Goal: Task Accomplishment & Management: Use online tool/utility

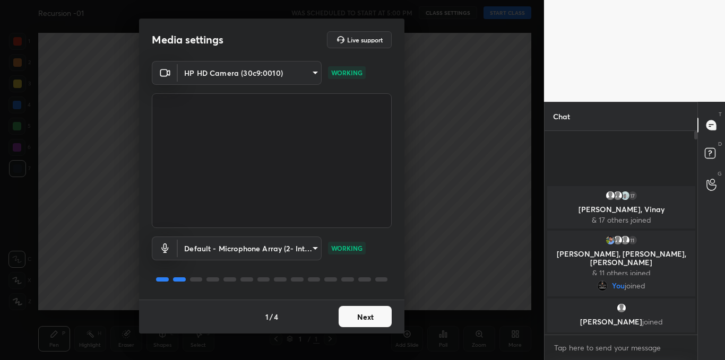
click at [374, 317] on button "Next" at bounding box center [364, 316] width 53 height 21
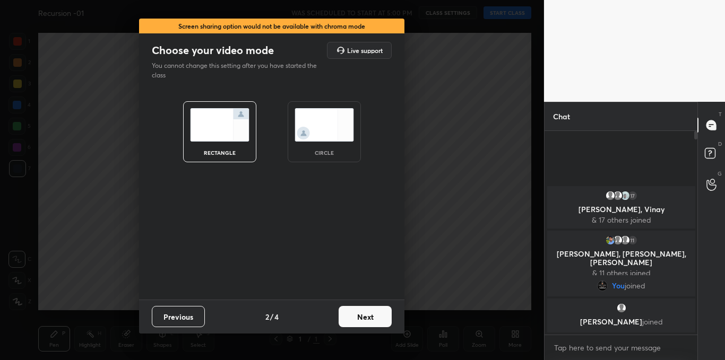
click at [374, 317] on button "Next" at bounding box center [364, 316] width 53 height 21
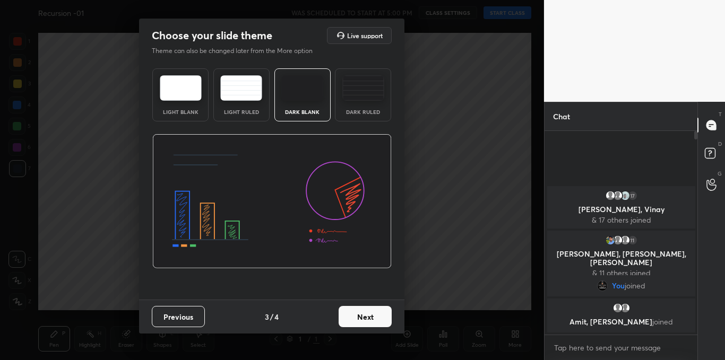
click at [374, 317] on button "Next" at bounding box center [364, 316] width 53 height 21
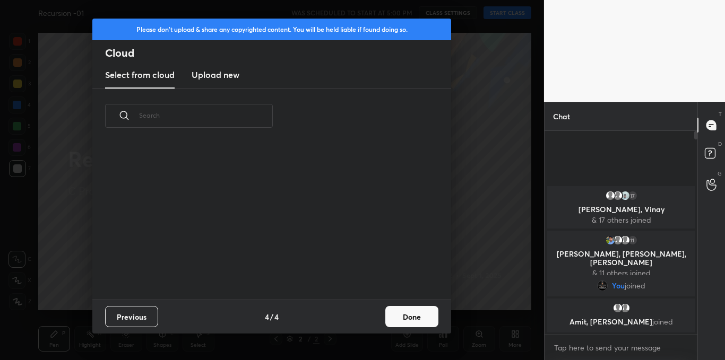
scroll to position [157, 341]
click at [224, 76] on h3 "Upload new" at bounding box center [216, 74] width 48 height 13
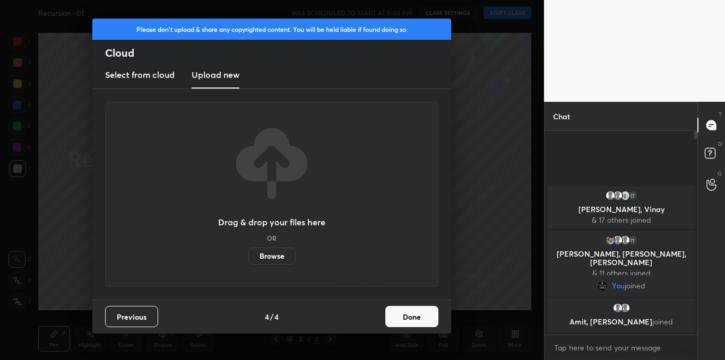
click at [269, 258] on label "Browse" at bounding box center [271, 256] width 47 height 17
click at [248, 258] on input "Browse" at bounding box center [248, 256] width 0 height 17
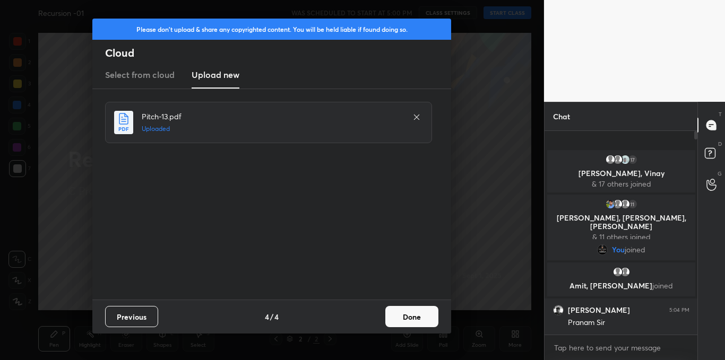
click at [420, 318] on button "Done" at bounding box center [411, 316] width 53 height 21
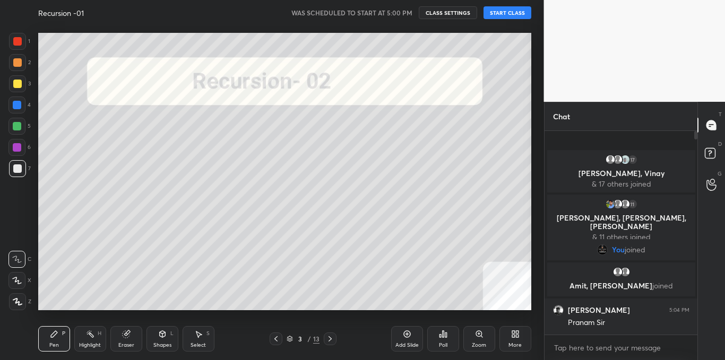
click at [511, 11] on button "START CLASS" at bounding box center [507, 12] width 48 height 13
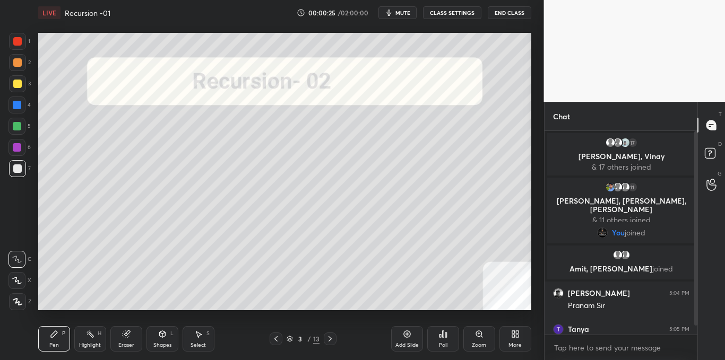
click at [693, 239] on div at bounding box center [694, 233] width 6 height 204
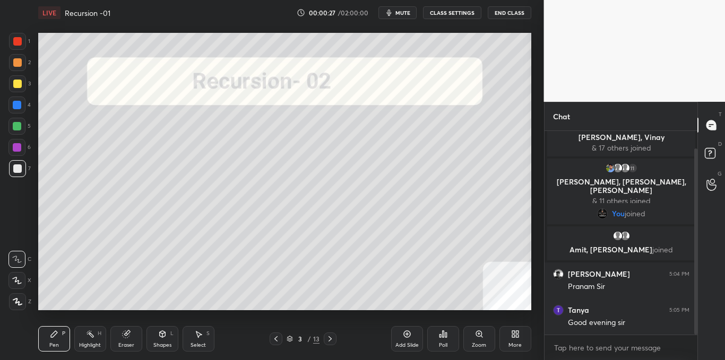
drag, startPoint x: 696, startPoint y: 246, endPoint x: 698, endPoint y: 263, distance: 17.1
click at [698, 263] on div "Chat 17 [PERSON_NAME], [PERSON_NAME], [PERSON_NAME] & 17 others joined 11 [PERS…" at bounding box center [634, 231] width 181 height 258
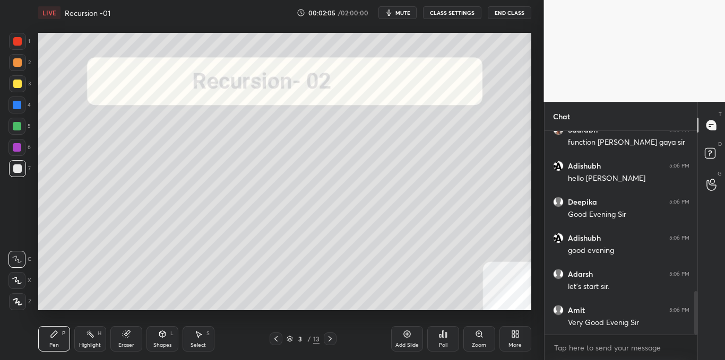
scroll to position [800, 0]
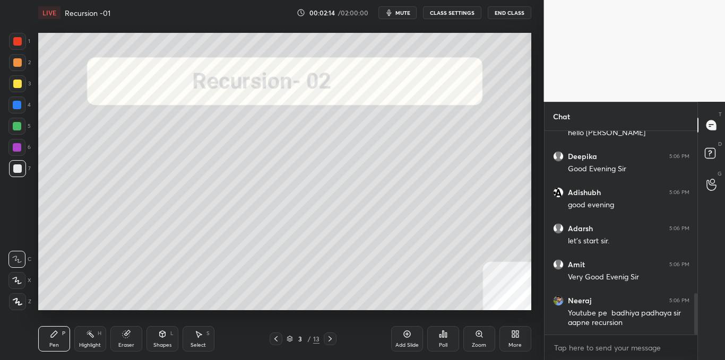
click at [332, 340] on icon at bounding box center [330, 339] width 8 height 8
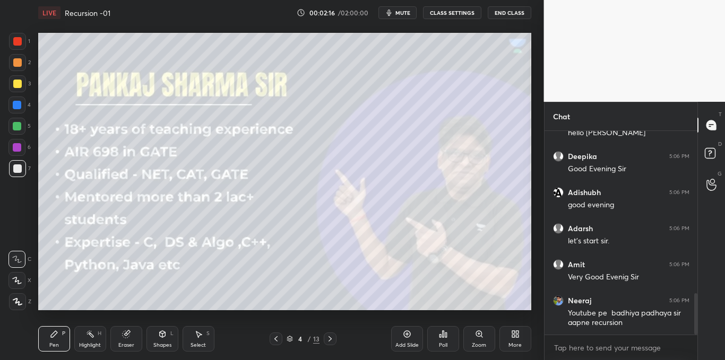
click at [331, 338] on icon at bounding box center [329, 338] width 3 height 5
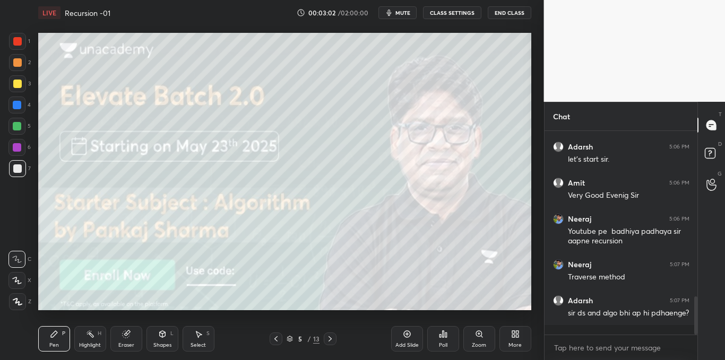
scroll to position [892, 0]
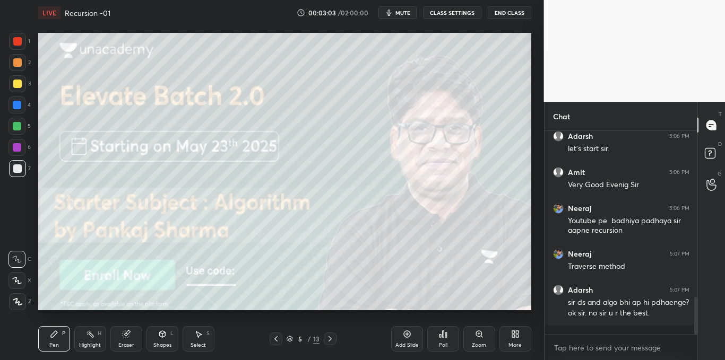
click at [333, 334] on div at bounding box center [330, 339] width 13 height 13
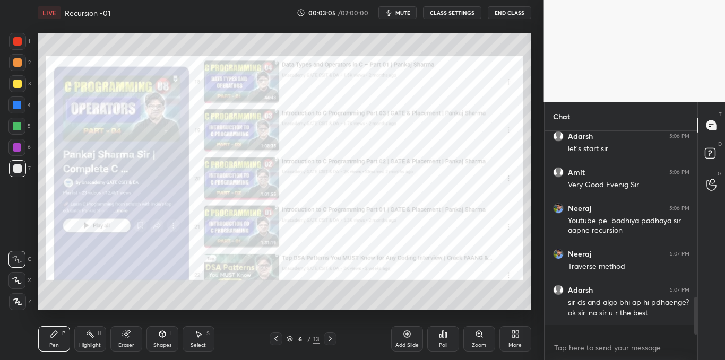
click at [331, 339] on icon at bounding box center [330, 339] width 8 height 8
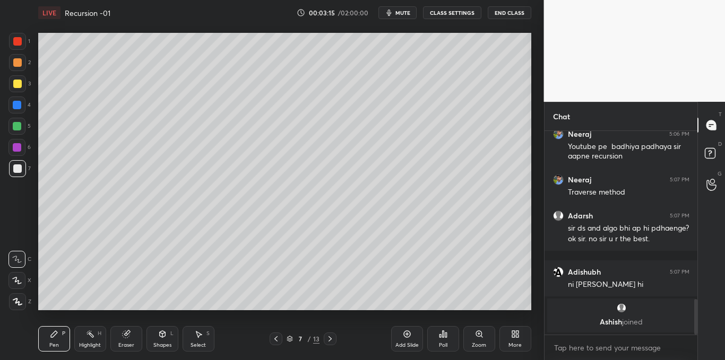
scroll to position [841, 0]
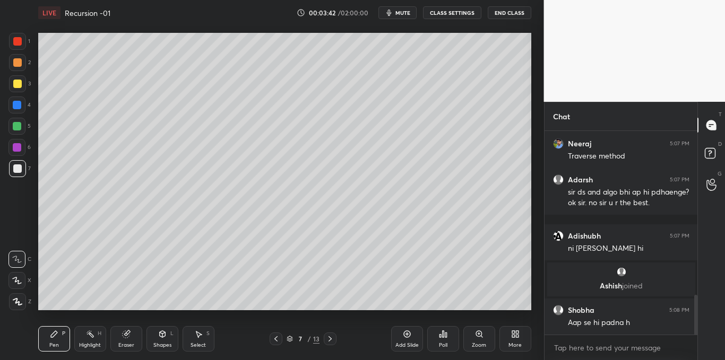
click at [197, 337] on icon at bounding box center [198, 334] width 8 height 8
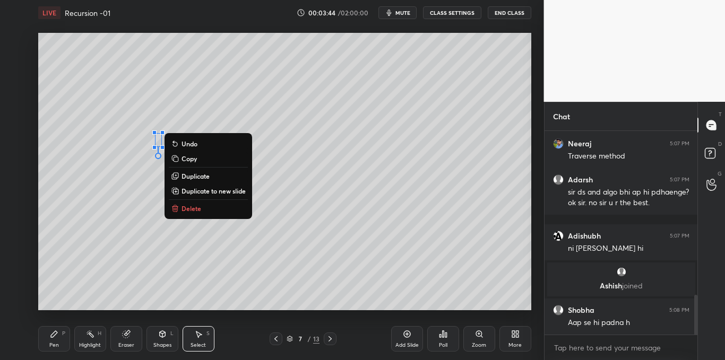
click at [185, 207] on p "Delete" at bounding box center [191, 208] width 20 height 8
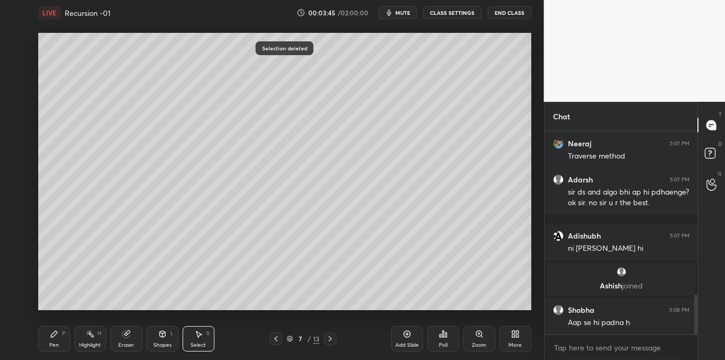
click at [46, 337] on div "Pen P" at bounding box center [54, 338] width 32 height 25
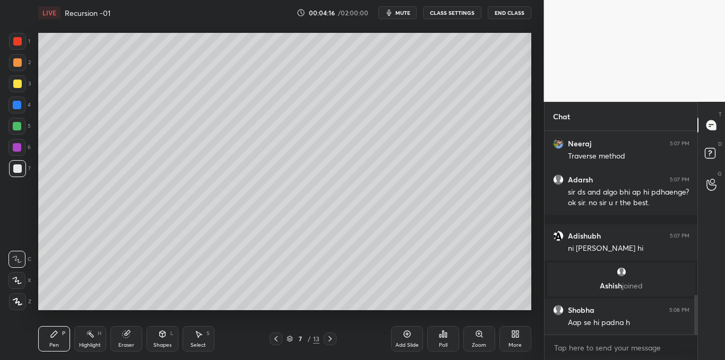
click at [194, 334] on icon at bounding box center [198, 334] width 8 height 8
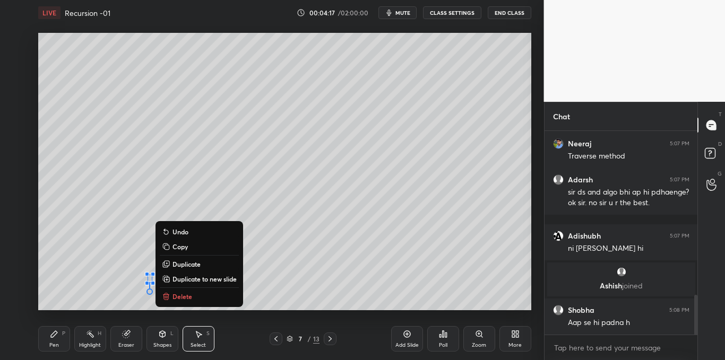
click at [181, 296] on p "Delete" at bounding box center [182, 296] width 20 height 8
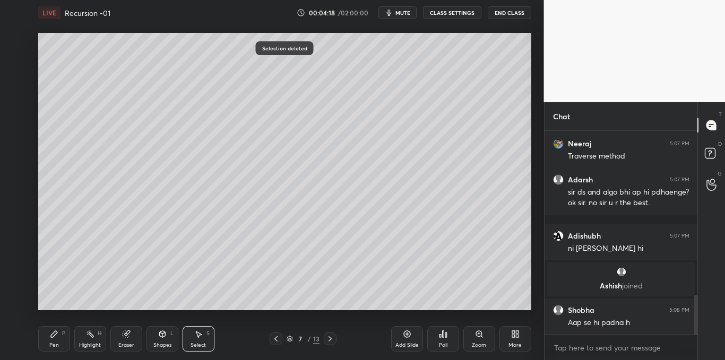
click at [55, 335] on icon at bounding box center [54, 334] width 8 height 8
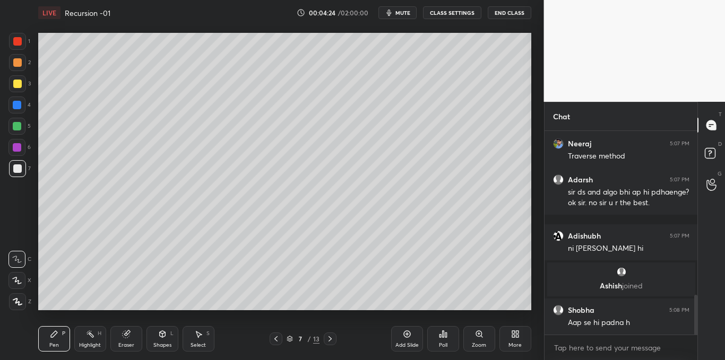
click at [161, 340] on div "Shapes L" at bounding box center [162, 338] width 32 height 25
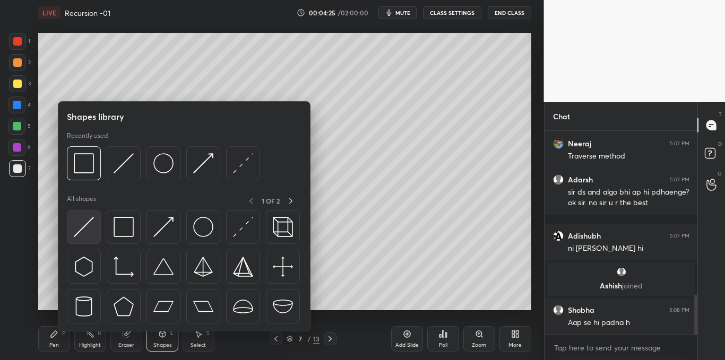
click at [79, 224] on img at bounding box center [84, 227] width 20 height 20
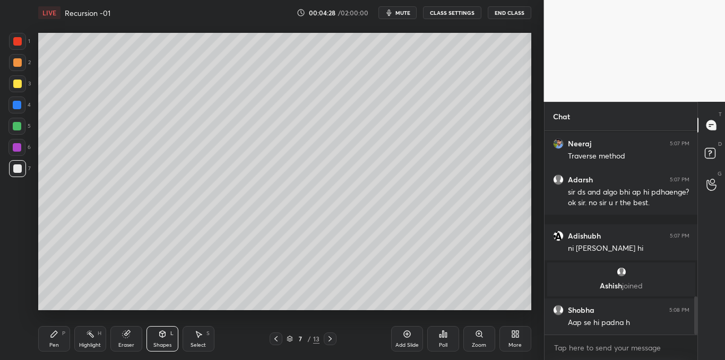
scroll to position [880, 0]
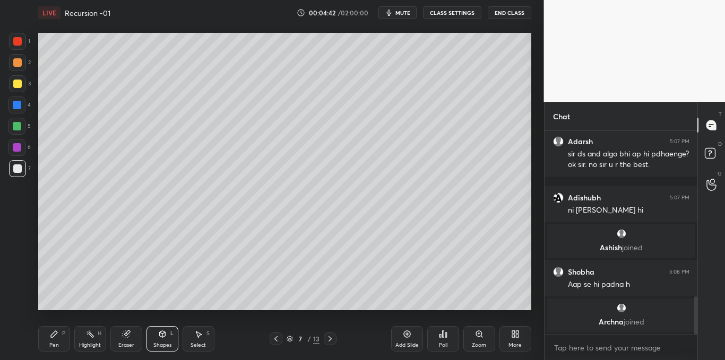
click at [20, 79] on div at bounding box center [17, 83] width 17 height 17
click at [51, 337] on icon at bounding box center [54, 334] width 6 height 6
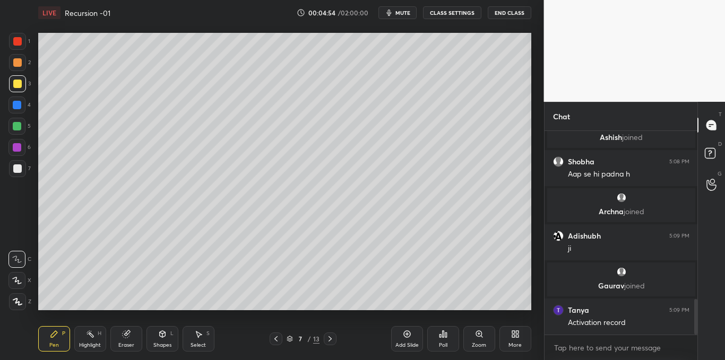
scroll to position [971, 0]
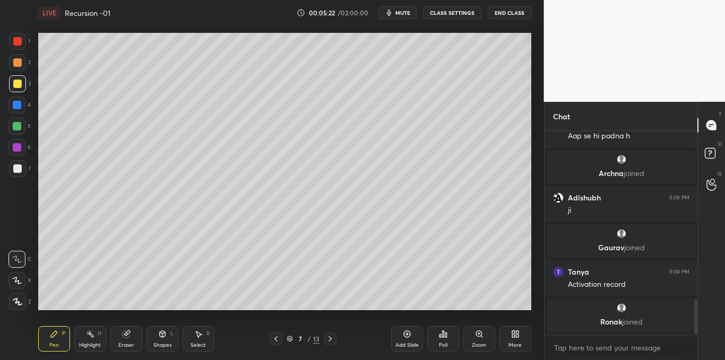
click at [198, 336] on icon at bounding box center [199, 335] width 6 height 6
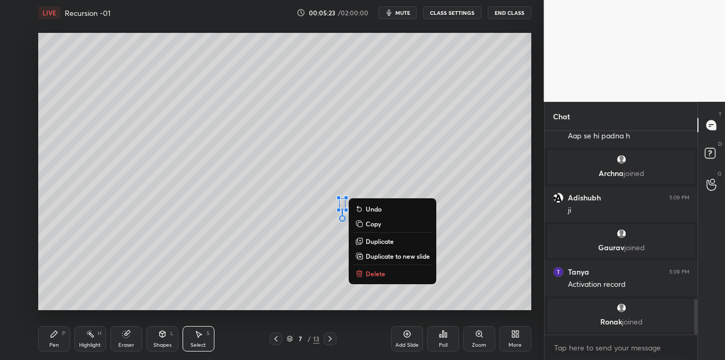
click at [363, 272] on icon at bounding box center [359, 274] width 8 height 8
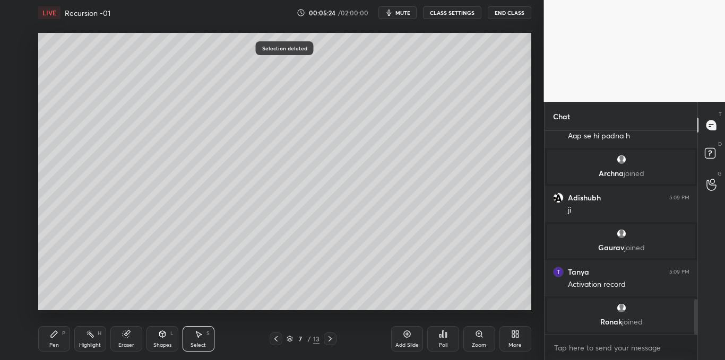
click at [55, 341] on div "Pen P" at bounding box center [54, 338] width 32 height 25
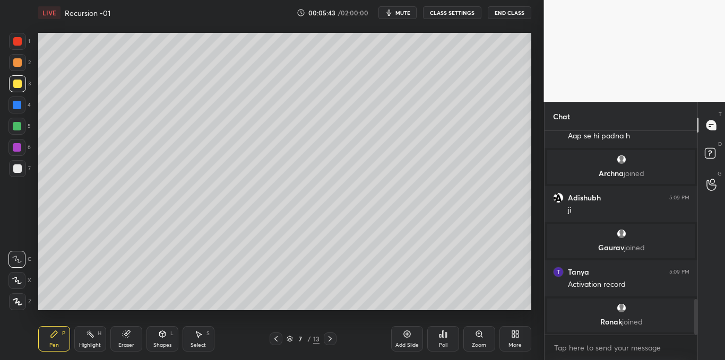
scroll to position [997, 0]
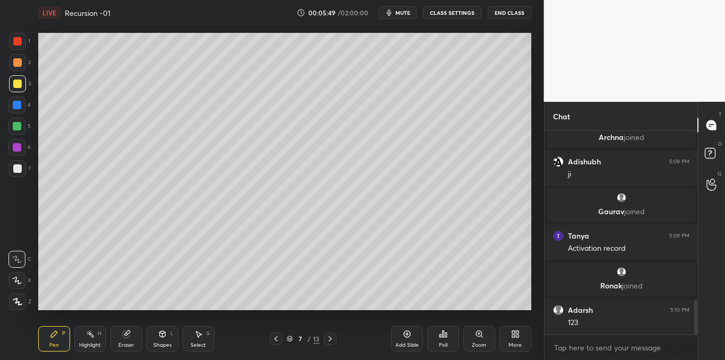
click at [15, 171] on div at bounding box center [17, 168] width 8 height 8
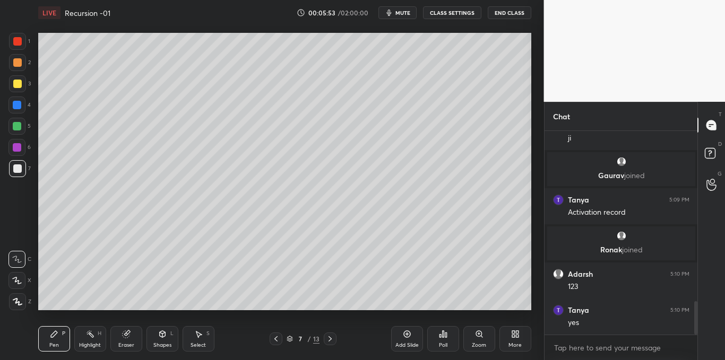
click at [18, 89] on div at bounding box center [17, 83] width 17 height 17
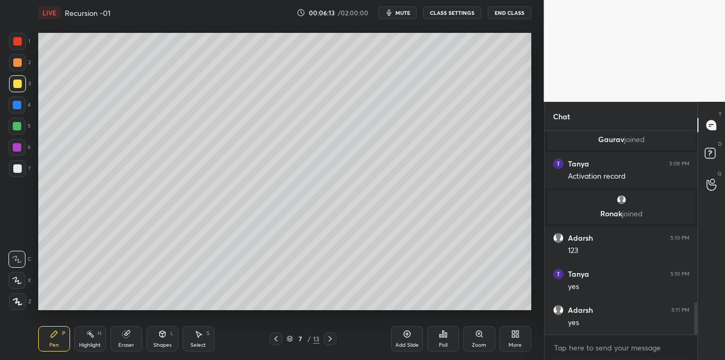
scroll to position [1106, 0]
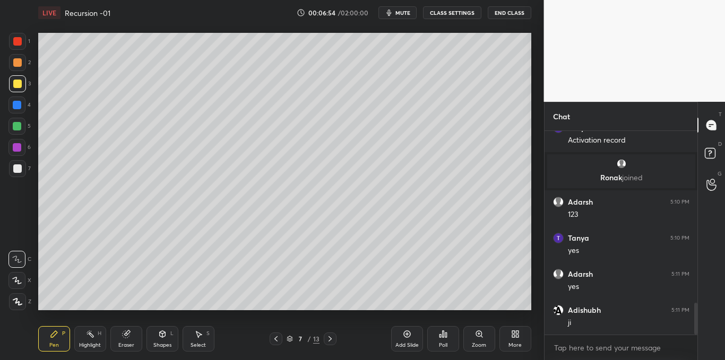
click at [199, 337] on icon at bounding box center [198, 334] width 8 height 8
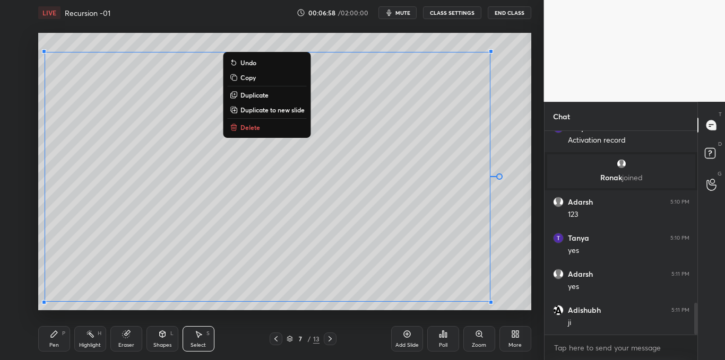
click at [248, 78] on p "Copy" at bounding box center [247, 77] width 15 height 8
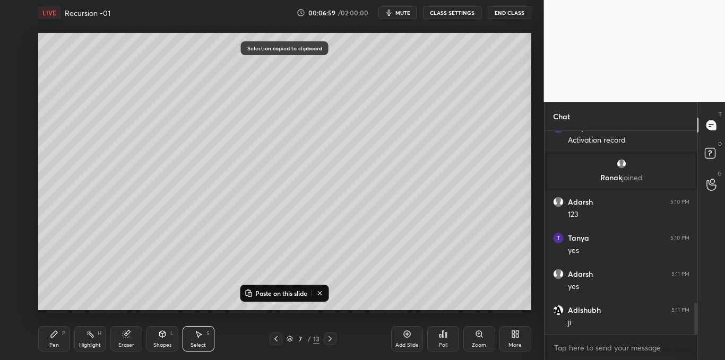
click at [403, 332] on icon at bounding box center [407, 334] width 8 height 8
click at [299, 294] on p "Paste on this slide" at bounding box center [281, 293] width 52 height 8
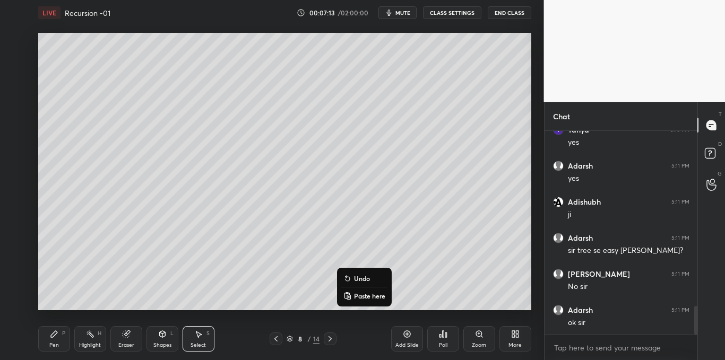
scroll to position [1252, 0]
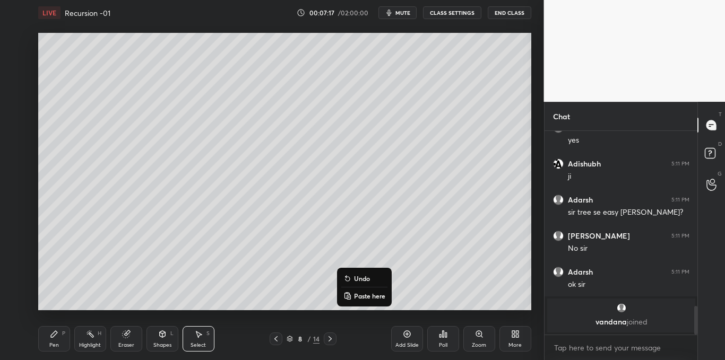
click at [55, 334] on icon at bounding box center [54, 334] width 6 height 6
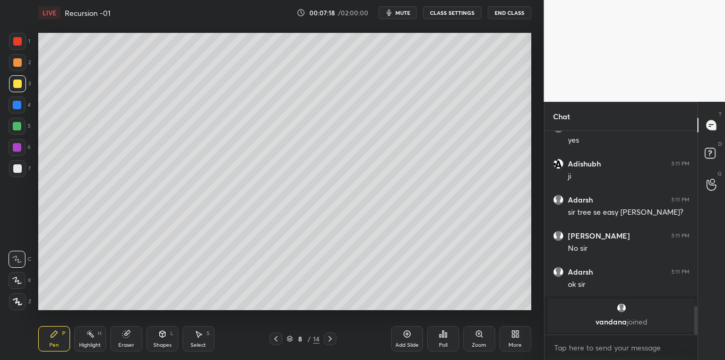
click at [17, 170] on div at bounding box center [17, 168] width 8 height 8
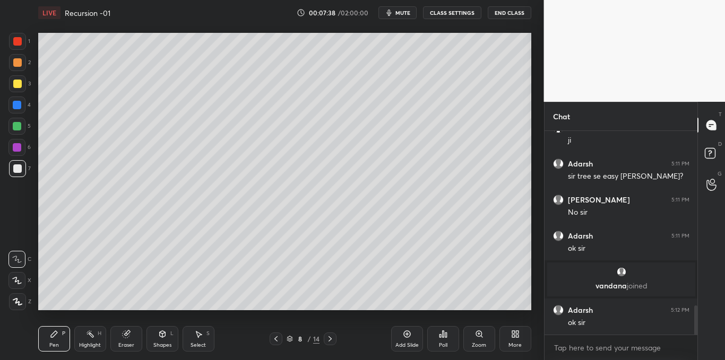
scroll to position [1260, 0]
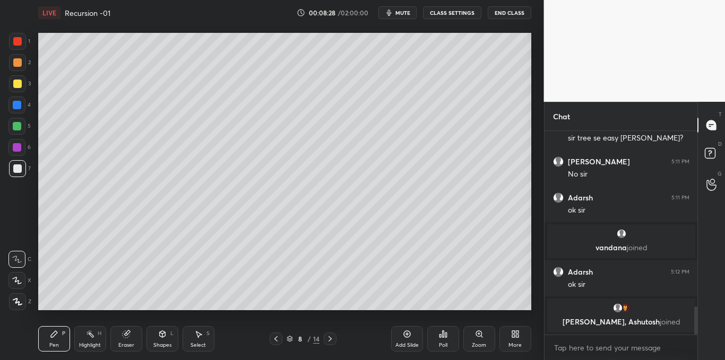
click at [20, 46] on div at bounding box center [17, 41] width 8 height 8
click at [196, 334] on icon at bounding box center [198, 334] width 8 height 8
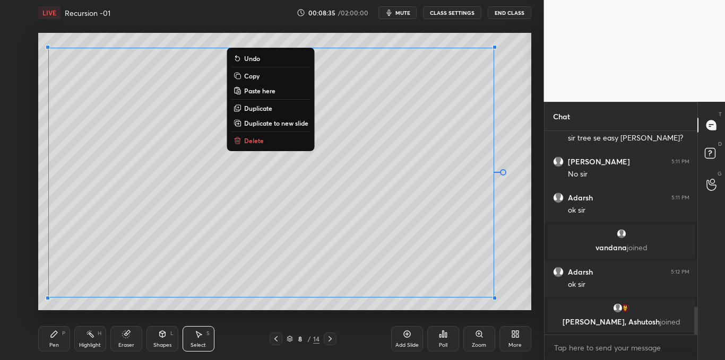
click at [258, 75] on p "Copy" at bounding box center [251, 76] width 15 height 8
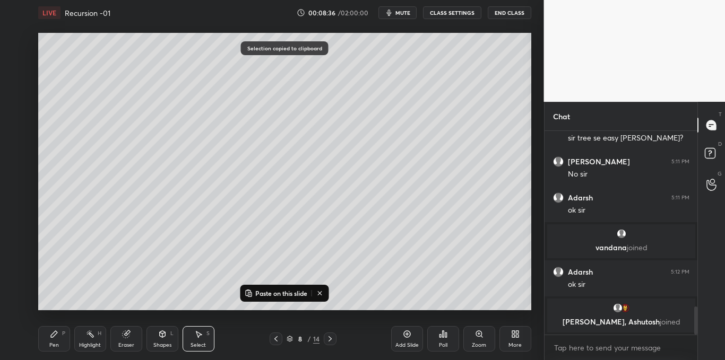
click at [406, 337] on icon at bounding box center [406, 334] width 7 height 7
click at [287, 295] on p "Paste on this slide" at bounding box center [281, 293] width 52 height 8
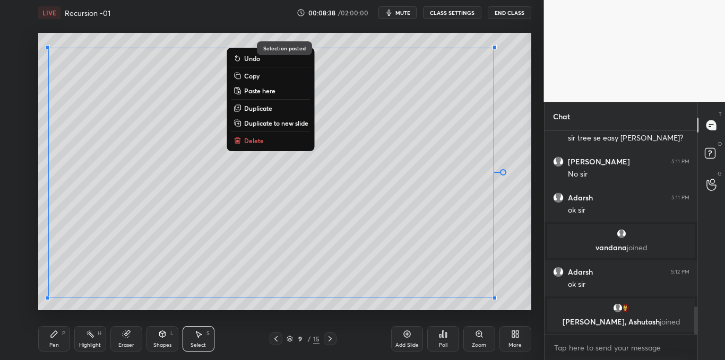
click at [293, 315] on div "0 ° Undo Copy Paste here Duplicate Duplicate to new slide Delete Selection past…" at bounding box center [284, 171] width 501 height 292
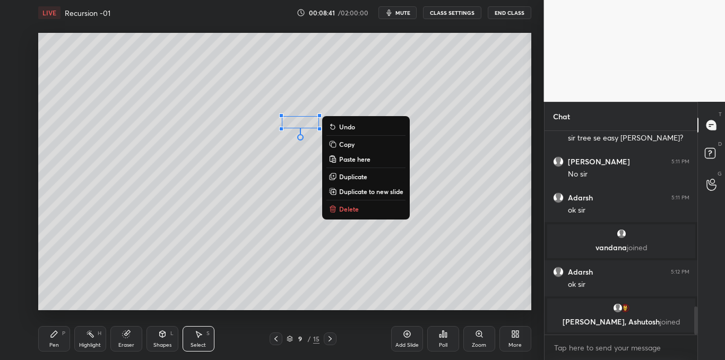
click at [350, 207] on p "Delete" at bounding box center [349, 209] width 20 height 8
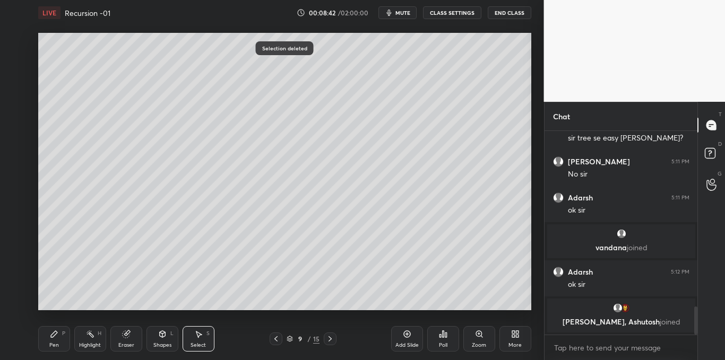
scroll to position [1237, 0]
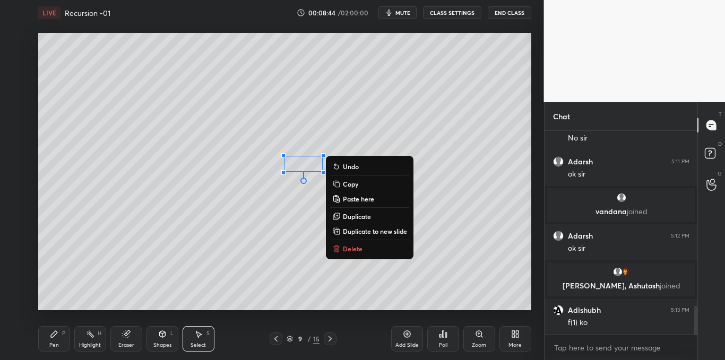
click at [345, 250] on p "Delete" at bounding box center [353, 249] width 20 height 8
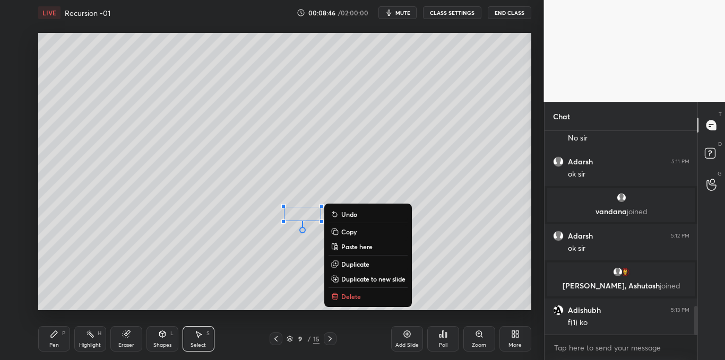
click at [343, 298] on p "Delete" at bounding box center [351, 296] width 20 height 8
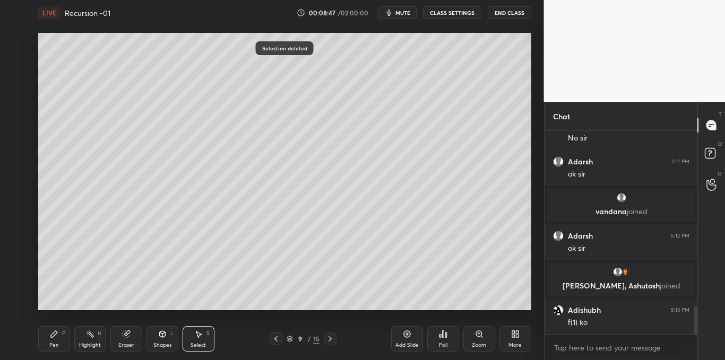
click at [54, 341] on div "Pen P" at bounding box center [54, 338] width 32 height 25
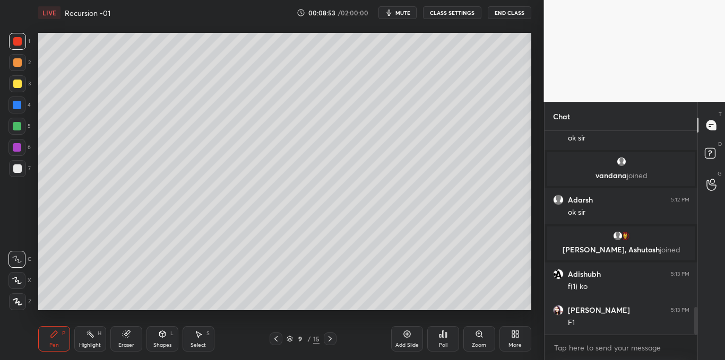
scroll to position [1312, 0]
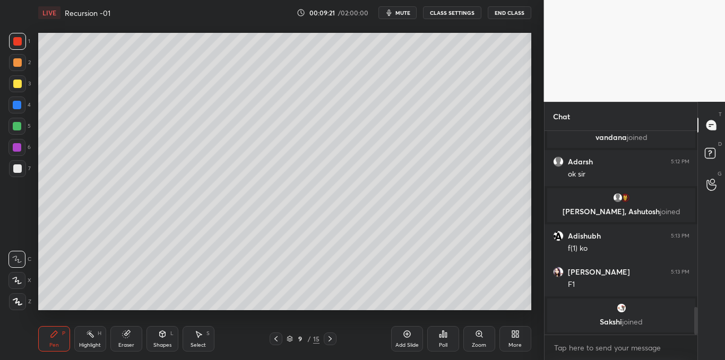
click at [14, 123] on div at bounding box center [17, 126] width 8 height 8
click at [18, 85] on div at bounding box center [17, 84] width 8 height 8
click at [18, 60] on div at bounding box center [17, 62] width 8 height 8
click at [19, 166] on div at bounding box center [17, 168] width 8 height 8
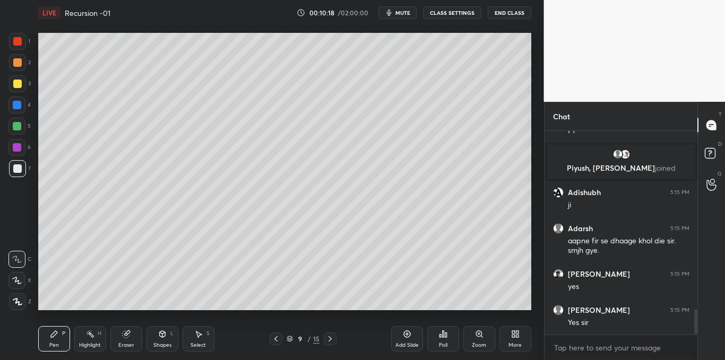
scroll to position [1459, 0]
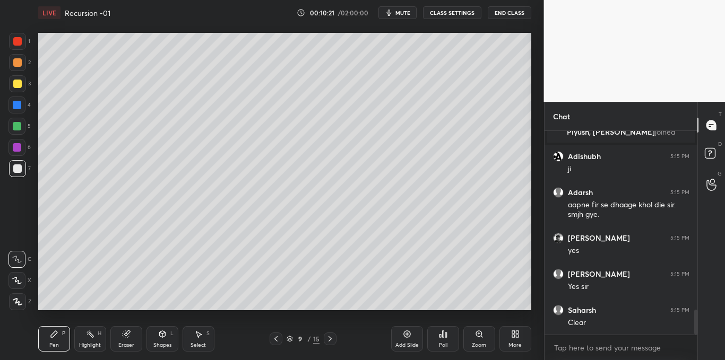
click at [404, 335] on icon at bounding box center [407, 334] width 8 height 8
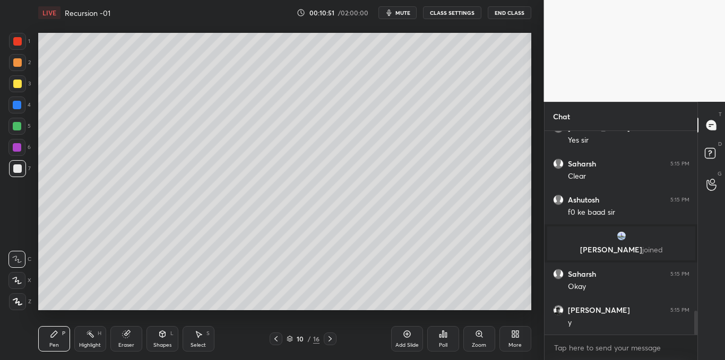
scroll to position [1561, 0]
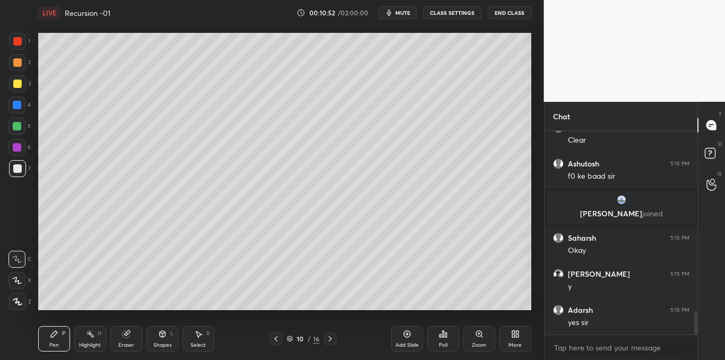
click at [273, 337] on icon at bounding box center [276, 339] width 8 height 8
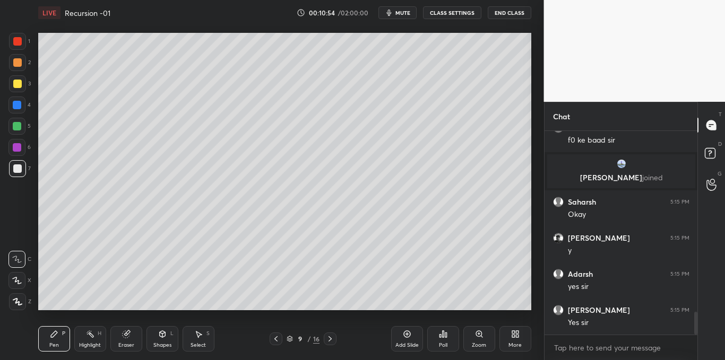
click at [331, 338] on icon at bounding box center [330, 339] width 8 height 8
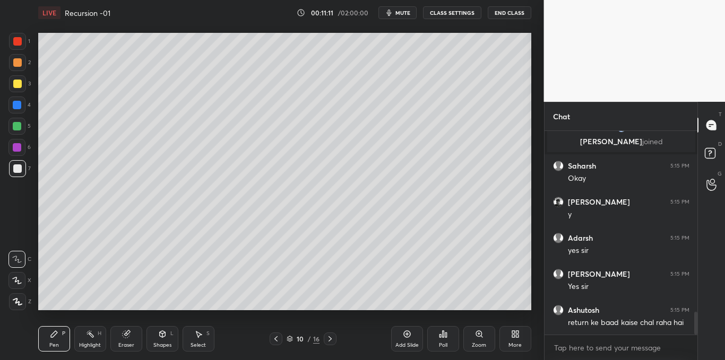
click at [274, 337] on icon at bounding box center [276, 339] width 8 height 8
click at [327, 342] on icon at bounding box center [330, 339] width 8 height 8
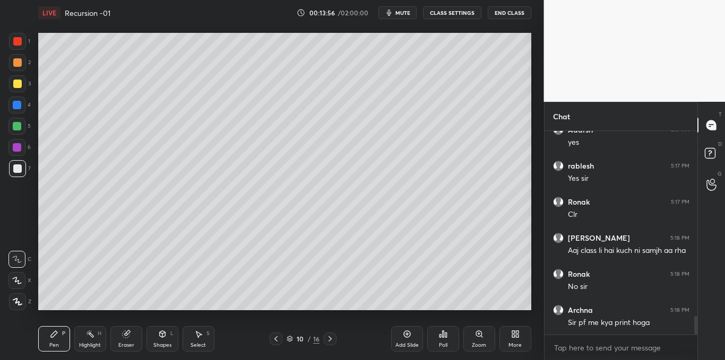
scroll to position [2038, 0]
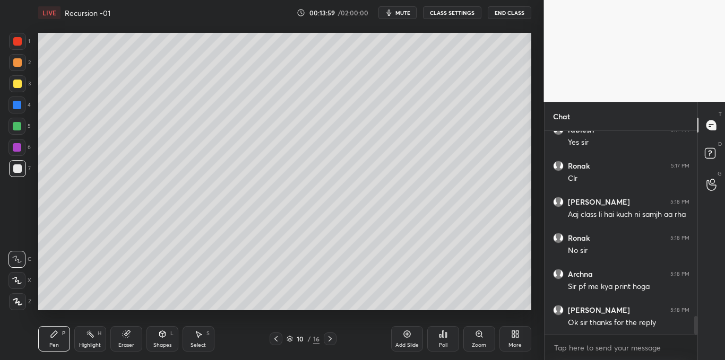
click at [275, 341] on icon at bounding box center [276, 339] width 8 height 8
click at [331, 338] on icon at bounding box center [329, 338] width 3 height 5
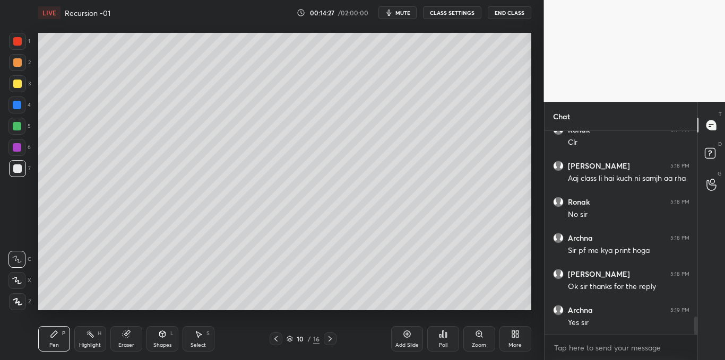
click at [410, 340] on div "Add Slide" at bounding box center [407, 338] width 32 height 25
click at [159, 338] on div "Shapes L" at bounding box center [162, 338] width 32 height 25
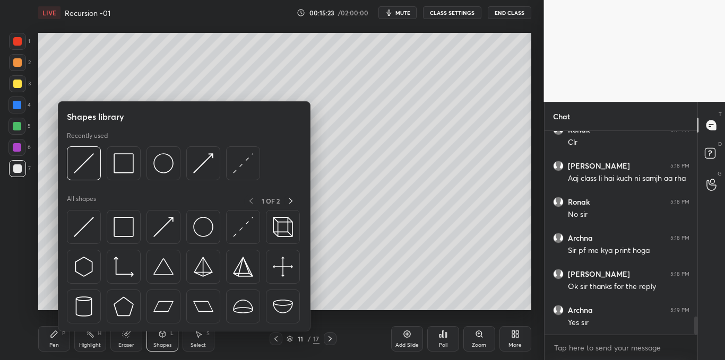
click at [88, 223] on img at bounding box center [84, 227] width 20 height 20
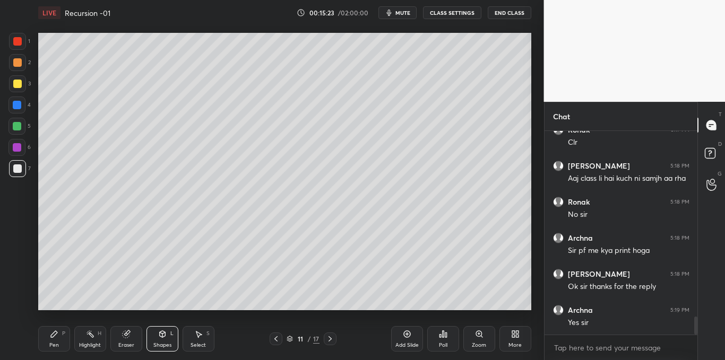
scroll to position [2111, 0]
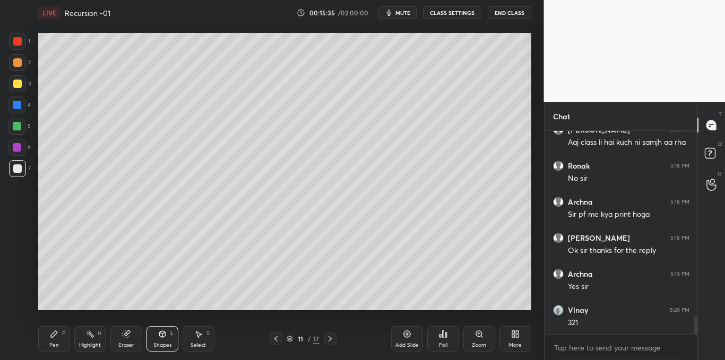
click at [14, 81] on div at bounding box center [17, 84] width 8 height 8
click at [55, 339] on div "Pen P" at bounding box center [54, 338] width 32 height 25
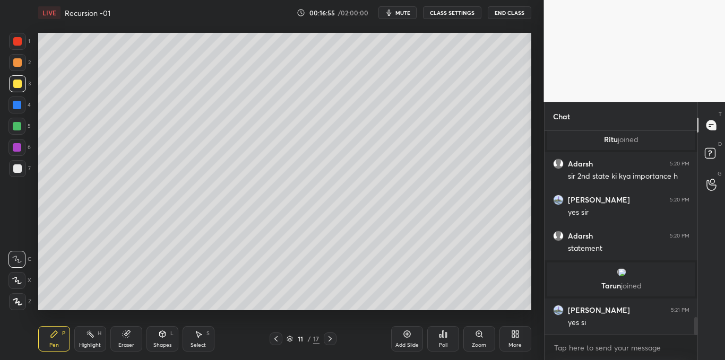
scroll to position [2152, 0]
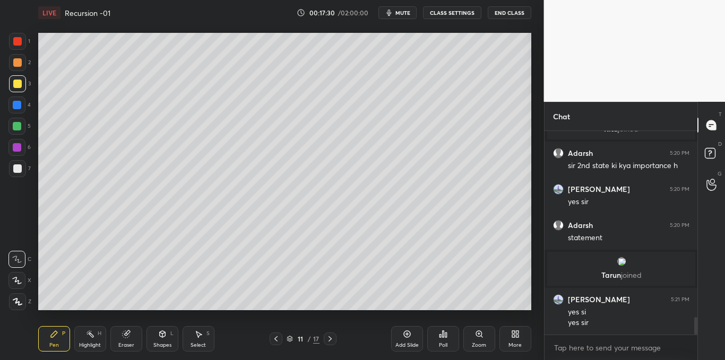
click at [198, 337] on icon at bounding box center [199, 335] width 6 height 6
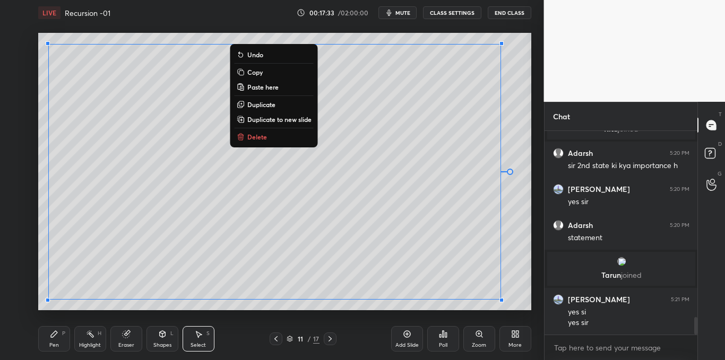
click at [262, 71] on button "Copy" at bounding box center [274, 72] width 79 height 13
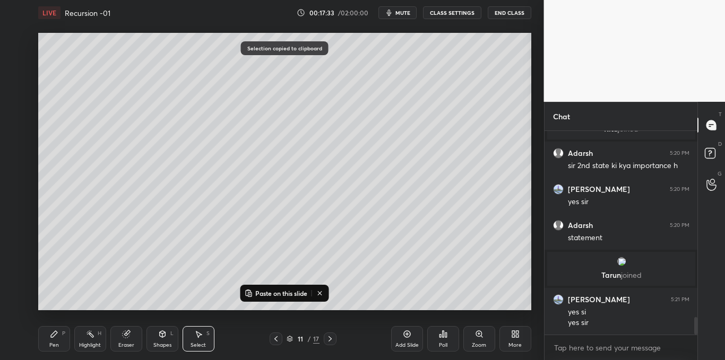
click at [407, 335] on icon at bounding box center [406, 334] width 3 height 3
click at [297, 293] on p "Paste on this slide" at bounding box center [281, 293] width 52 height 8
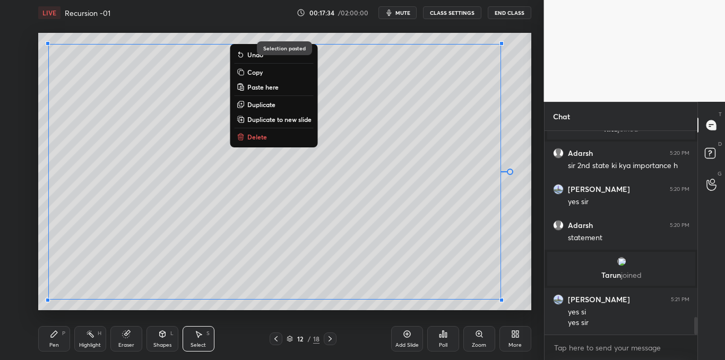
click at [324, 306] on div "0 ° Undo Copy Paste here Duplicate Duplicate to new slide Delete" at bounding box center [284, 171] width 493 height 277
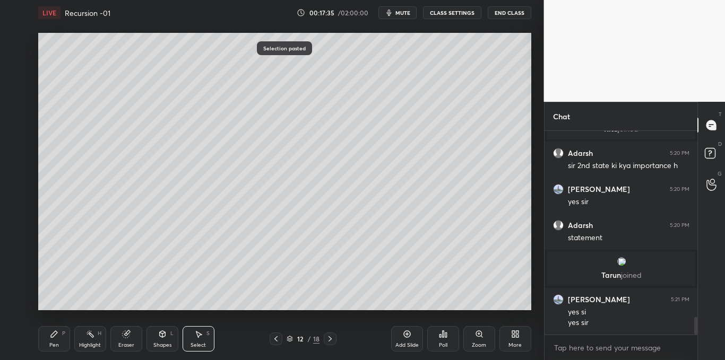
click at [57, 332] on icon at bounding box center [54, 334] width 8 height 8
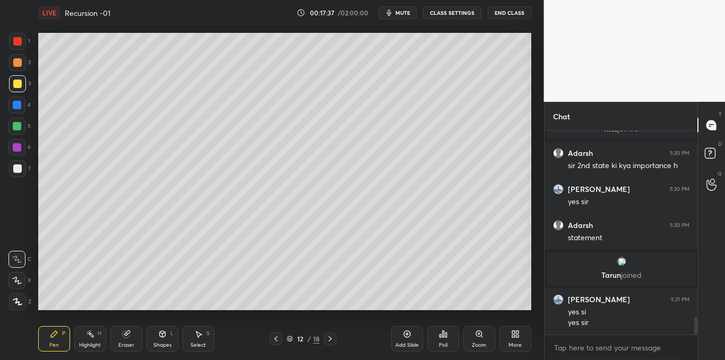
click at [17, 42] on div at bounding box center [17, 41] width 8 height 8
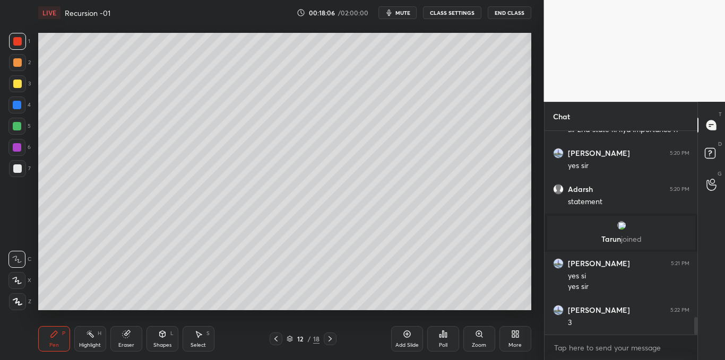
scroll to position [2199, 0]
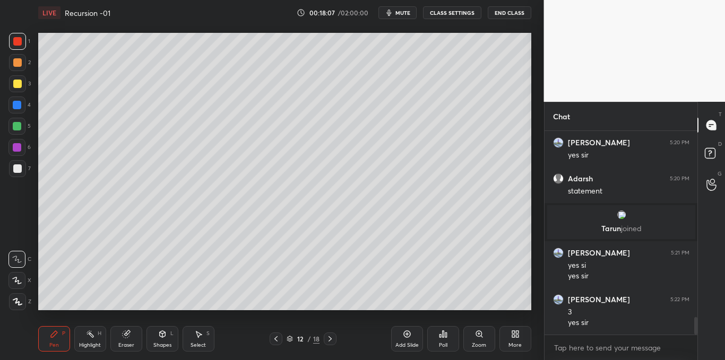
click at [21, 175] on div at bounding box center [17, 168] width 17 height 17
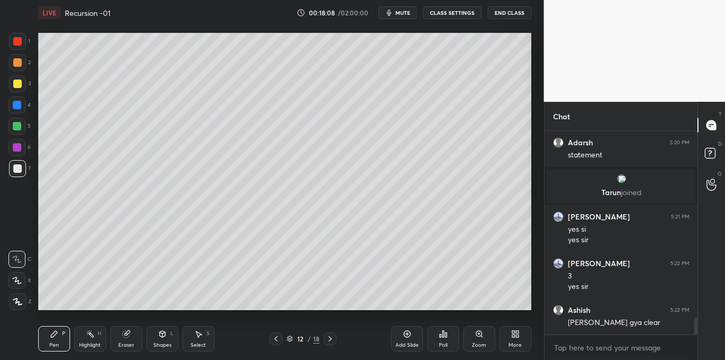
scroll to position [2307, 0]
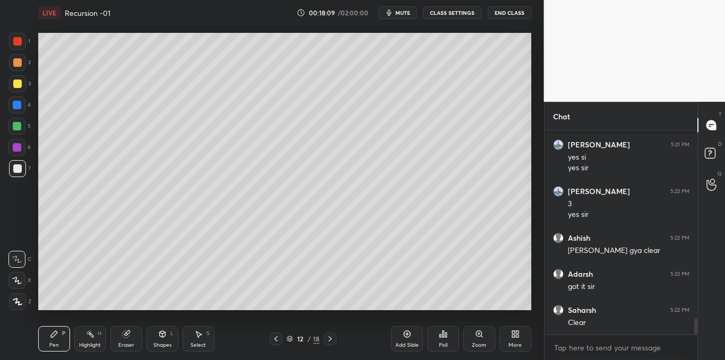
click at [403, 333] on icon at bounding box center [407, 334] width 8 height 8
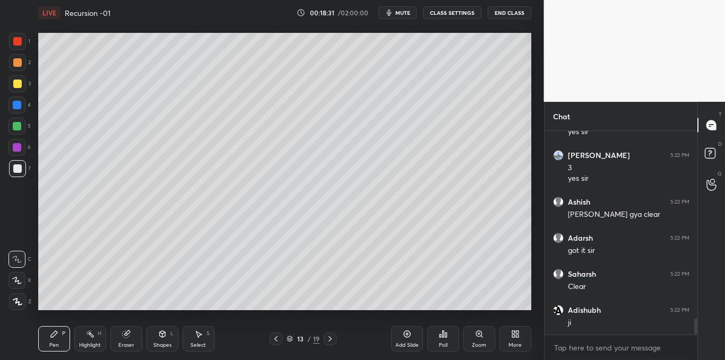
click at [274, 340] on icon at bounding box center [276, 339] width 8 height 8
click at [275, 340] on icon at bounding box center [275, 338] width 3 height 5
click at [273, 338] on icon at bounding box center [276, 339] width 8 height 8
click at [272, 336] on icon at bounding box center [276, 339] width 8 height 8
click at [19, 83] on div at bounding box center [17, 84] width 8 height 8
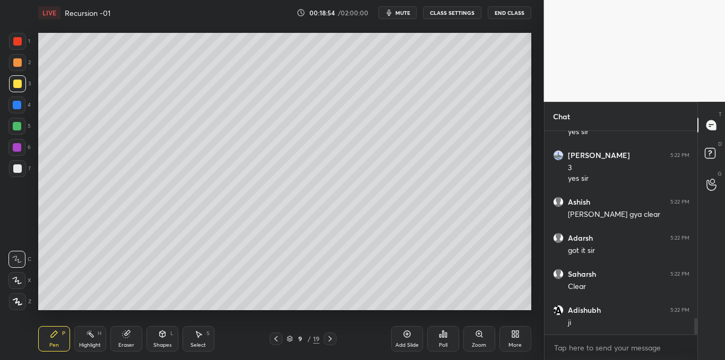
click at [327, 339] on icon at bounding box center [330, 339] width 8 height 8
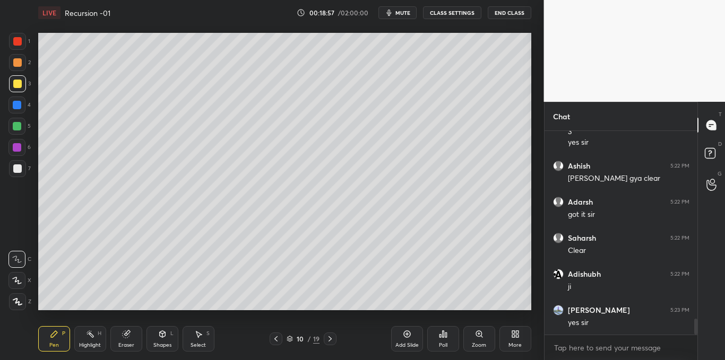
click at [331, 337] on icon at bounding box center [330, 339] width 8 height 8
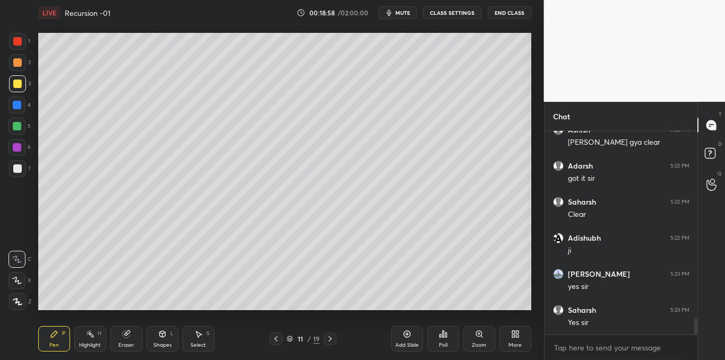
scroll to position [2451, 0]
click at [330, 338] on icon at bounding box center [329, 338] width 3 height 5
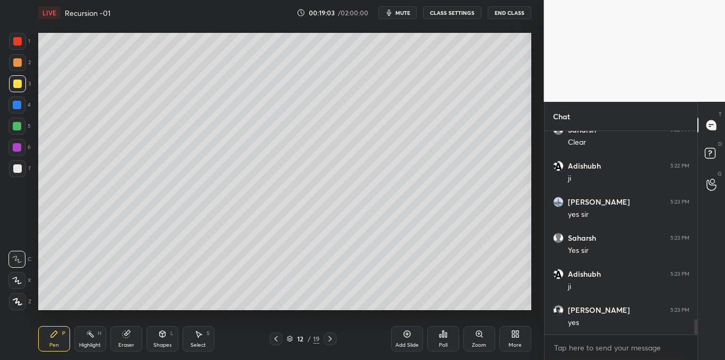
click at [327, 337] on icon at bounding box center [330, 339] width 8 height 8
click at [21, 171] on div at bounding box center [17, 168] width 8 height 8
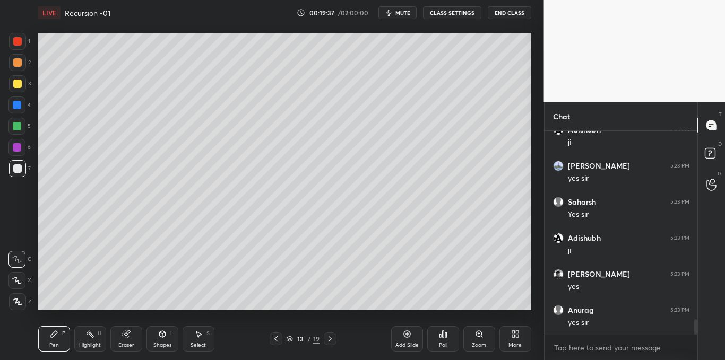
click at [200, 341] on div "Select S" at bounding box center [199, 338] width 32 height 25
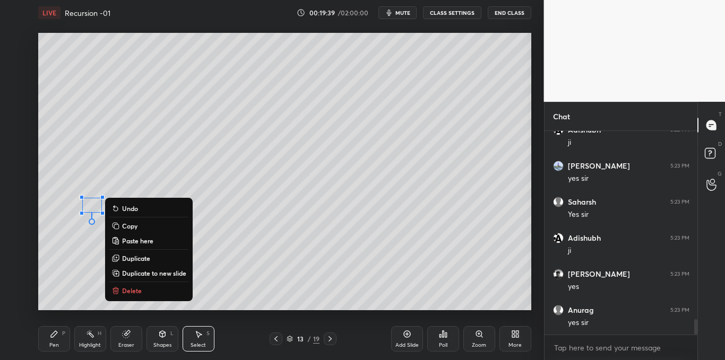
click at [131, 287] on p "Delete" at bounding box center [132, 291] width 20 height 8
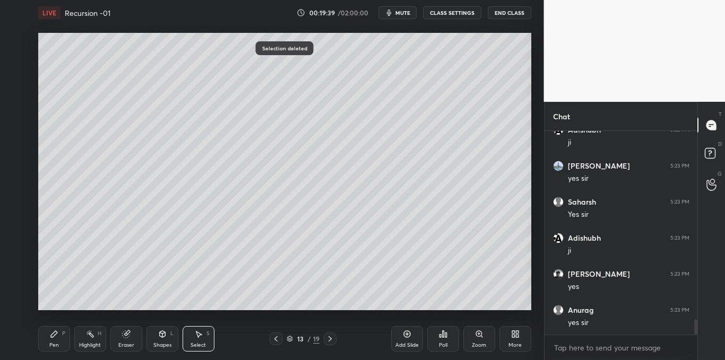
click at [51, 334] on icon at bounding box center [54, 334] width 8 height 8
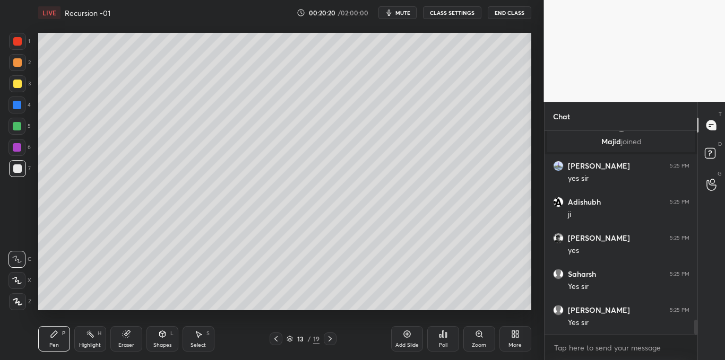
scroll to position [2653, 0]
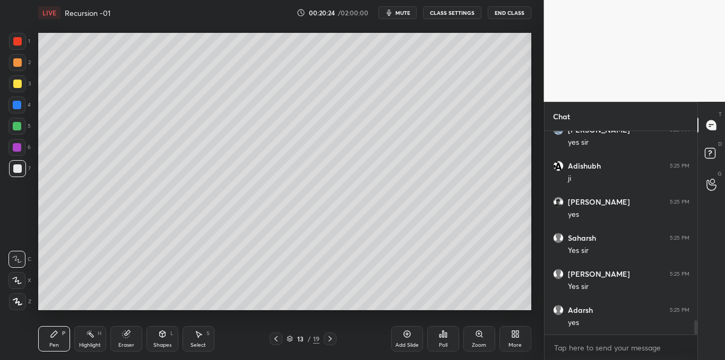
click at [197, 337] on icon at bounding box center [198, 334] width 8 height 8
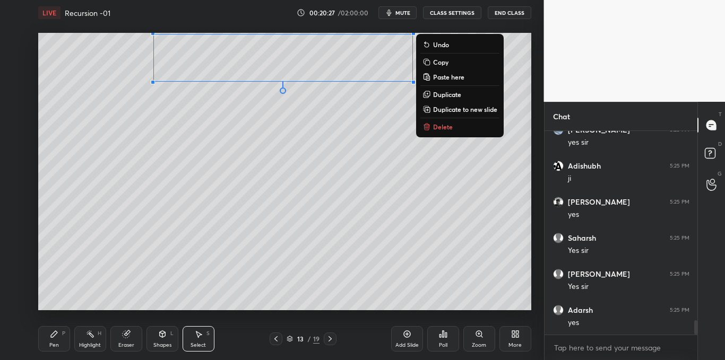
click at [50, 348] on div "Pen" at bounding box center [54, 345] width 10 height 5
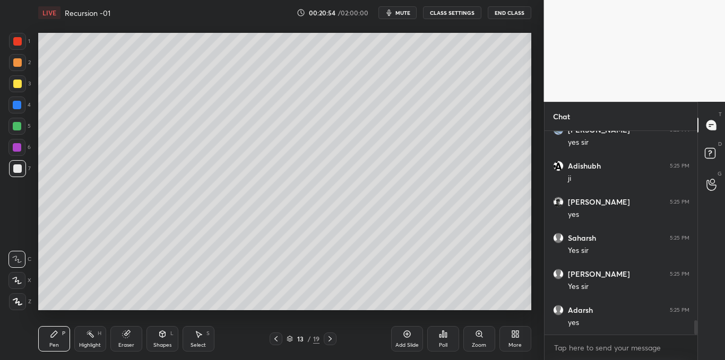
scroll to position [2689, 0]
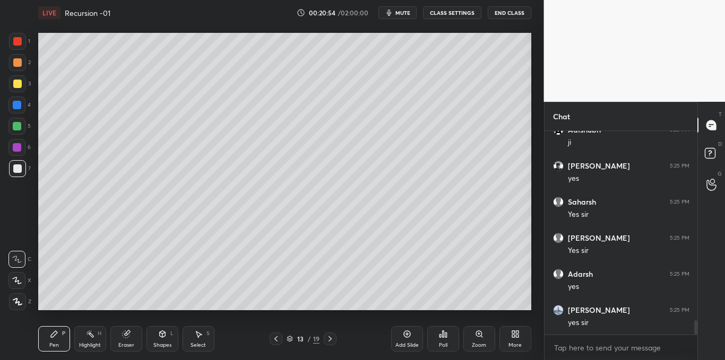
click at [201, 337] on icon at bounding box center [198, 334] width 8 height 8
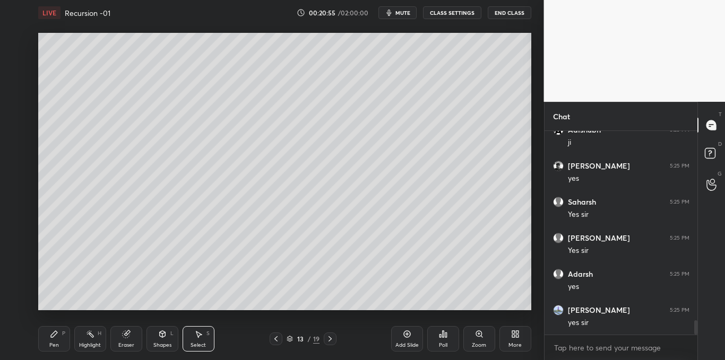
scroll to position [2725, 0]
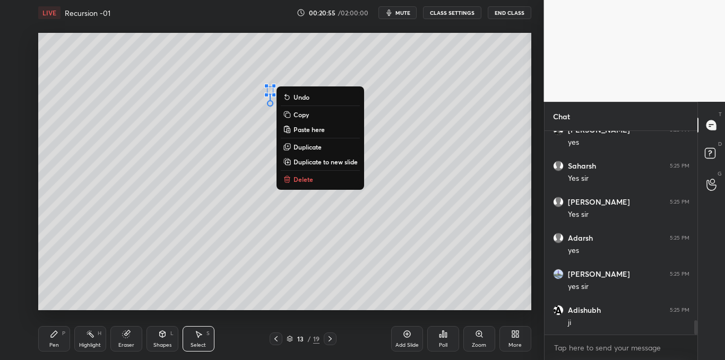
click at [295, 178] on p "Delete" at bounding box center [303, 179] width 20 height 8
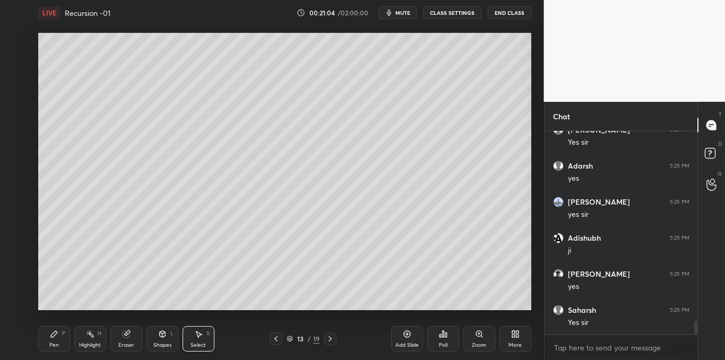
scroll to position [2833, 0]
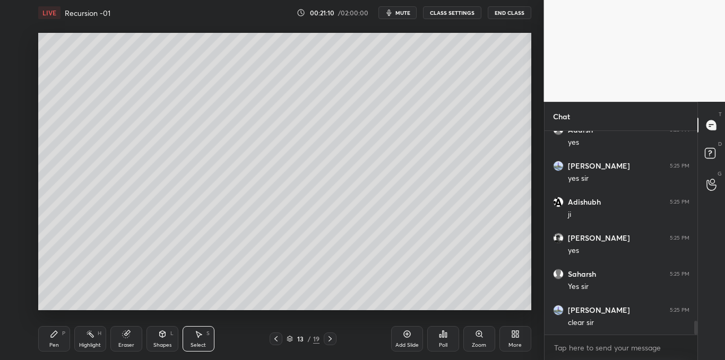
click at [329, 340] on icon at bounding box center [329, 338] width 3 height 5
click at [56, 335] on icon at bounding box center [54, 334] width 8 height 8
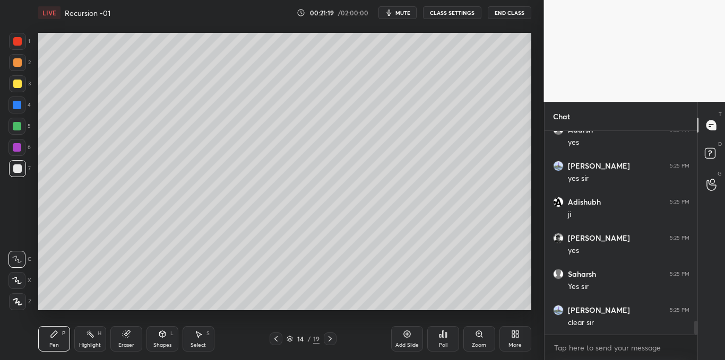
scroll to position [2871, 0]
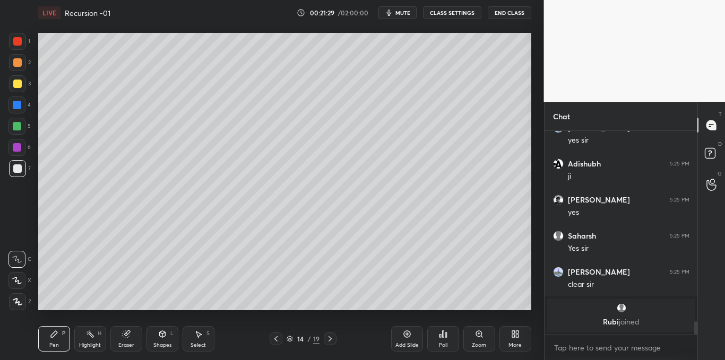
click at [197, 336] on icon at bounding box center [199, 335] width 6 height 6
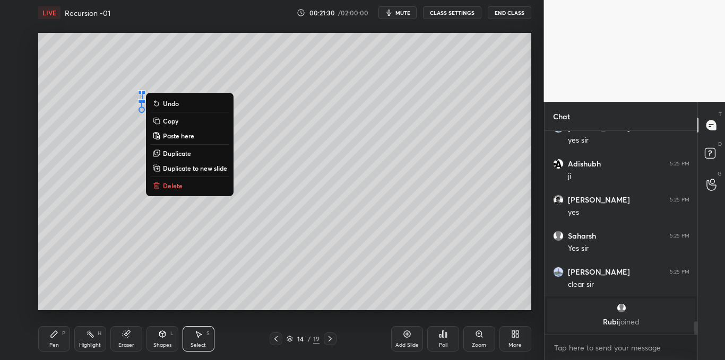
click at [166, 184] on p "Delete" at bounding box center [173, 185] width 20 height 8
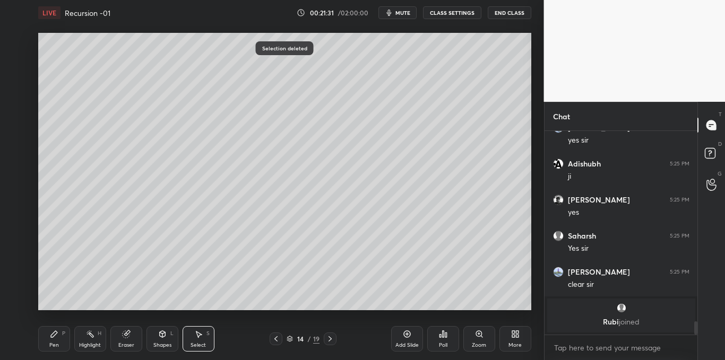
click at [54, 333] on icon at bounding box center [54, 334] width 6 height 6
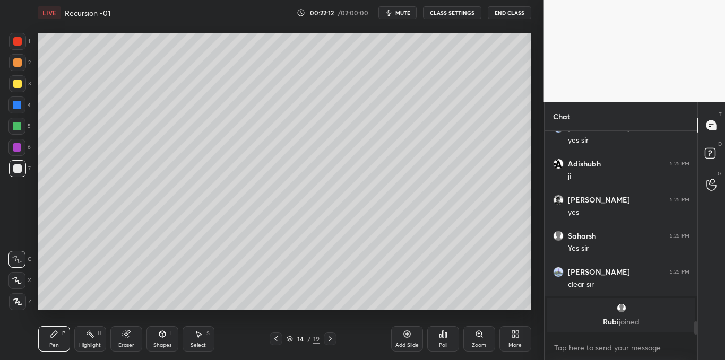
click at [14, 85] on div at bounding box center [17, 84] width 8 height 8
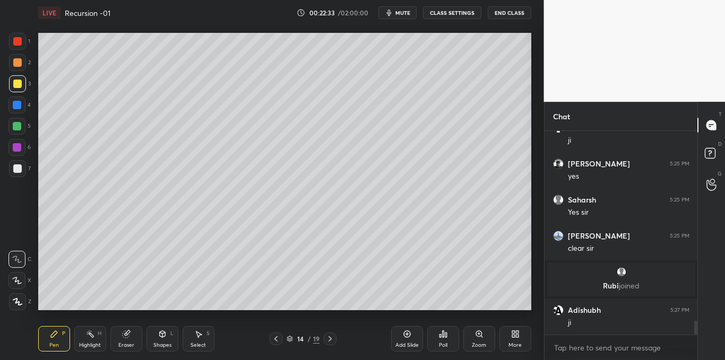
click at [20, 167] on div at bounding box center [17, 168] width 8 height 8
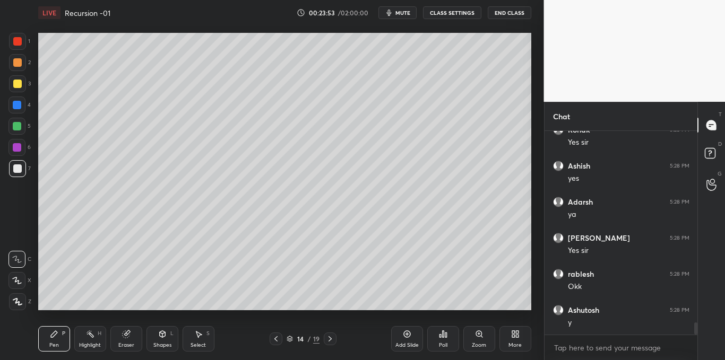
scroll to position [3246, 0]
click at [21, 79] on div at bounding box center [17, 83] width 17 height 17
click at [197, 336] on icon at bounding box center [199, 335] width 6 height 6
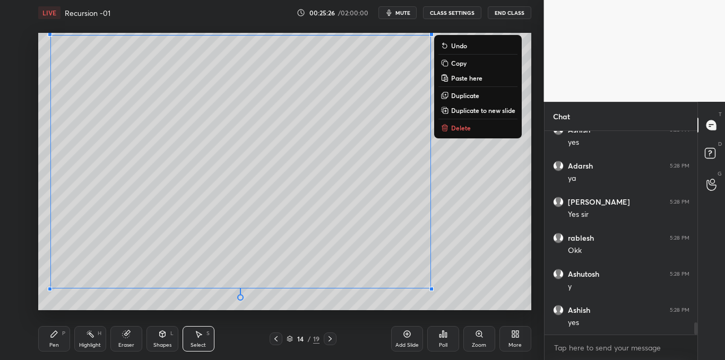
click at [456, 64] on p "Copy" at bounding box center [458, 63] width 15 height 8
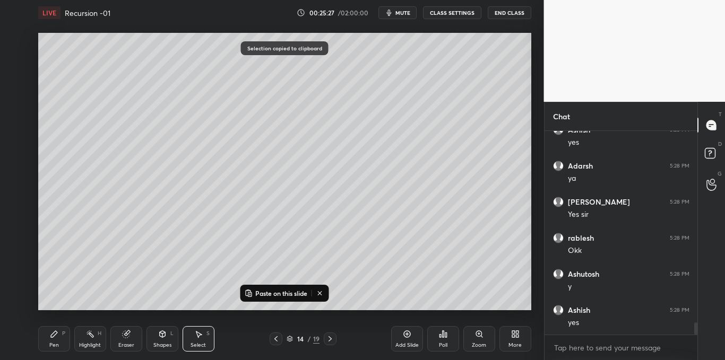
click at [406, 331] on icon at bounding box center [407, 334] width 8 height 8
click at [298, 294] on p "Paste on this slide" at bounding box center [281, 293] width 52 height 8
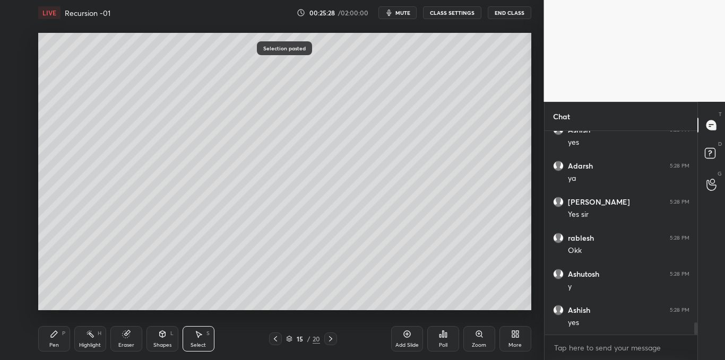
click at [294, 314] on div "0 ° Undo Copy Paste here Duplicate Duplicate to new slide Delete Selection past…" at bounding box center [284, 171] width 501 height 292
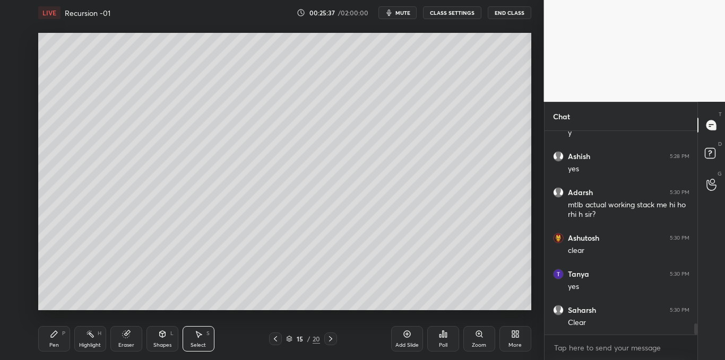
scroll to position [3436, 0]
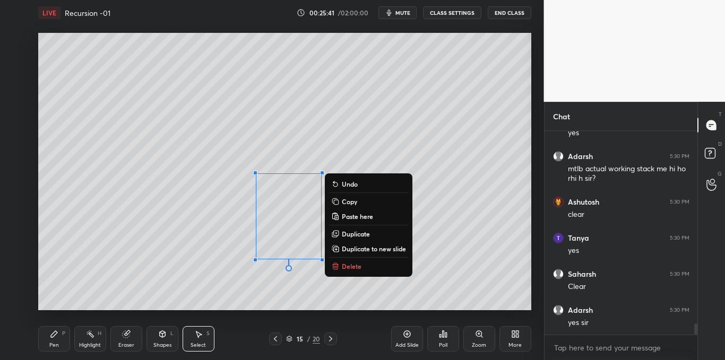
click at [349, 267] on p "Delete" at bounding box center [352, 266] width 20 height 8
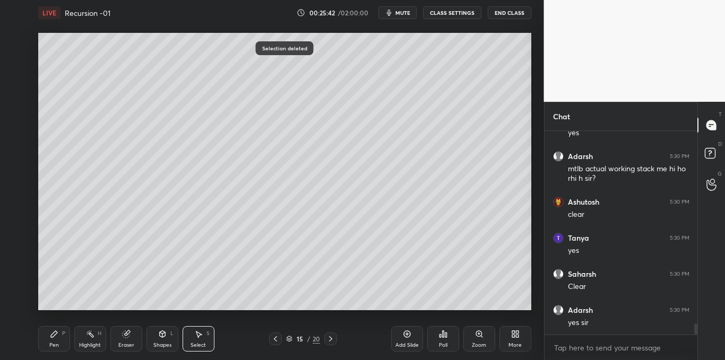
scroll to position [3472, 0]
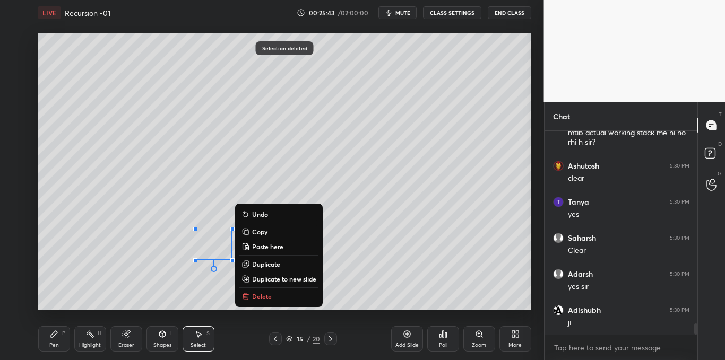
click at [272, 296] on button "Delete" at bounding box center [278, 296] width 79 height 13
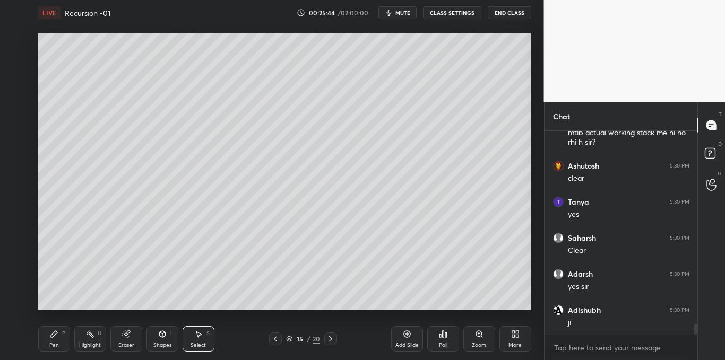
scroll to position [3508, 0]
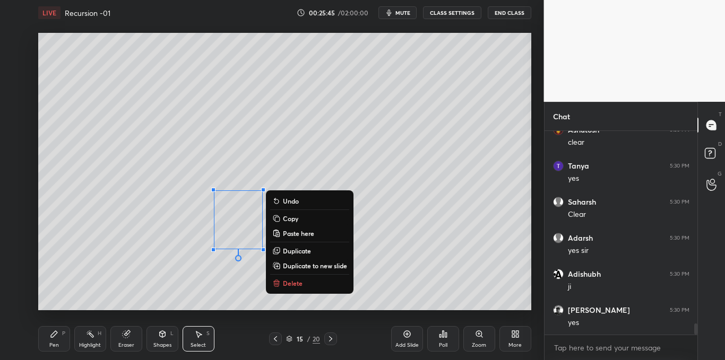
click at [286, 283] on p "Delete" at bounding box center [293, 283] width 20 height 8
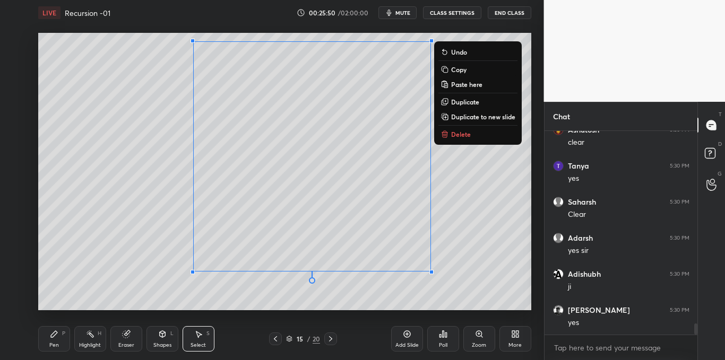
click at [455, 134] on p "Delete" at bounding box center [461, 134] width 20 height 8
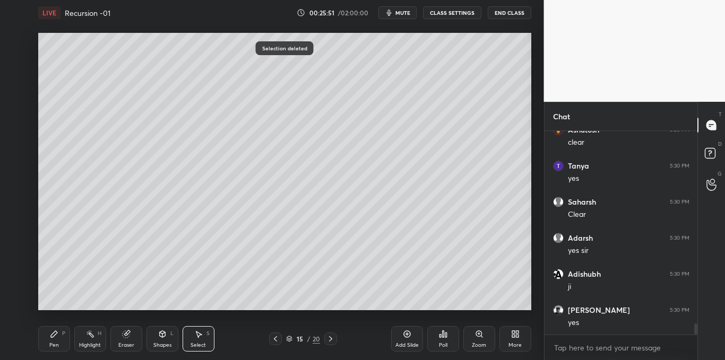
scroll to position [3554, 0]
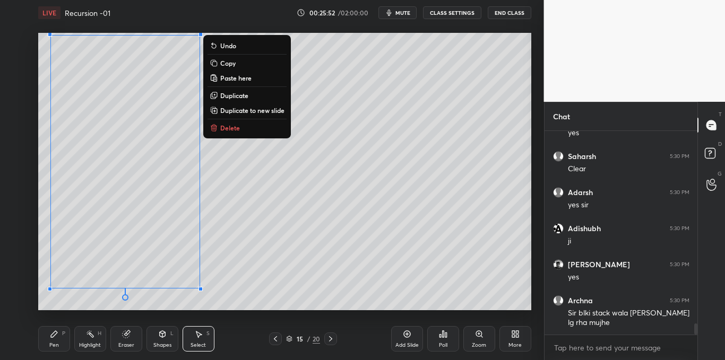
click at [229, 129] on p "Delete" at bounding box center [230, 128] width 20 height 8
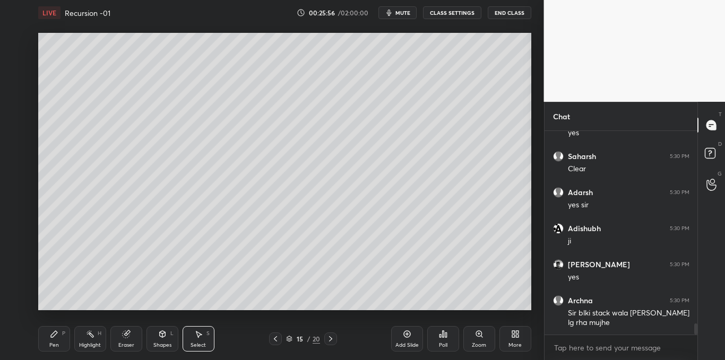
click at [60, 333] on div "Pen P" at bounding box center [54, 338] width 32 height 25
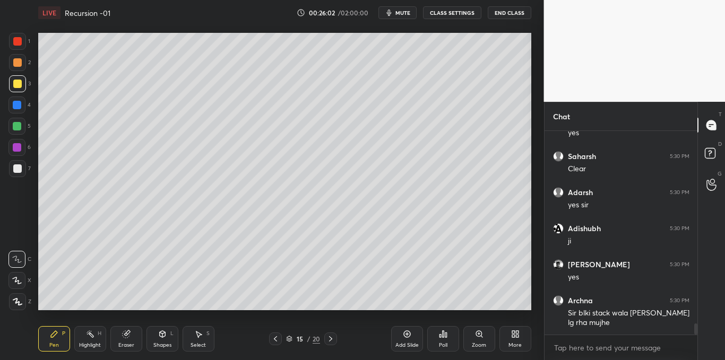
click at [18, 170] on div at bounding box center [17, 168] width 8 height 8
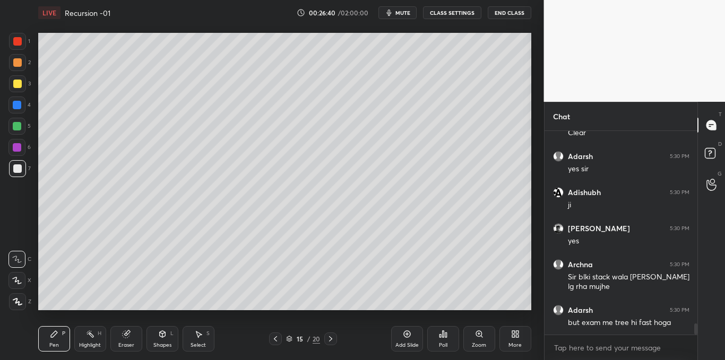
click at [15, 86] on div at bounding box center [17, 84] width 8 height 8
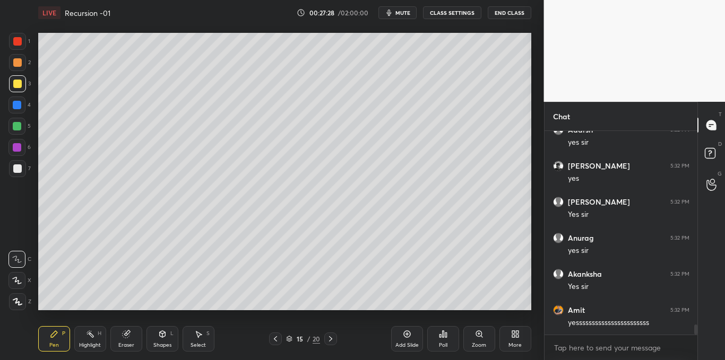
scroll to position [3914, 0]
click at [199, 335] on icon at bounding box center [199, 335] width 6 height 6
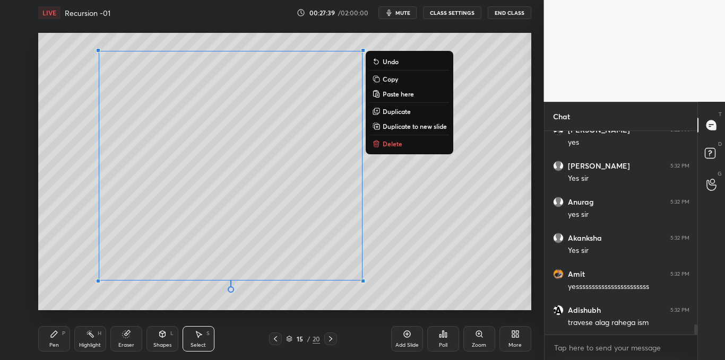
click at [390, 144] on p "Delete" at bounding box center [393, 144] width 20 height 8
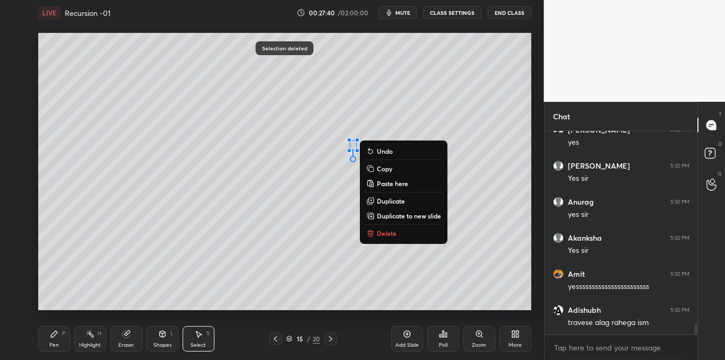
click at [385, 235] on p "Delete" at bounding box center [387, 233] width 20 height 8
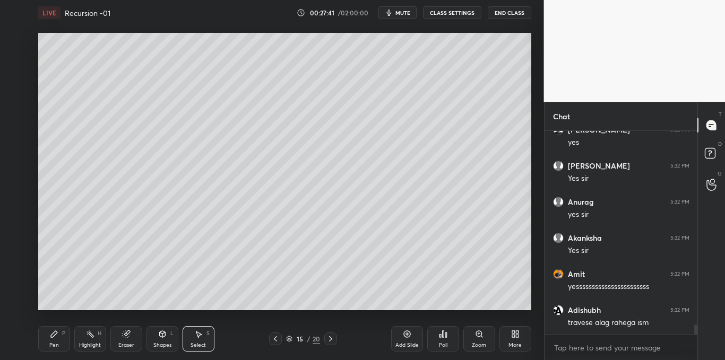
click at [52, 335] on icon at bounding box center [54, 334] width 6 height 6
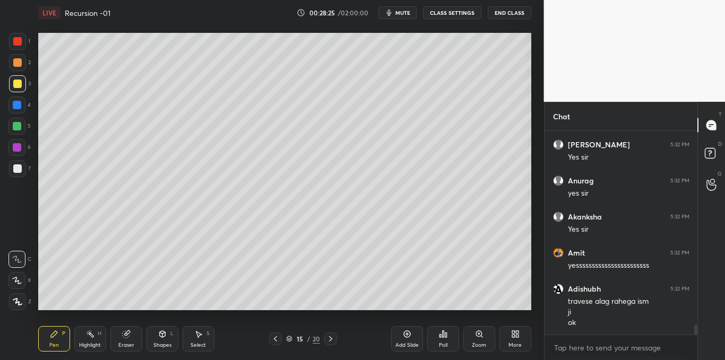
scroll to position [3972, 0]
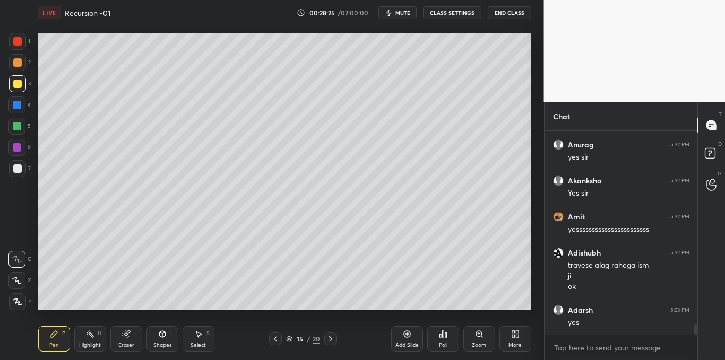
click at [405, 334] on icon at bounding box center [406, 334] width 3 height 3
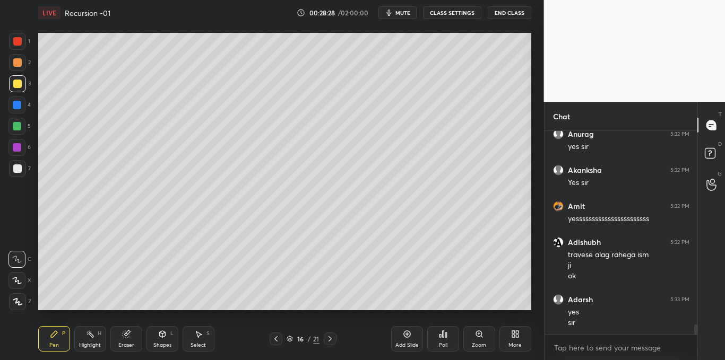
click at [18, 169] on div at bounding box center [17, 168] width 8 height 8
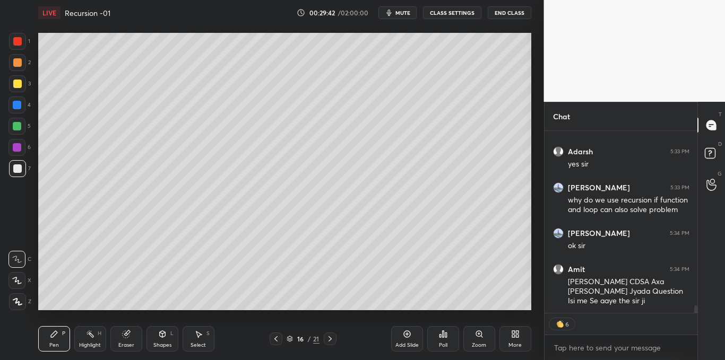
scroll to position [4260, 0]
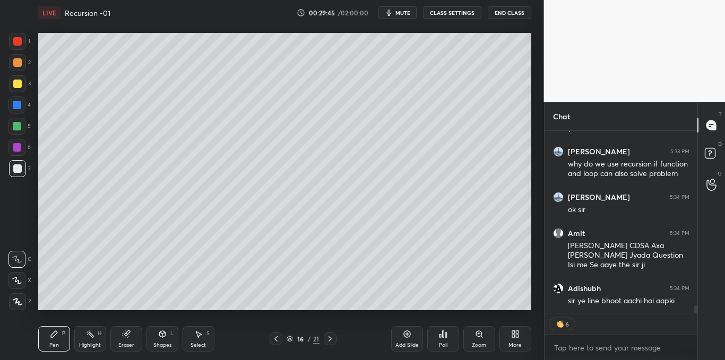
type textarea "x"
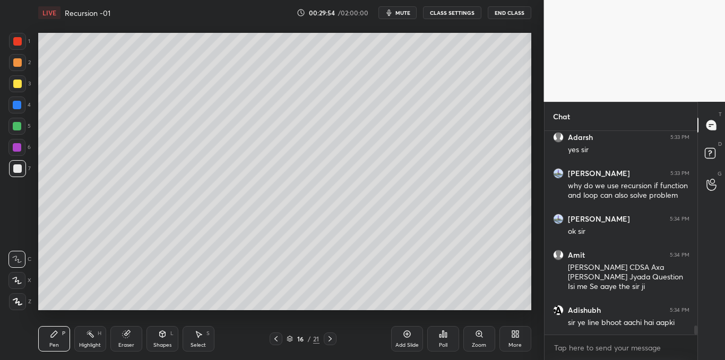
scroll to position [4274, 0]
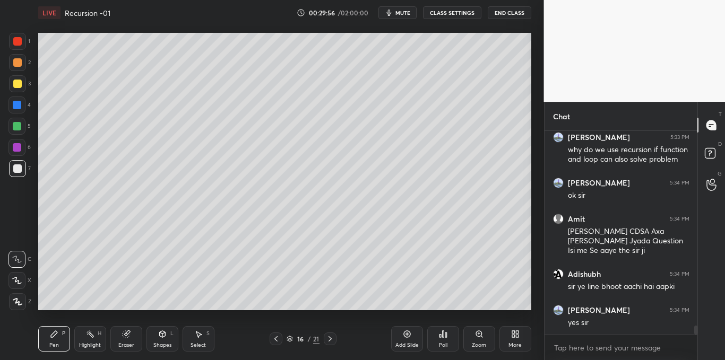
click at [200, 333] on icon at bounding box center [198, 334] width 8 height 8
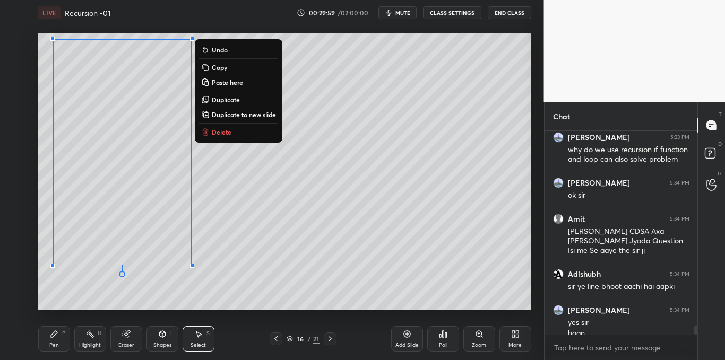
scroll to position [4285, 0]
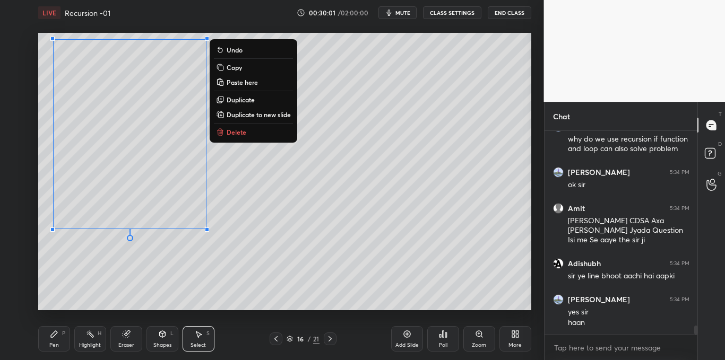
click at [54, 336] on icon at bounding box center [54, 334] width 8 height 8
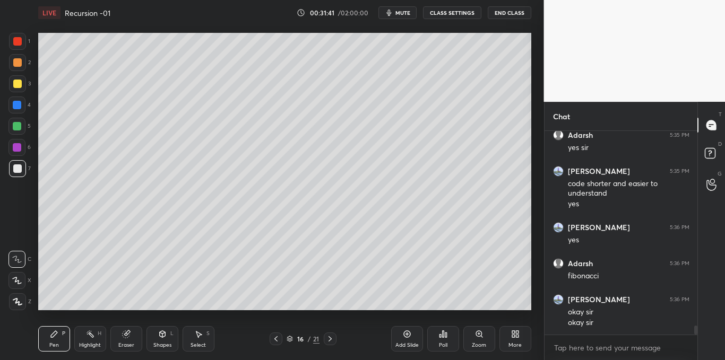
scroll to position [4507, 0]
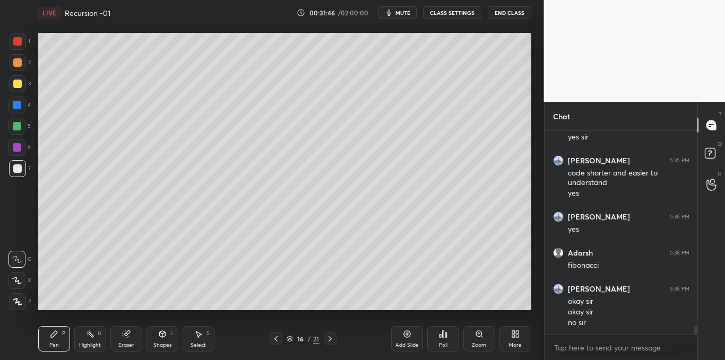
click at [441, 338] on icon at bounding box center [443, 334] width 8 height 8
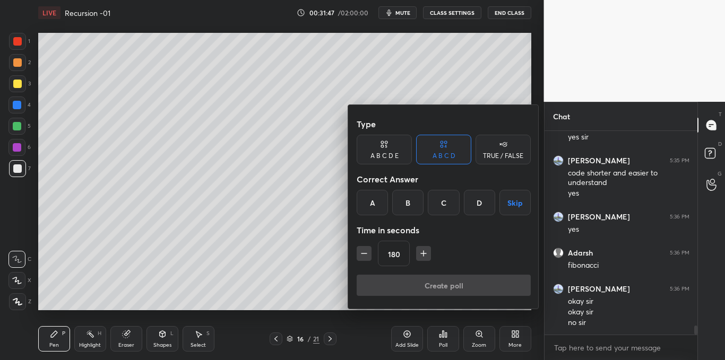
click at [366, 251] on icon "button" at bounding box center [364, 253] width 11 height 11
click at [362, 253] on icon "button" at bounding box center [364, 253] width 11 height 11
click at [363, 253] on icon "button" at bounding box center [364, 253] width 11 height 11
click at [362, 254] on icon "button" at bounding box center [363, 254] width 5 height 0
type input "120"
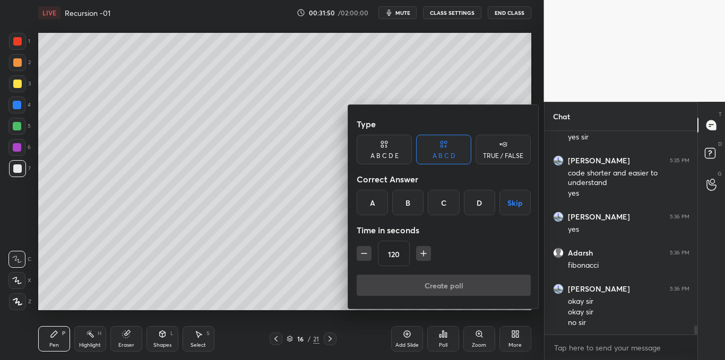
click at [511, 200] on button "Skip" at bounding box center [514, 202] width 31 height 25
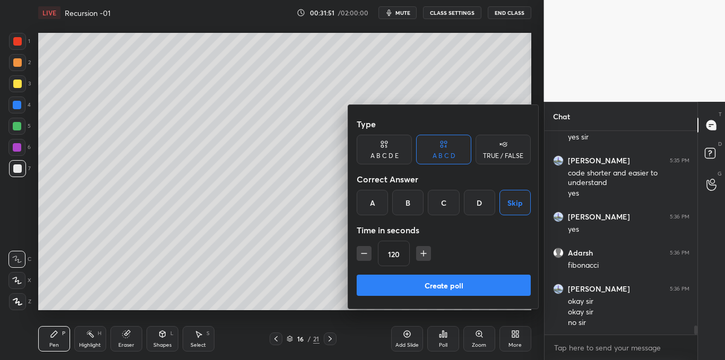
click at [452, 282] on button "Create poll" at bounding box center [444, 285] width 174 height 21
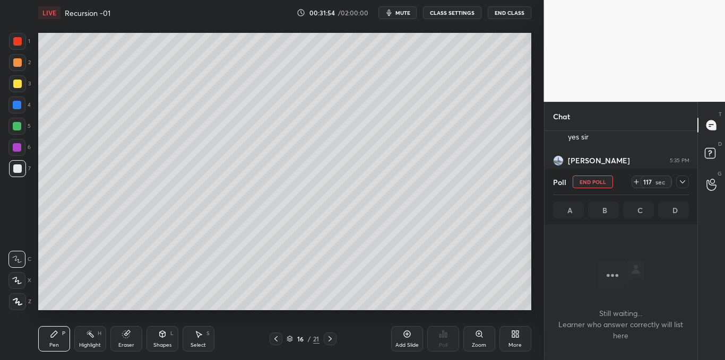
scroll to position [4598, 0]
click at [682, 183] on icon at bounding box center [682, 181] width 5 height 3
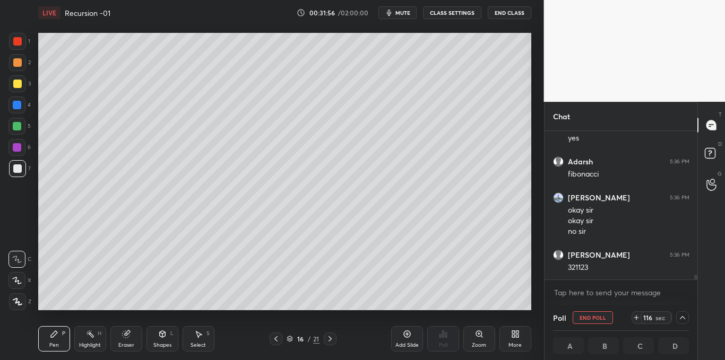
click at [636, 316] on icon at bounding box center [636, 318] width 0 height 4
click at [638, 316] on icon at bounding box center [636, 318] width 8 height 8
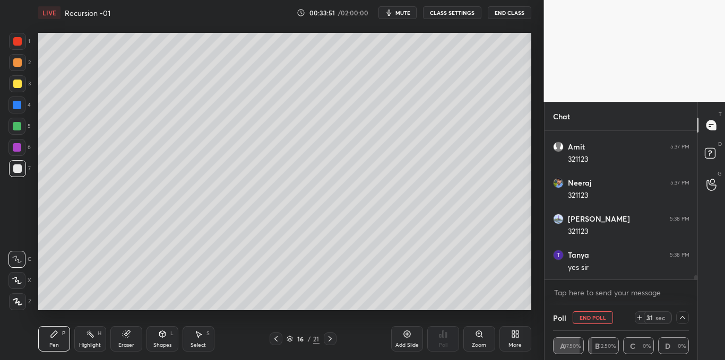
scroll to position [5067, 0]
click at [680, 314] on icon at bounding box center [682, 318] width 8 height 8
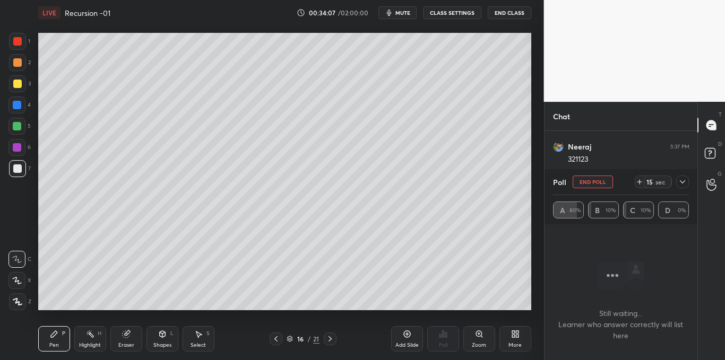
click at [683, 179] on icon at bounding box center [682, 182] width 8 height 8
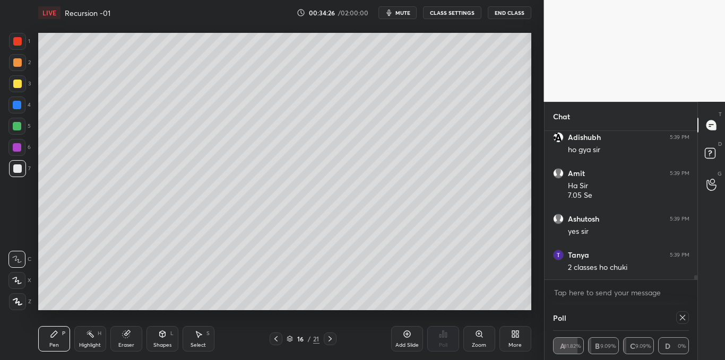
scroll to position [5365, 0]
click at [681, 315] on icon at bounding box center [682, 318] width 8 height 8
type textarea "x"
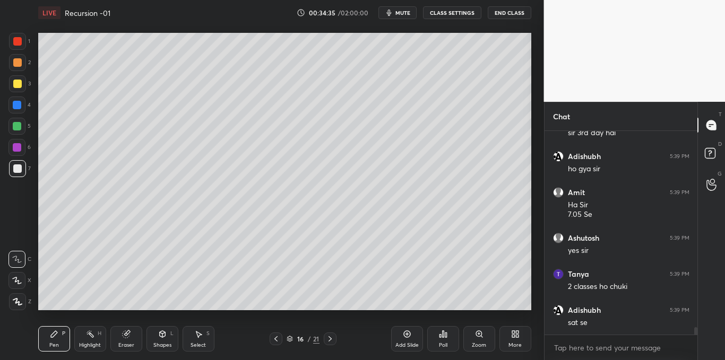
scroll to position [5346, 0]
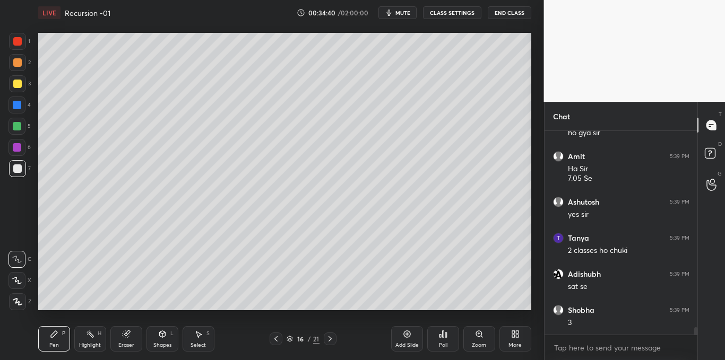
click at [10, 87] on div at bounding box center [17, 83] width 17 height 17
click at [18, 168] on div at bounding box center [17, 168] width 8 height 8
click at [18, 85] on div at bounding box center [17, 84] width 8 height 8
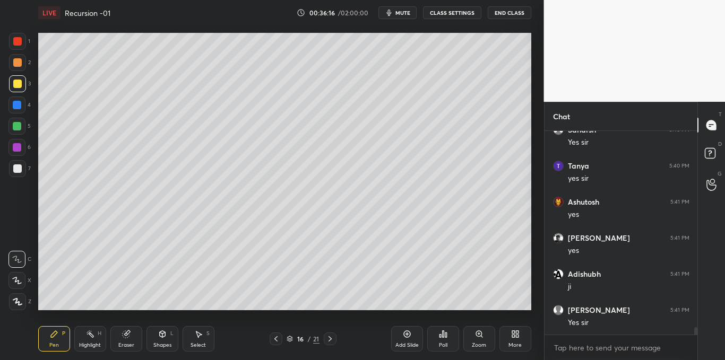
scroll to position [5598, 0]
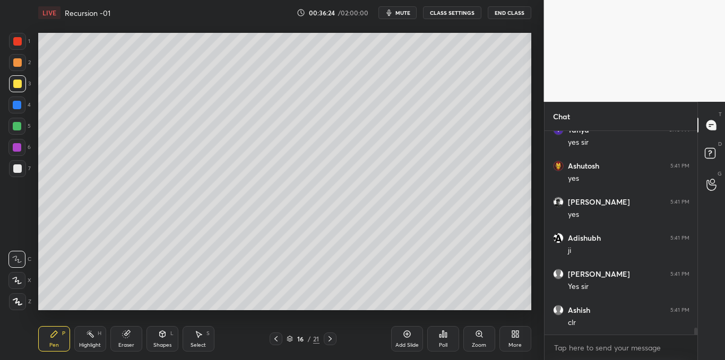
click at [329, 337] on icon at bounding box center [329, 338] width 3 height 5
click at [439, 335] on icon at bounding box center [443, 334] width 8 height 8
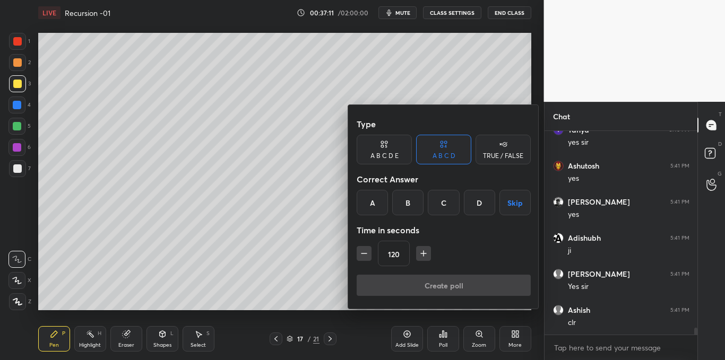
click at [421, 255] on icon "button" at bounding box center [423, 253] width 11 height 11
click at [420, 255] on icon "button" at bounding box center [423, 253] width 11 height 11
click at [421, 255] on icon "button" at bounding box center [423, 253] width 11 height 11
type input "165"
click at [511, 199] on button "Skip" at bounding box center [514, 202] width 31 height 25
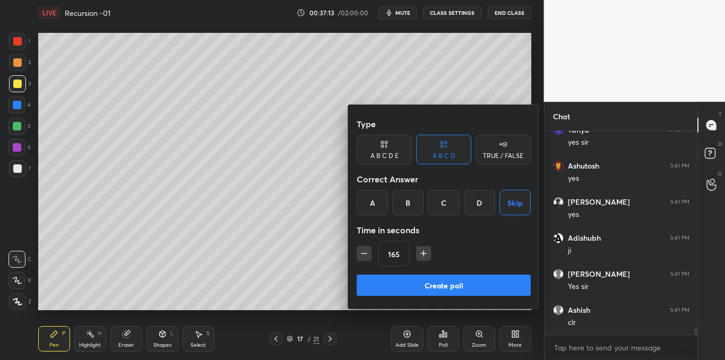
click at [448, 278] on button "Create poll" at bounding box center [444, 285] width 174 height 21
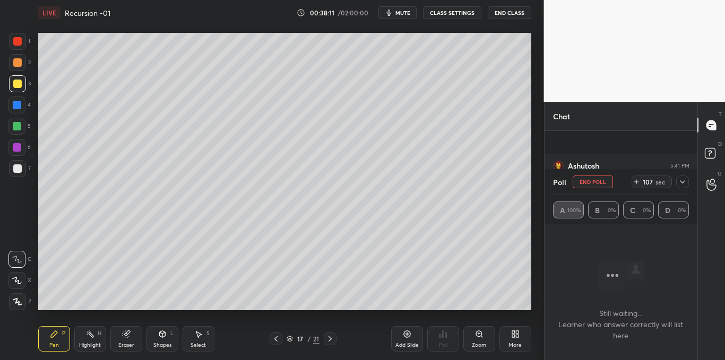
scroll to position [5690, 0]
click at [679, 183] on icon at bounding box center [682, 182] width 8 height 8
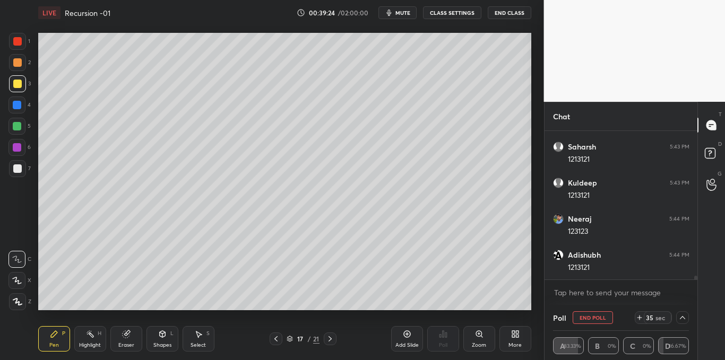
scroll to position [5906, 0]
click at [613, 289] on textarea at bounding box center [621, 292] width 136 height 17
click at [681, 314] on icon at bounding box center [682, 318] width 8 height 8
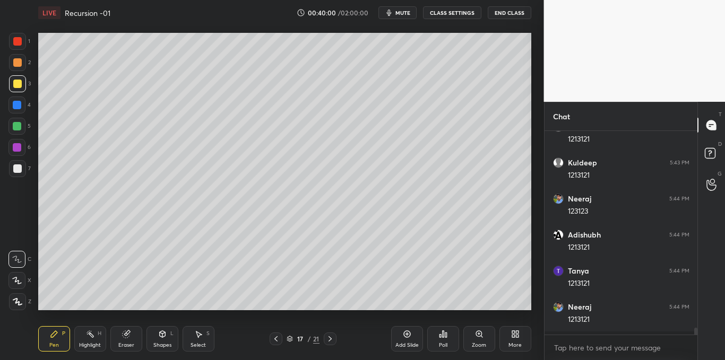
scroll to position [201, 150]
click at [19, 169] on div at bounding box center [17, 168] width 8 height 8
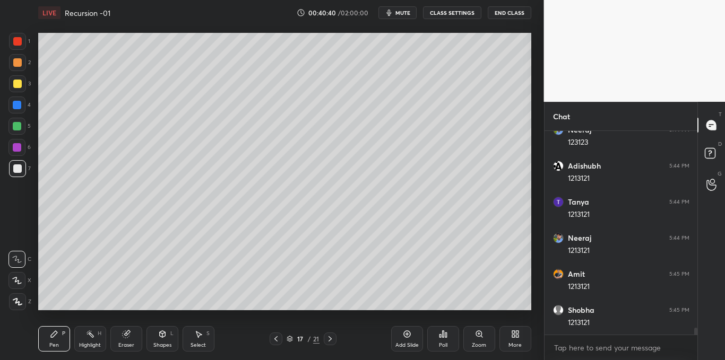
scroll to position [5995, 0]
click at [16, 41] on div at bounding box center [17, 41] width 8 height 8
click at [18, 86] on div at bounding box center [17, 84] width 8 height 8
click at [14, 126] on div at bounding box center [17, 126] width 8 height 8
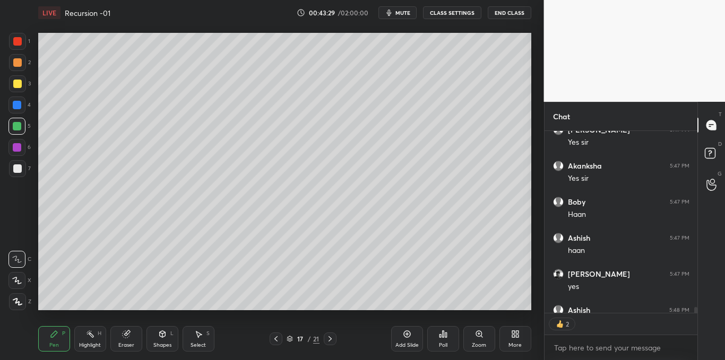
scroll to position [6387, 0]
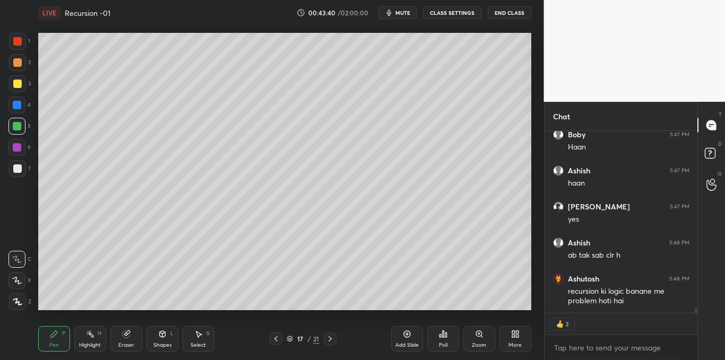
type textarea "x"
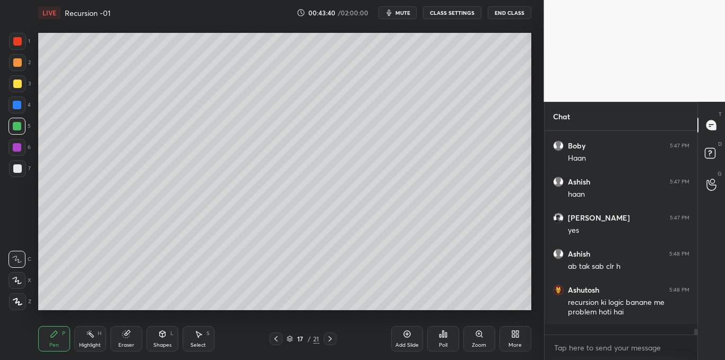
scroll to position [6366, 0]
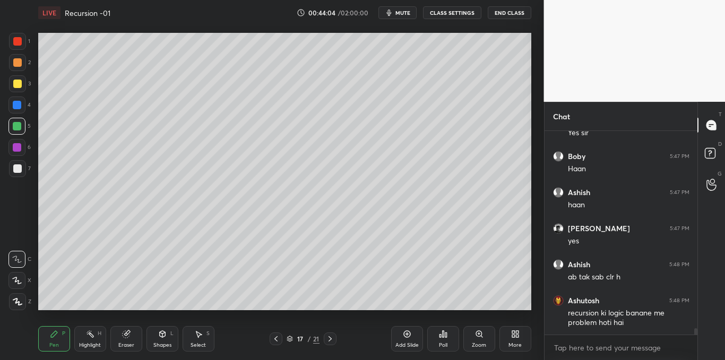
click at [17, 172] on div at bounding box center [17, 168] width 8 height 8
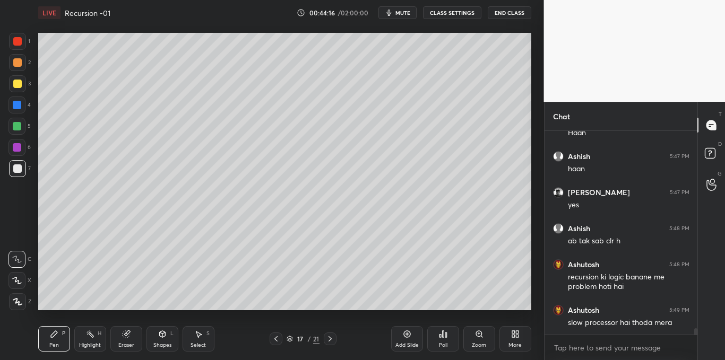
click at [407, 331] on icon at bounding box center [407, 334] width 8 height 8
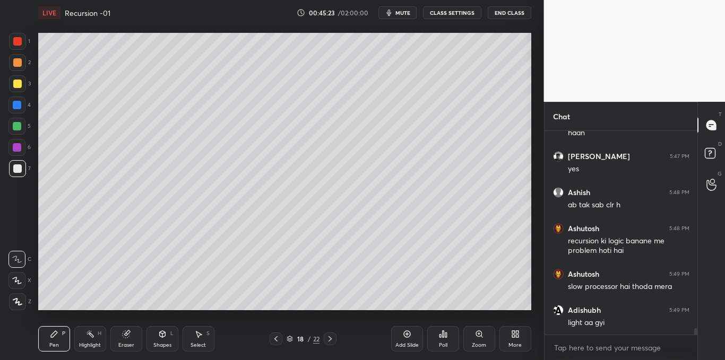
click at [444, 338] on div "Poll" at bounding box center [443, 338] width 32 height 25
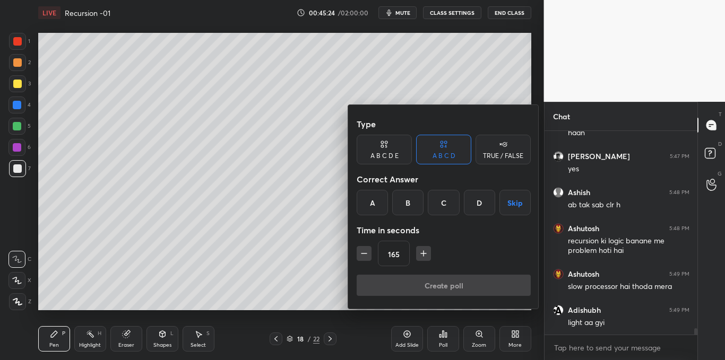
click at [423, 250] on icon "button" at bounding box center [423, 253] width 11 height 11
type input "180"
click at [520, 197] on button "Skip" at bounding box center [514, 202] width 31 height 25
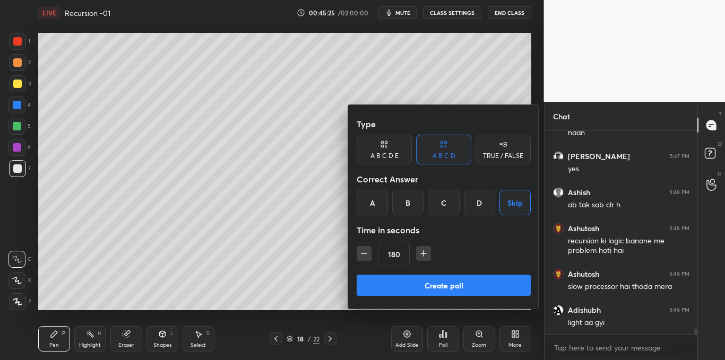
click at [440, 279] on button "Create poll" at bounding box center [444, 285] width 174 height 21
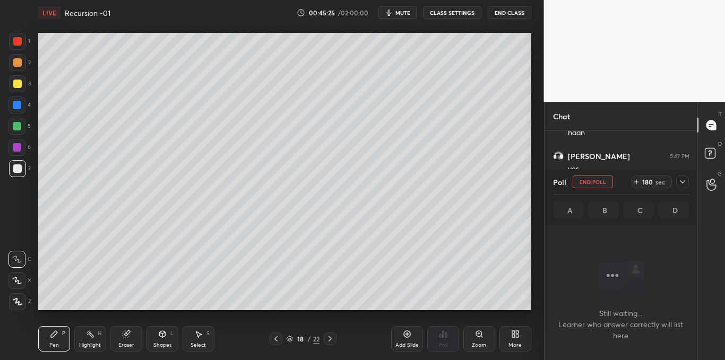
scroll to position [57, 150]
click at [683, 183] on icon at bounding box center [682, 181] width 5 height 3
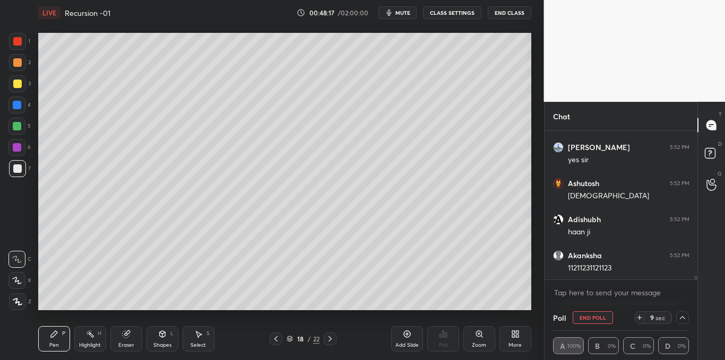
scroll to position [5776, 0]
click at [13, 80] on div at bounding box center [17, 84] width 8 height 8
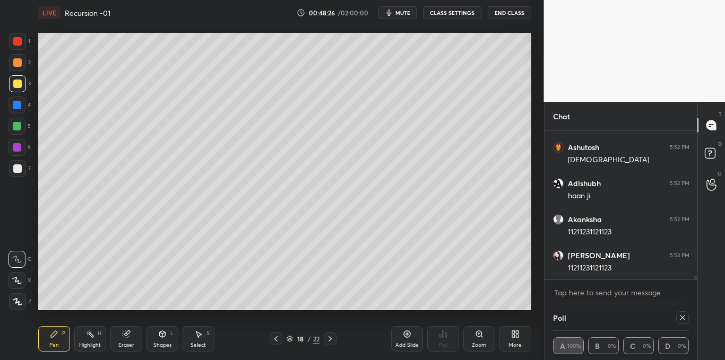
click at [681, 313] on div at bounding box center [682, 317] width 13 height 13
type textarea "x"
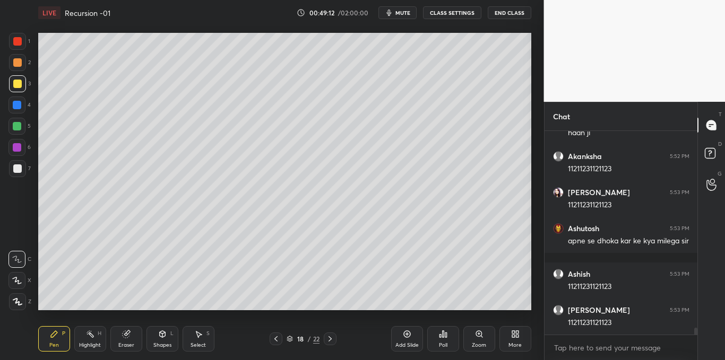
scroll to position [5875, 0]
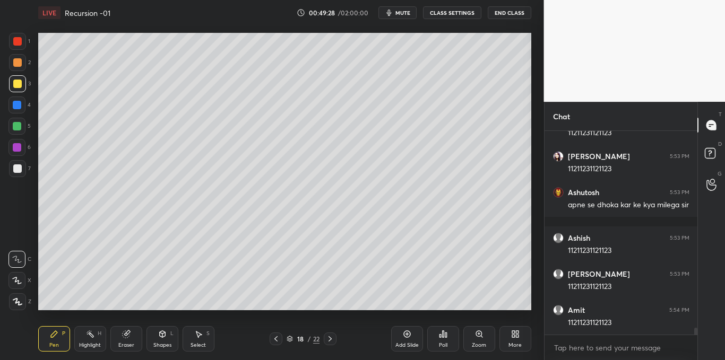
click at [15, 44] on div at bounding box center [17, 41] width 8 height 8
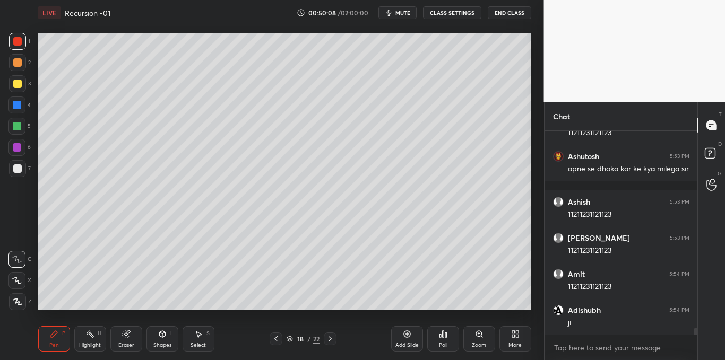
click at [17, 124] on div at bounding box center [17, 126] width 8 height 8
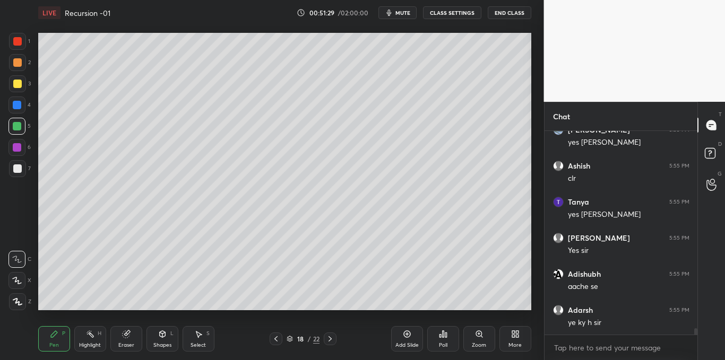
scroll to position [6200, 0]
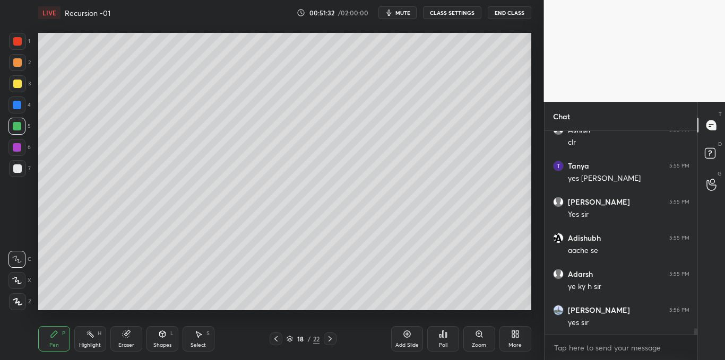
click at [16, 86] on div at bounding box center [17, 84] width 8 height 8
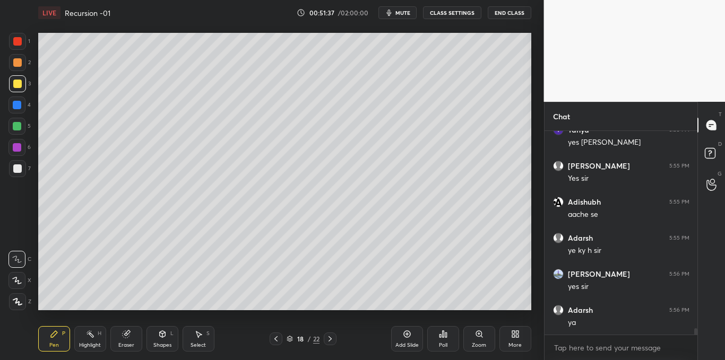
click at [403, 331] on icon at bounding box center [407, 334] width 8 height 8
click at [16, 166] on div at bounding box center [17, 168] width 8 height 8
click at [201, 337] on icon at bounding box center [198, 334] width 8 height 8
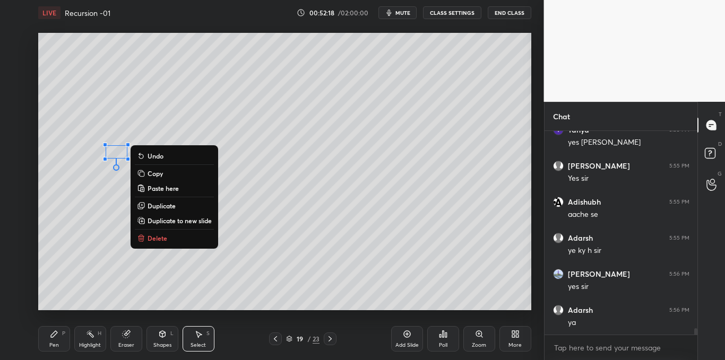
click at [148, 234] on p "Delete" at bounding box center [157, 238] width 20 height 8
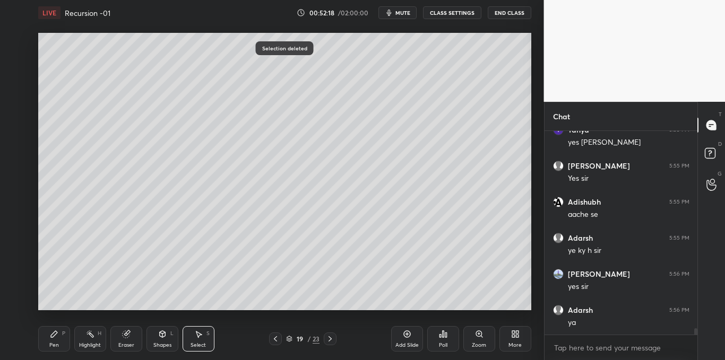
click at [51, 333] on icon at bounding box center [54, 334] width 8 height 8
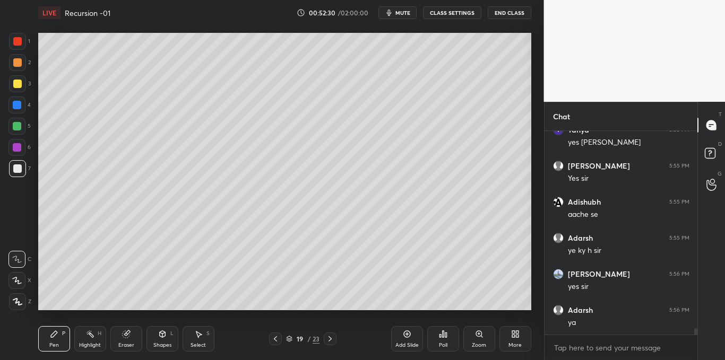
scroll to position [6272, 0]
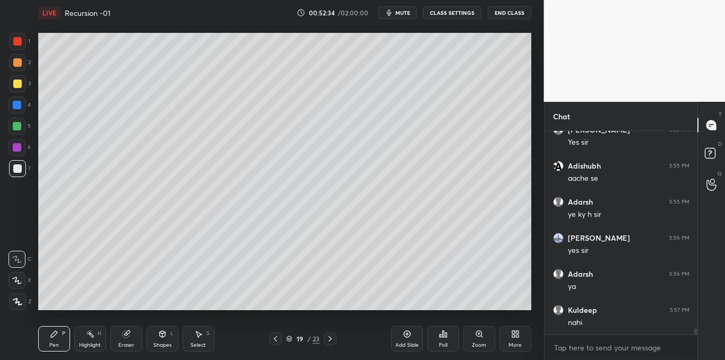
click at [202, 336] on icon at bounding box center [198, 334] width 8 height 8
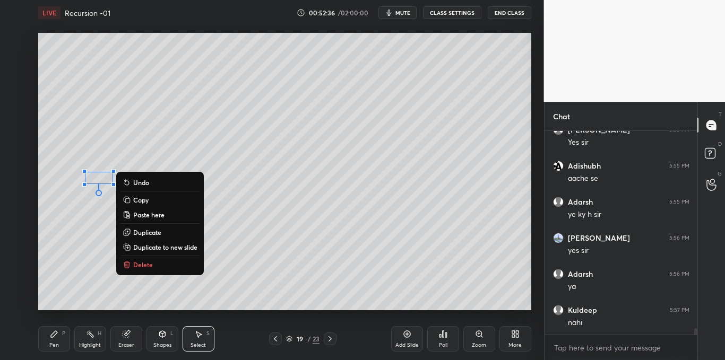
scroll to position [6308, 0]
click at [142, 261] on p "Delete" at bounding box center [143, 265] width 20 height 8
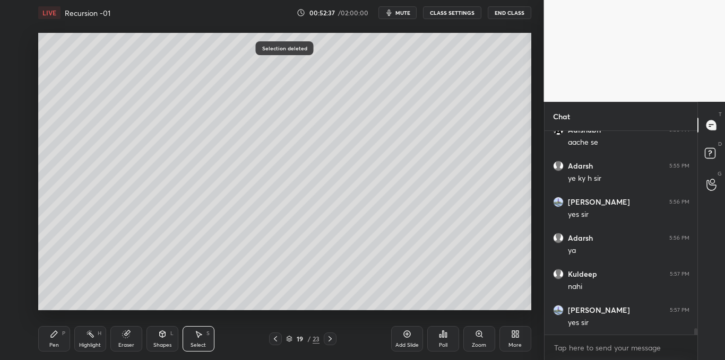
click at [55, 345] on div "Pen" at bounding box center [54, 345] width 10 height 5
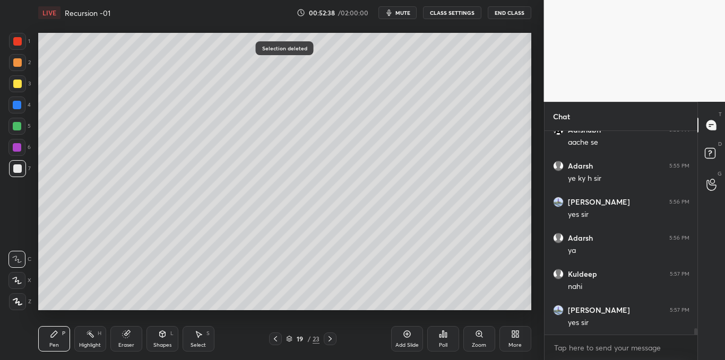
click at [13, 83] on div at bounding box center [17, 84] width 8 height 8
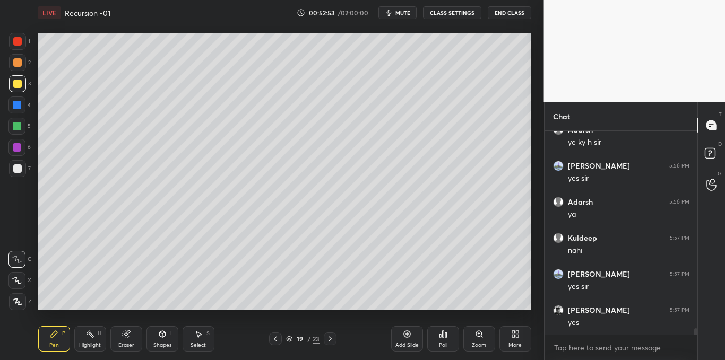
click at [439, 334] on icon at bounding box center [443, 334] width 8 height 8
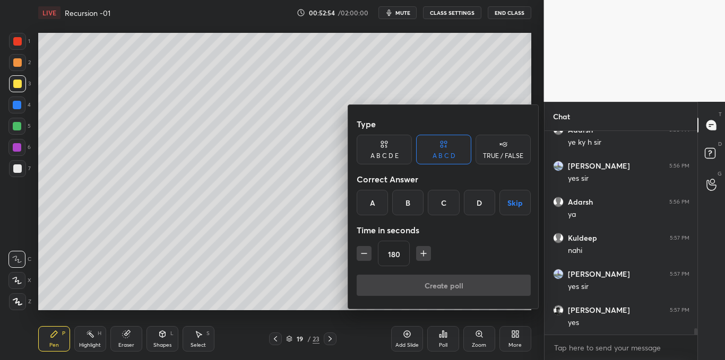
click at [364, 255] on icon "button" at bounding box center [364, 253] width 11 height 11
click at [365, 254] on icon "button" at bounding box center [364, 253] width 11 height 11
click at [364, 257] on icon "button" at bounding box center [364, 253] width 11 height 11
click at [366, 257] on icon "button" at bounding box center [364, 253] width 11 height 11
type input "120"
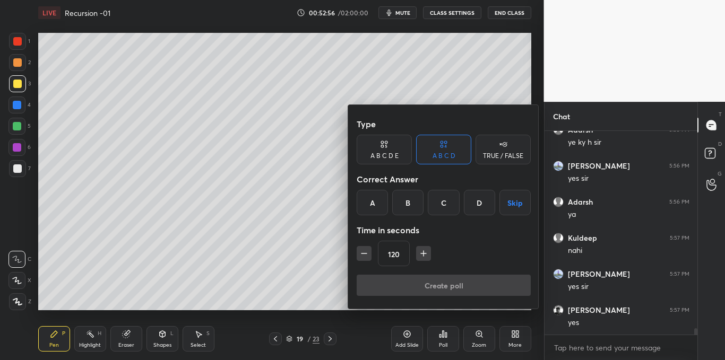
click at [516, 203] on button "Skip" at bounding box center [514, 202] width 31 height 25
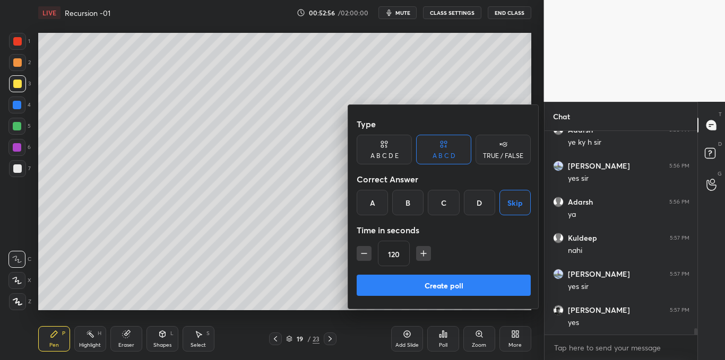
click at [446, 284] on button "Create poll" at bounding box center [444, 285] width 174 height 21
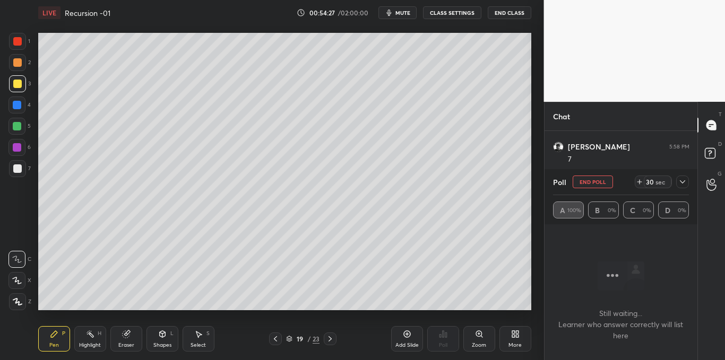
scroll to position [6724, 0]
click at [682, 182] on icon at bounding box center [682, 182] width 8 height 8
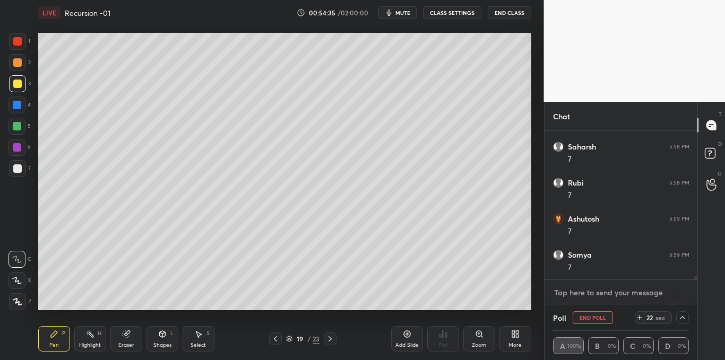
click at [580, 299] on textarea at bounding box center [621, 292] width 136 height 17
click at [14, 167] on div at bounding box center [17, 168] width 8 height 8
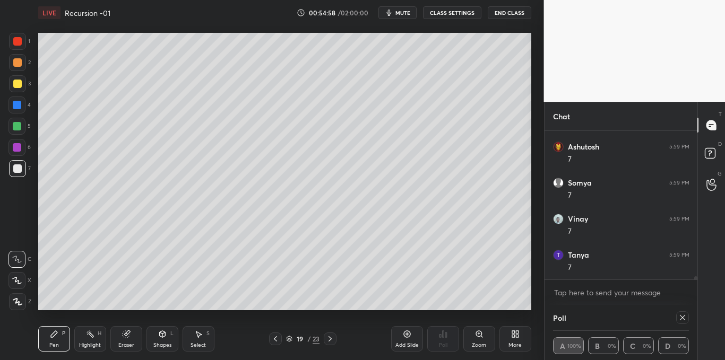
click at [681, 319] on icon at bounding box center [682, 317] width 5 height 5
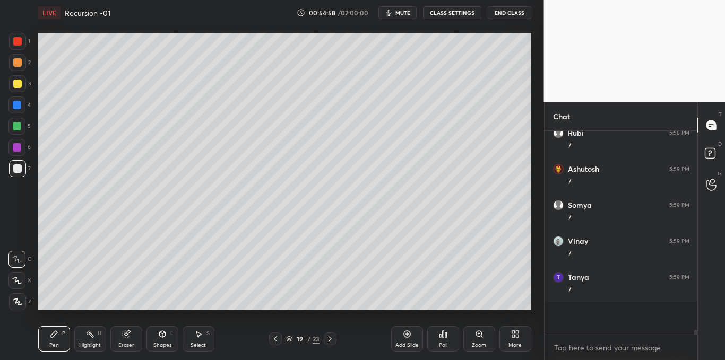
scroll to position [4, 4]
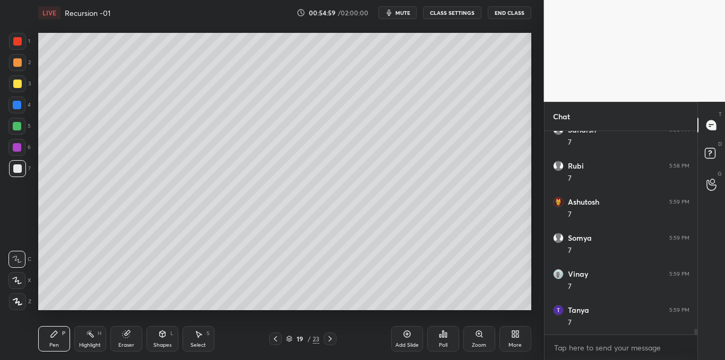
click at [199, 337] on icon at bounding box center [198, 334] width 8 height 8
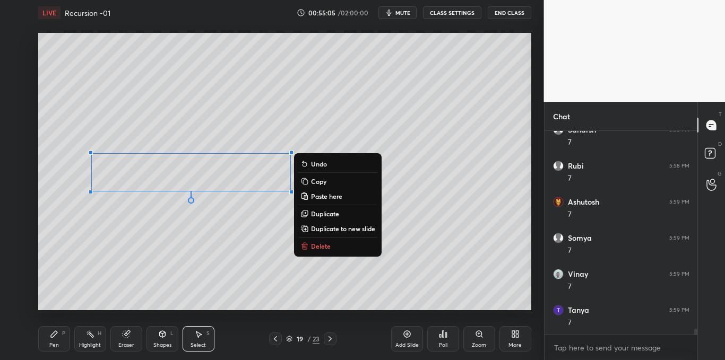
click at [62, 333] on div "P" at bounding box center [63, 333] width 3 height 5
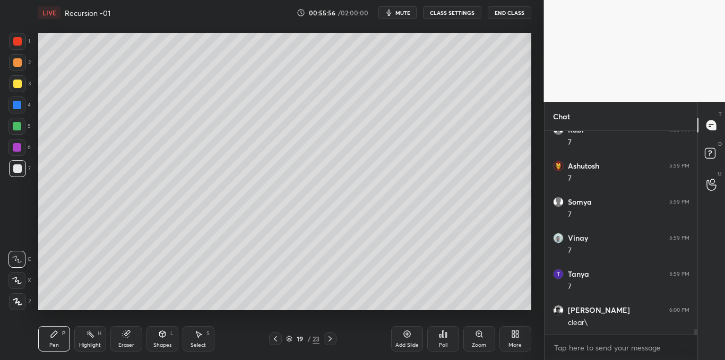
scroll to position [6813, 0]
click at [327, 336] on icon at bounding box center [330, 339] width 8 height 8
click at [437, 342] on div "Poll" at bounding box center [443, 338] width 32 height 25
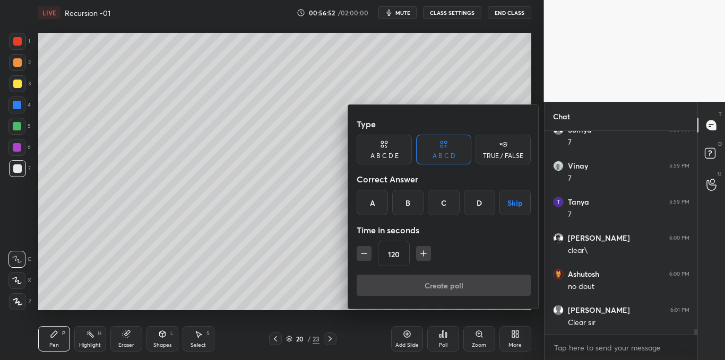
click at [510, 199] on button "Skip" at bounding box center [514, 202] width 31 height 25
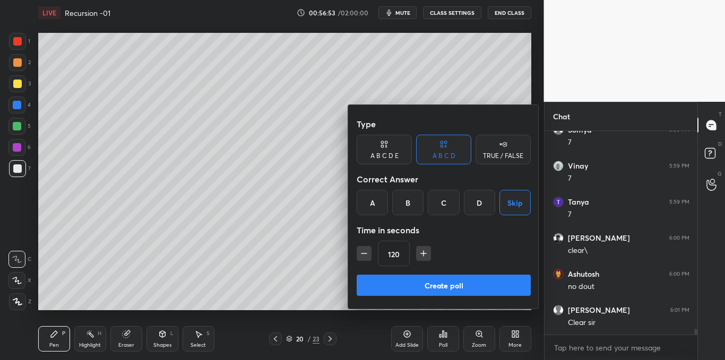
click at [424, 287] on button "Create poll" at bounding box center [444, 285] width 174 height 21
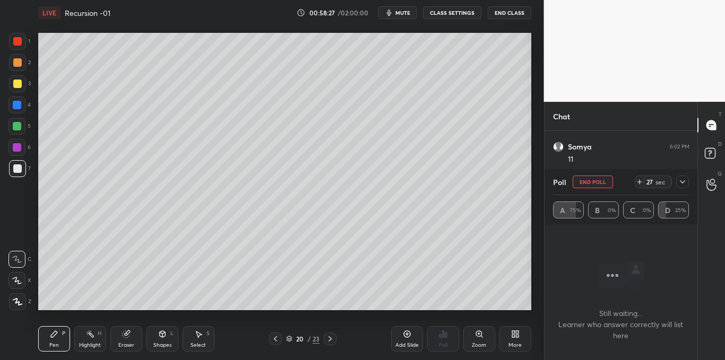
scroll to position [7338, 0]
click at [681, 179] on icon at bounding box center [682, 182] width 8 height 8
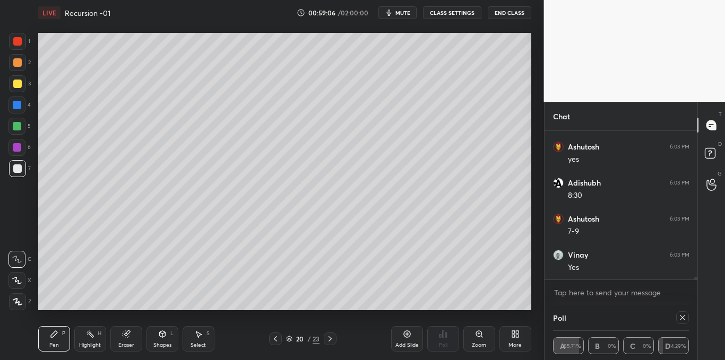
scroll to position [7601, 0]
click at [680, 321] on icon at bounding box center [682, 318] width 8 height 8
type textarea "x"
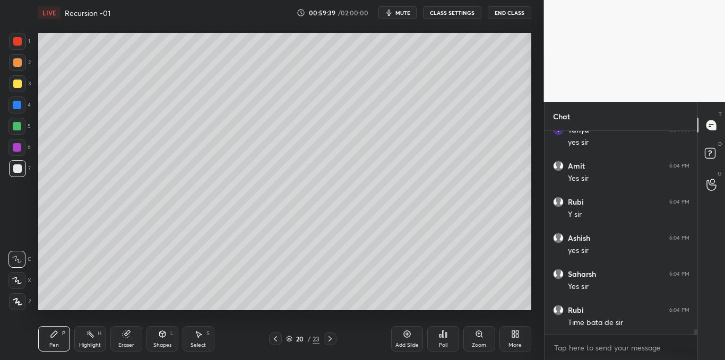
scroll to position [7834, 0]
click at [197, 344] on div "Select" at bounding box center [197, 345] width 15 height 5
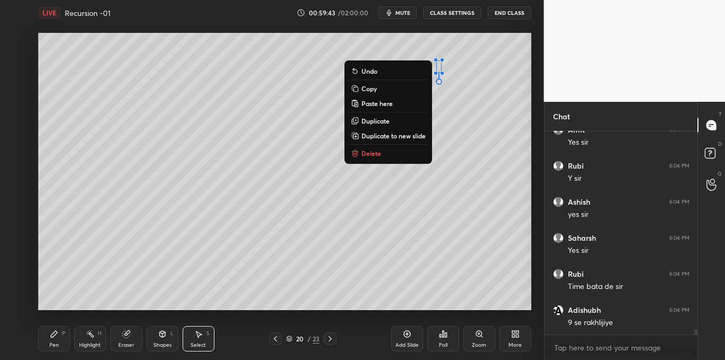
click at [384, 150] on button "Delete" at bounding box center [388, 153] width 79 height 13
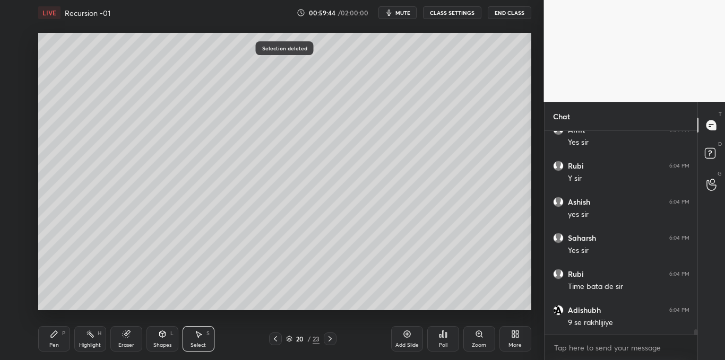
click at [49, 336] on div "Pen P" at bounding box center [54, 338] width 32 height 25
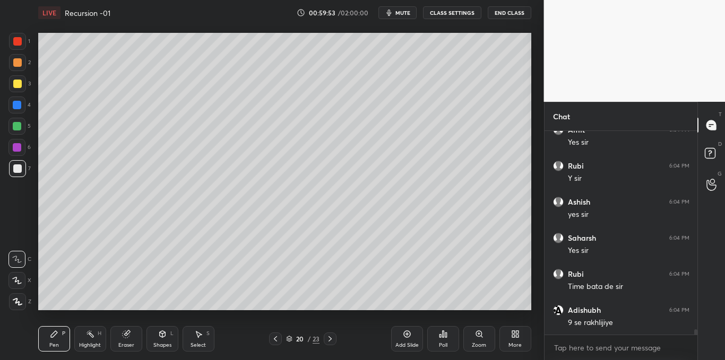
click at [193, 335] on div "Select S" at bounding box center [199, 338] width 32 height 25
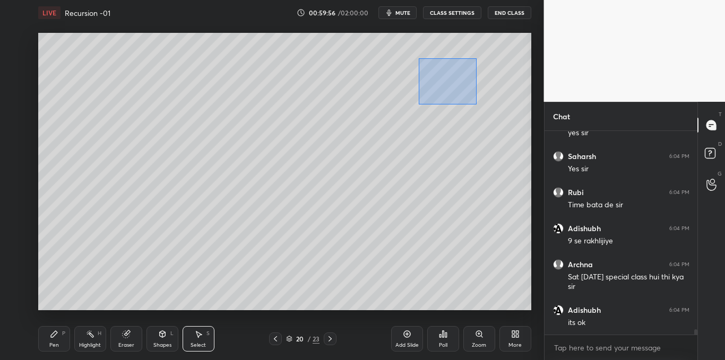
scroll to position [7952, 0]
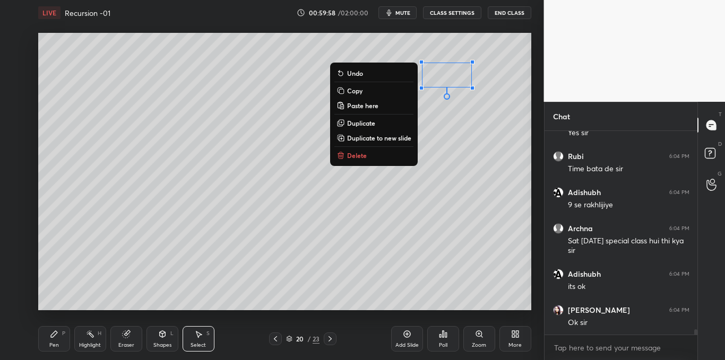
click at [384, 159] on button "Delete" at bounding box center [373, 155] width 79 height 13
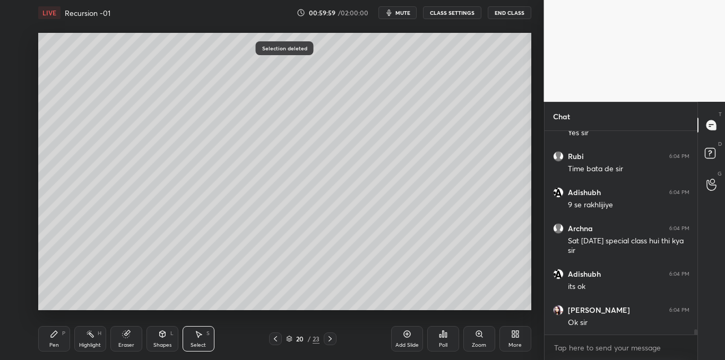
scroll to position [7988, 0]
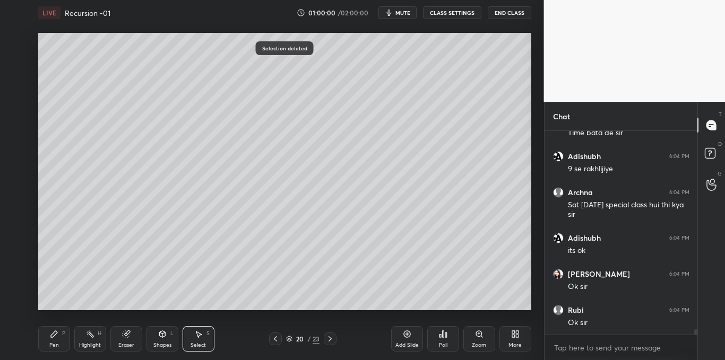
click at [49, 348] on div "Pen" at bounding box center [54, 345] width 10 height 5
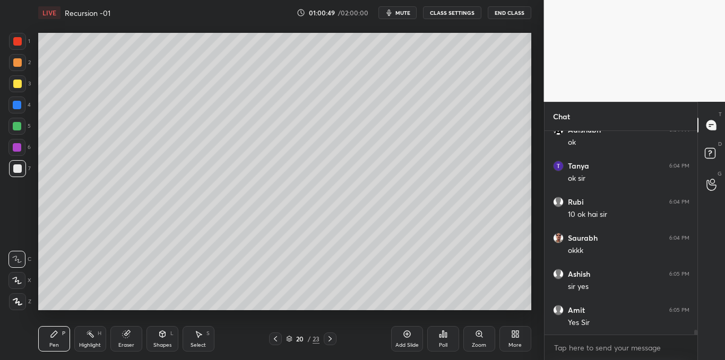
scroll to position [8421, 0]
click at [14, 82] on div at bounding box center [17, 84] width 8 height 8
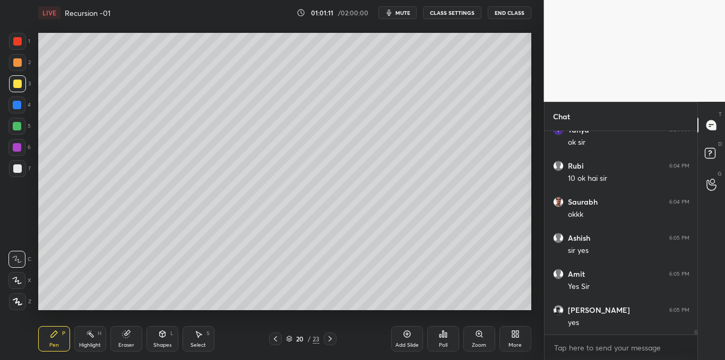
click at [403, 346] on div "Add Slide" at bounding box center [406, 345] width 23 height 5
click at [14, 175] on div at bounding box center [17, 168] width 17 height 17
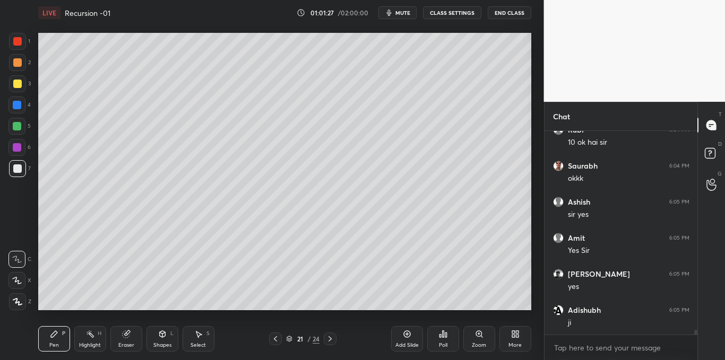
scroll to position [8503, 0]
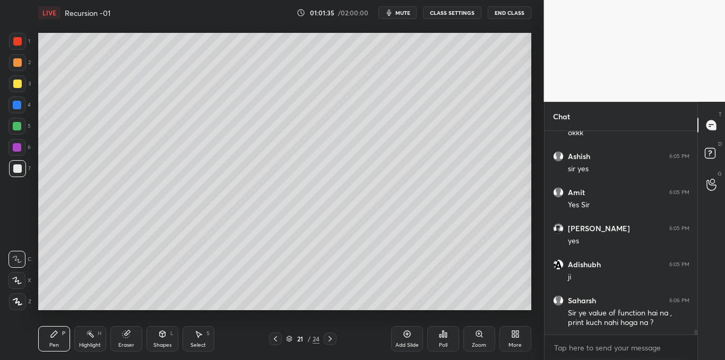
click at [274, 344] on div at bounding box center [275, 339] width 13 height 13
click at [331, 338] on icon at bounding box center [329, 338] width 3 height 5
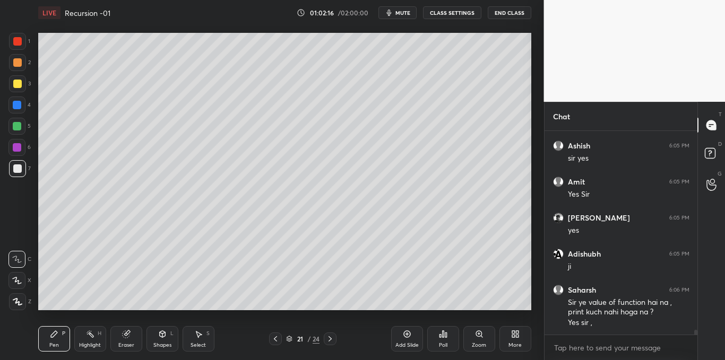
click at [447, 337] on icon at bounding box center [446, 335] width 2 height 5
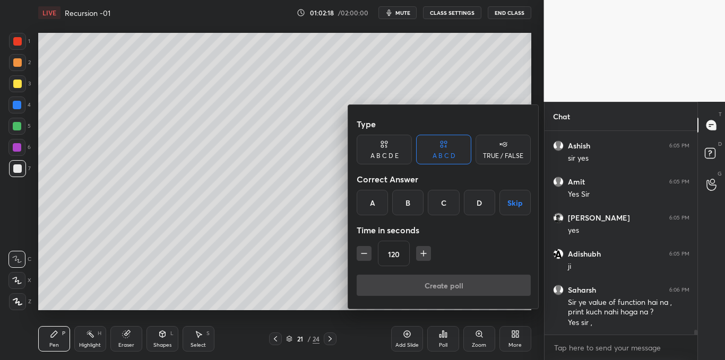
click at [420, 255] on icon "button" at bounding box center [423, 253] width 11 height 11
click at [363, 257] on icon "button" at bounding box center [364, 253] width 11 height 11
type input "120"
click at [517, 203] on button "Skip" at bounding box center [514, 202] width 31 height 25
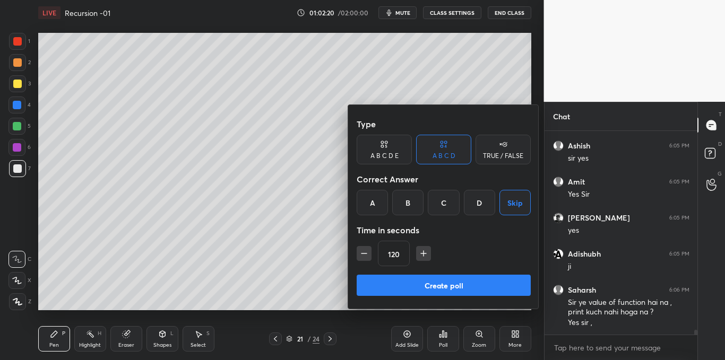
click at [442, 285] on button "Create poll" at bounding box center [444, 285] width 174 height 21
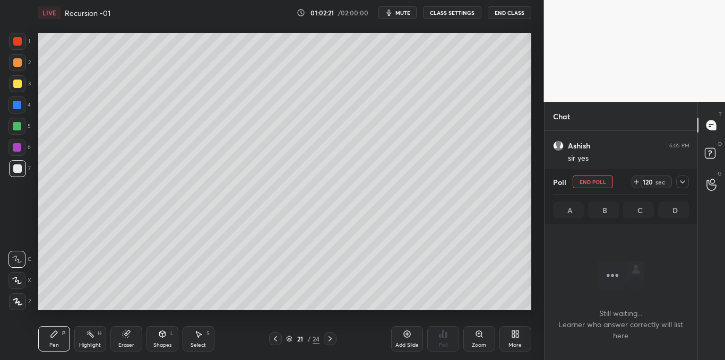
scroll to position [57, 150]
click at [683, 185] on icon at bounding box center [682, 182] width 8 height 8
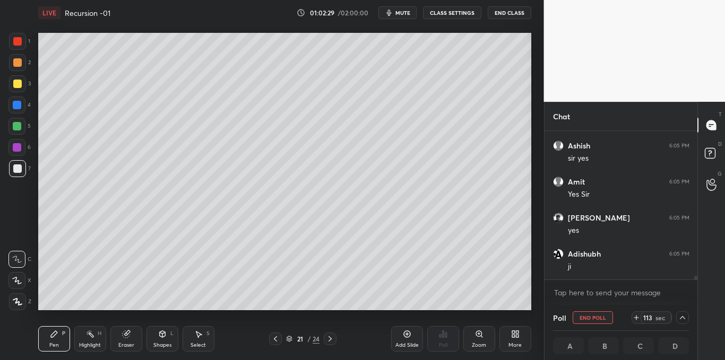
click at [636, 317] on icon at bounding box center [636, 318] width 0 height 4
click at [636, 319] on icon at bounding box center [636, 318] width 0 height 4
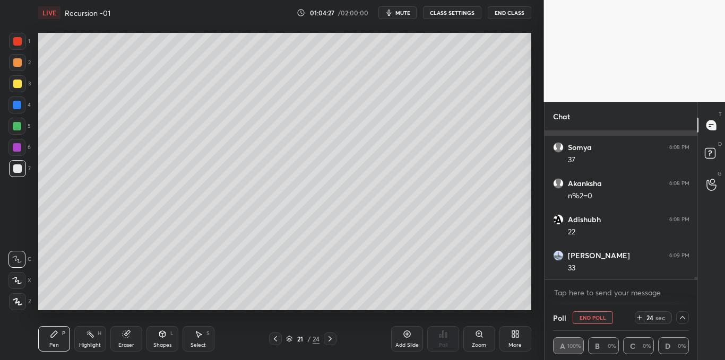
scroll to position [8821, 0]
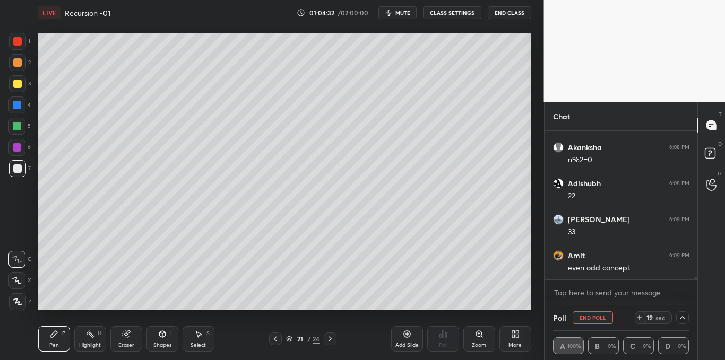
click at [14, 89] on div at bounding box center [17, 83] width 17 height 17
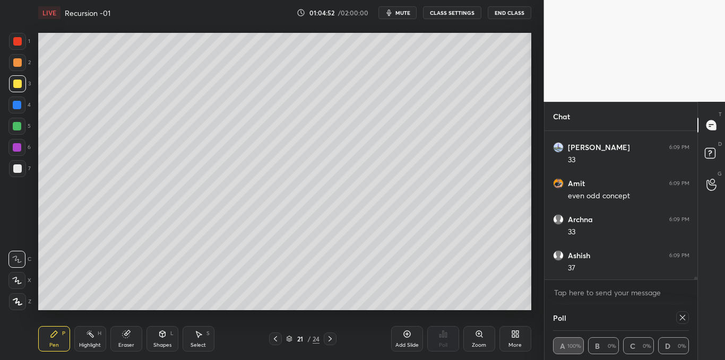
scroll to position [8929, 0]
click at [197, 332] on icon at bounding box center [198, 334] width 8 height 8
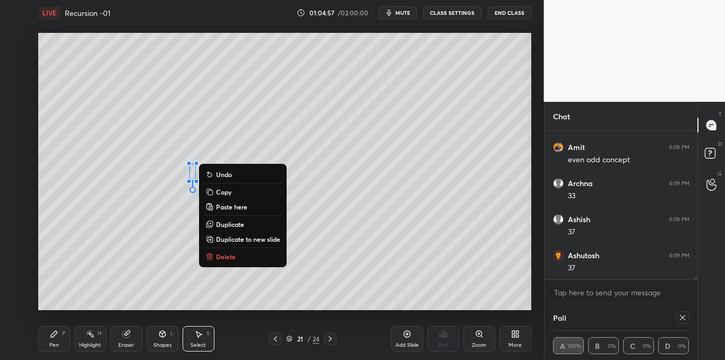
click at [255, 256] on button "Delete" at bounding box center [242, 256] width 79 height 13
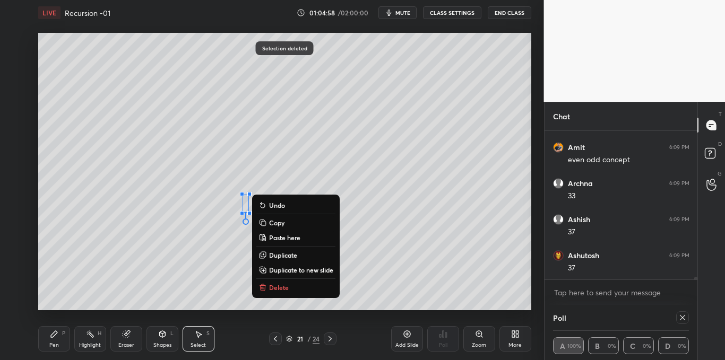
click at [279, 287] on p "Delete" at bounding box center [279, 287] width 20 height 8
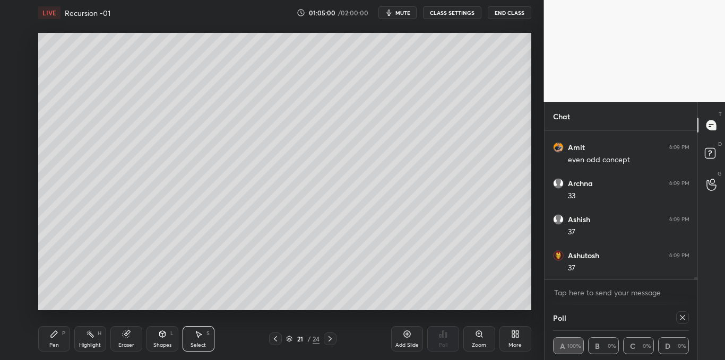
click at [681, 321] on icon at bounding box center [682, 318] width 8 height 8
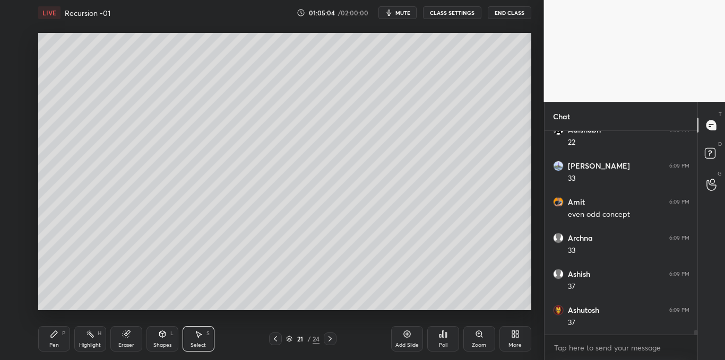
scroll to position [8910, 0]
click at [52, 339] on div "Pen P" at bounding box center [54, 338] width 32 height 25
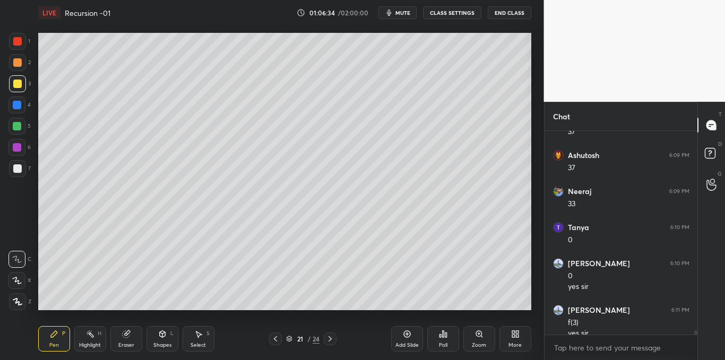
scroll to position [9040, 0]
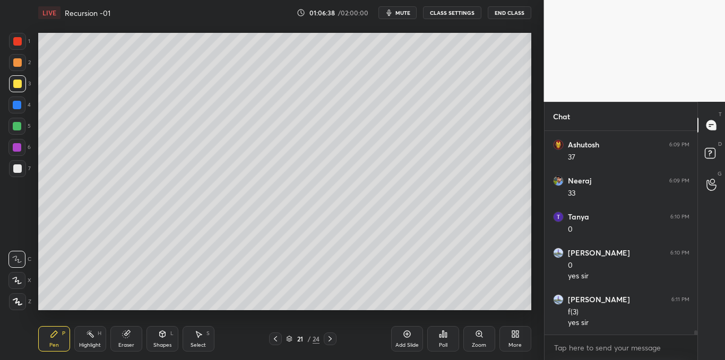
click at [16, 105] on div at bounding box center [17, 105] width 8 height 8
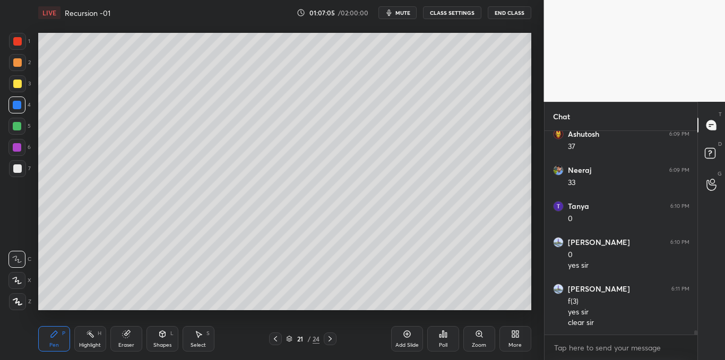
click at [21, 174] on div at bounding box center [17, 168] width 17 height 17
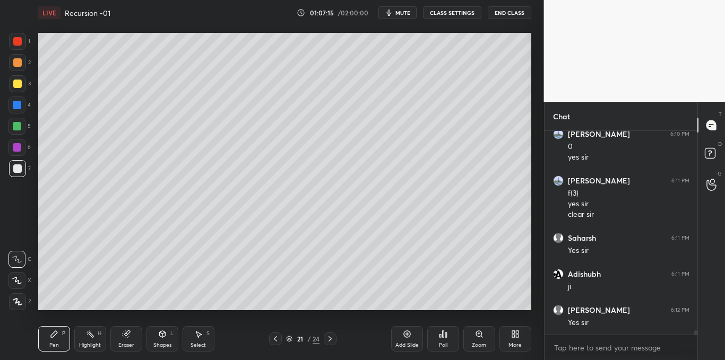
scroll to position [9195, 0]
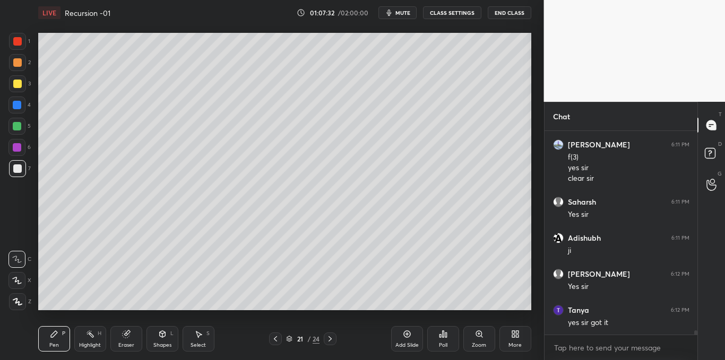
click at [405, 333] on icon at bounding box center [407, 334] width 8 height 8
click at [439, 333] on icon at bounding box center [443, 334] width 8 height 8
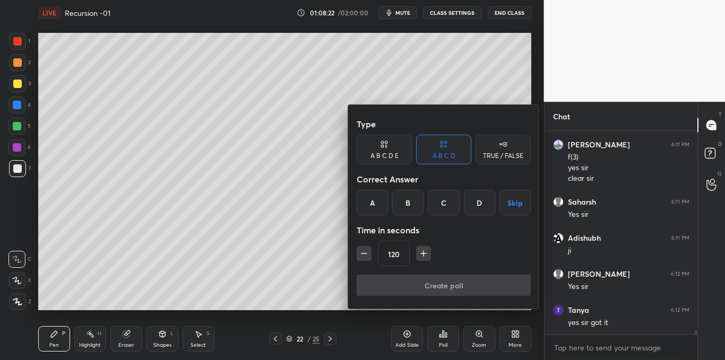
click at [515, 205] on button "Skip" at bounding box center [514, 202] width 31 height 25
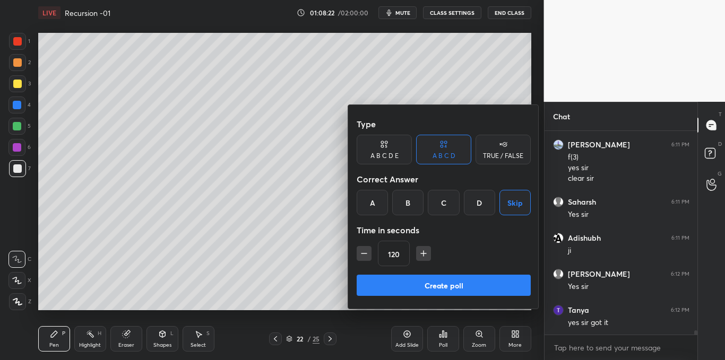
click at [444, 281] on button "Create poll" at bounding box center [444, 285] width 174 height 21
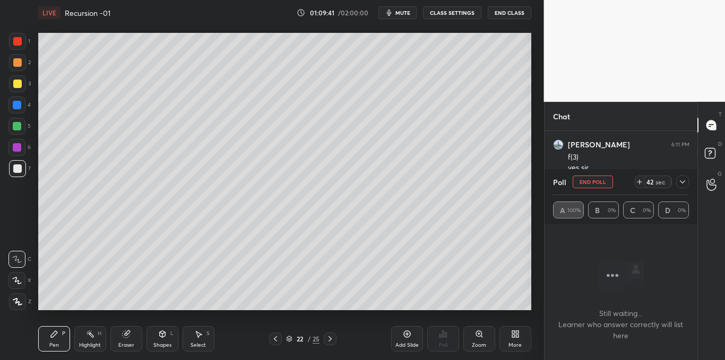
scroll to position [9286, 0]
click at [714, 129] on icon at bounding box center [711, 125] width 10 height 10
click at [683, 181] on icon at bounding box center [682, 182] width 8 height 8
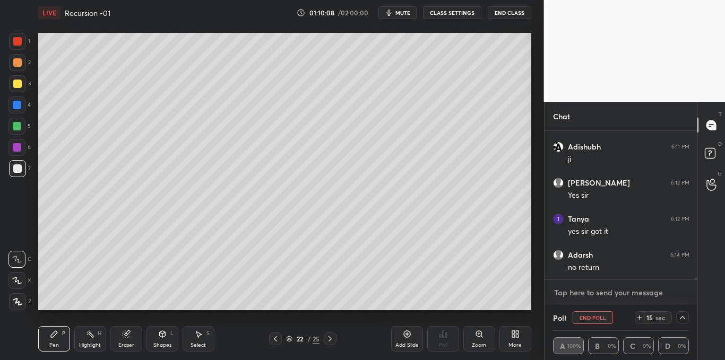
click at [604, 297] on textarea at bounding box center [621, 292] width 136 height 17
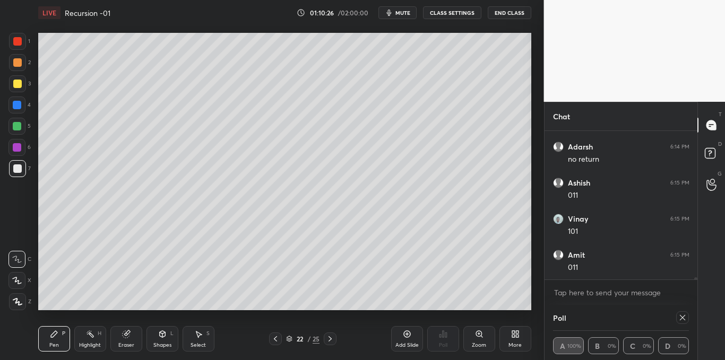
click at [684, 314] on icon at bounding box center [682, 318] width 8 height 8
type textarea "x"
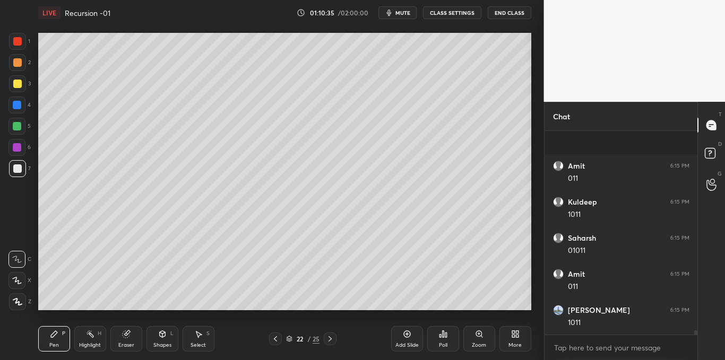
scroll to position [9555, 0]
click at [14, 82] on div at bounding box center [17, 84] width 8 height 8
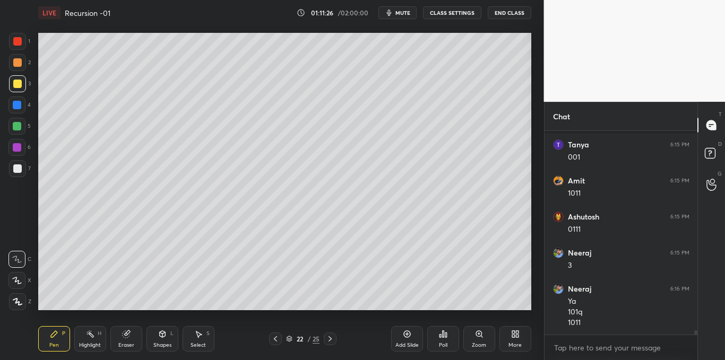
scroll to position [9723, 0]
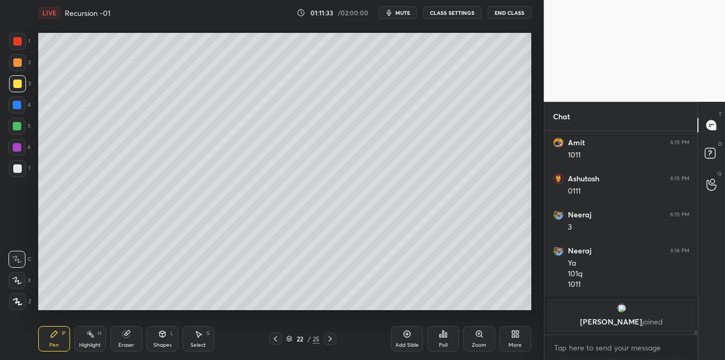
click at [18, 164] on div at bounding box center [17, 168] width 17 height 17
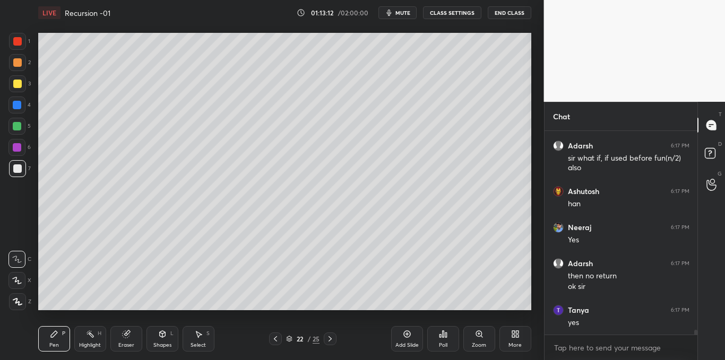
scroll to position [8895, 0]
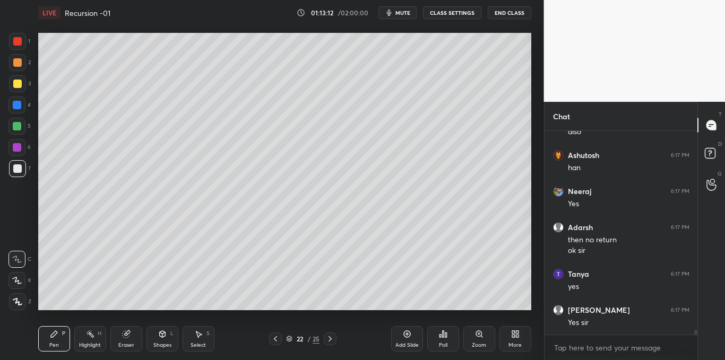
click at [403, 332] on icon at bounding box center [407, 334] width 8 height 8
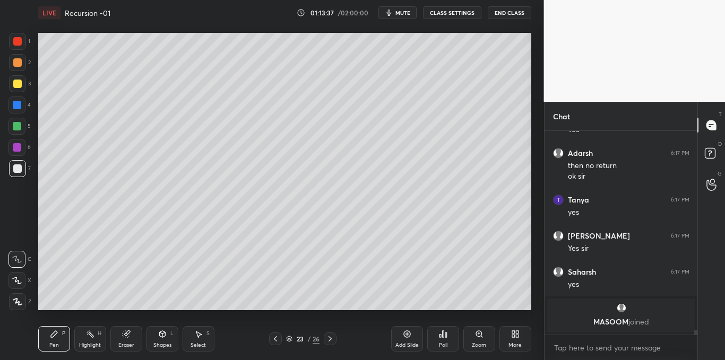
scroll to position [8910, 0]
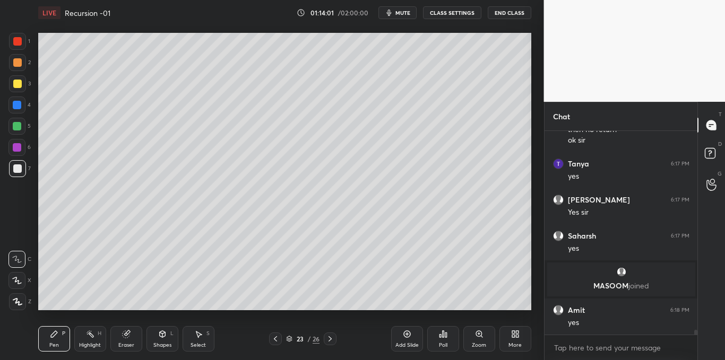
click at [442, 330] on icon at bounding box center [443, 334] width 8 height 8
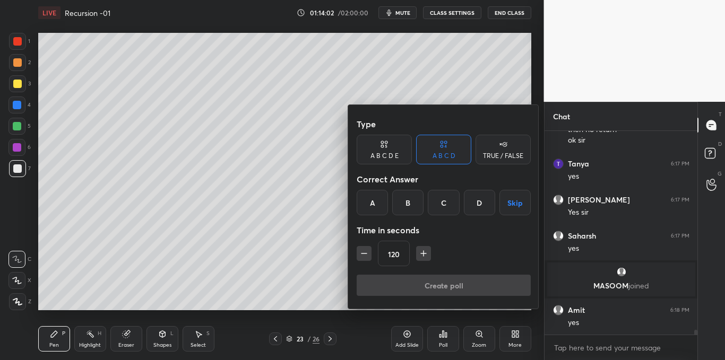
click at [425, 255] on icon "button" at bounding box center [423, 253] width 11 height 11
click at [424, 257] on icon "button" at bounding box center [423, 253] width 11 height 11
click at [424, 258] on icon "button" at bounding box center [423, 253] width 11 height 11
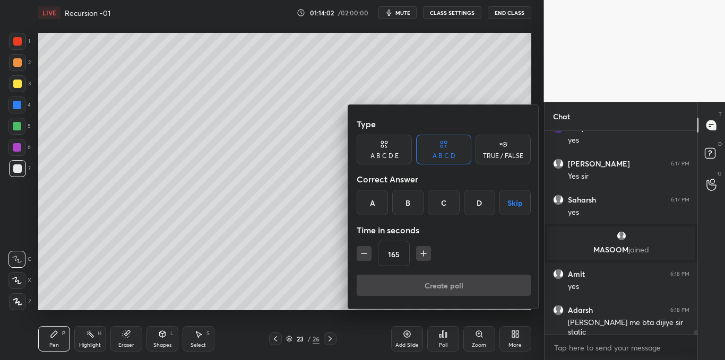
click at [422, 259] on button "button" at bounding box center [423, 253] width 15 height 15
type input "180"
click at [511, 198] on button "Skip" at bounding box center [514, 202] width 31 height 25
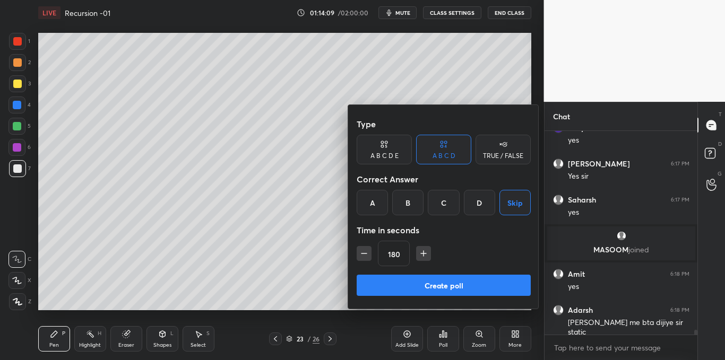
click at [452, 284] on button "Create poll" at bounding box center [444, 285] width 174 height 21
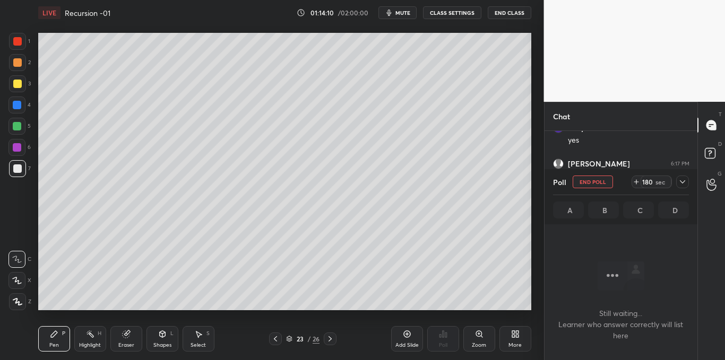
scroll to position [57, 150]
click at [681, 183] on icon at bounding box center [682, 182] width 8 height 8
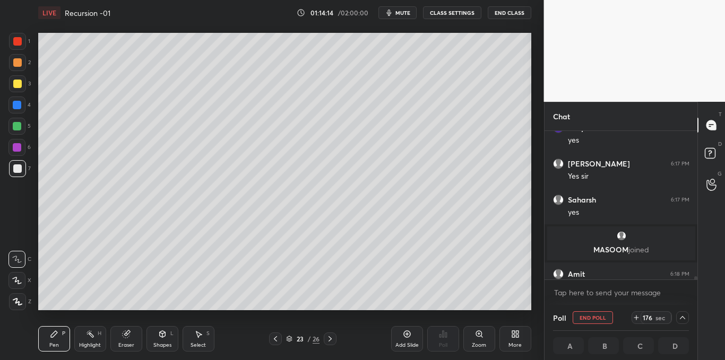
click at [13, 79] on div at bounding box center [17, 83] width 17 height 17
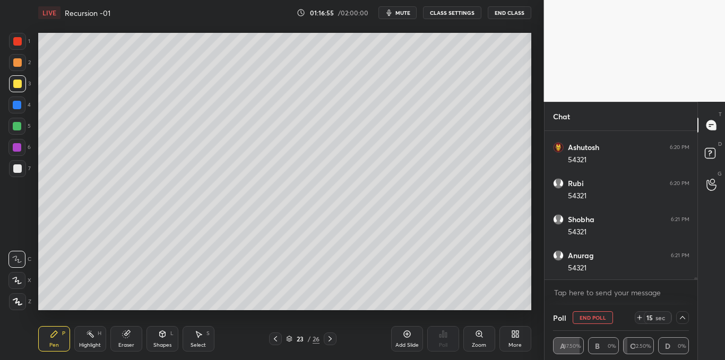
scroll to position [9614, 0]
click at [683, 318] on icon at bounding box center [682, 317] width 5 height 5
type textarea "x"
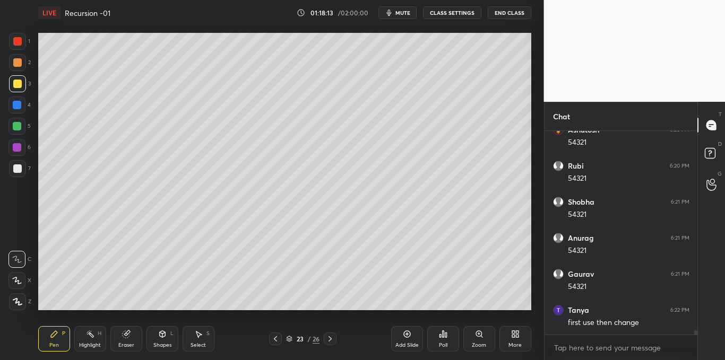
scroll to position [9641, 0]
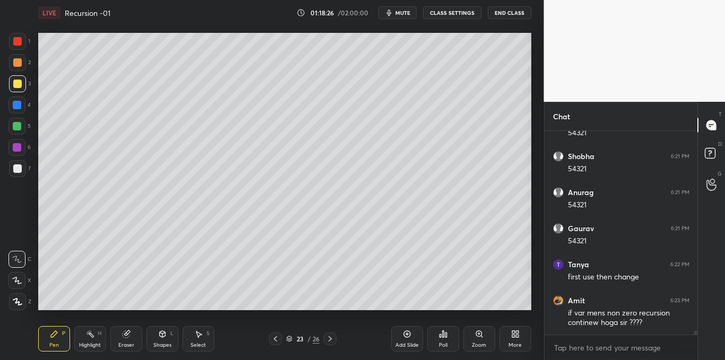
click at [15, 168] on div at bounding box center [17, 168] width 8 height 8
click at [16, 82] on div at bounding box center [17, 84] width 8 height 8
click at [197, 334] on icon at bounding box center [199, 335] width 6 height 6
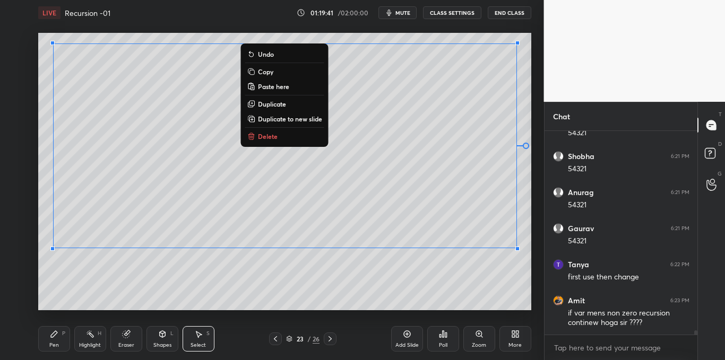
click at [56, 335] on icon at bounding box center [54, 334] width 8 height 8
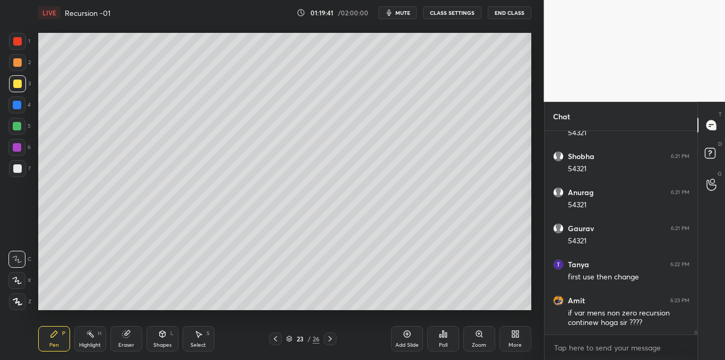
click at [18, 167] on div at bounding box center [17, 168] width 8 height 8
click at [18, 48] on div at bounding box center [17, 41] width 17 height 17
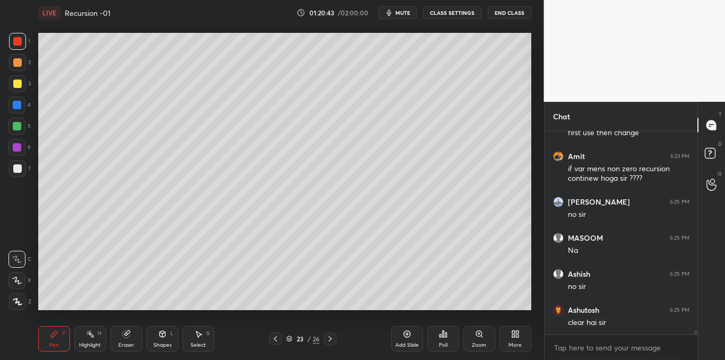
scroll to position [9822, 0]
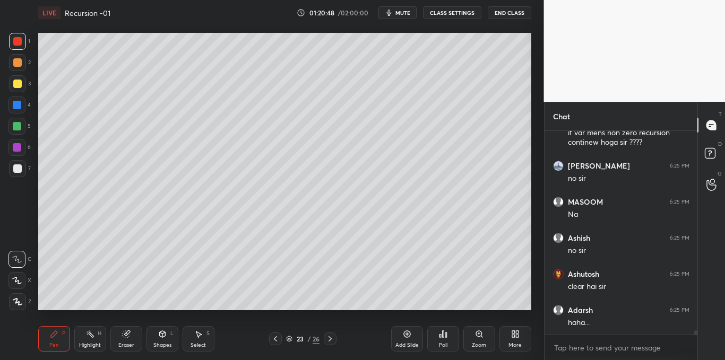
click at [21, 173] on div at bounding box center [17, 168] width 17 height 17
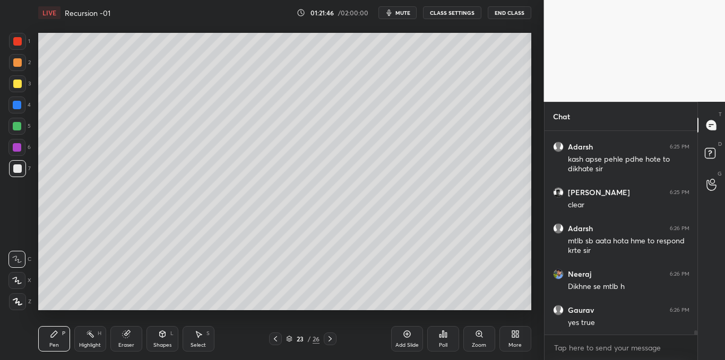
scroll to position [10166, 0]
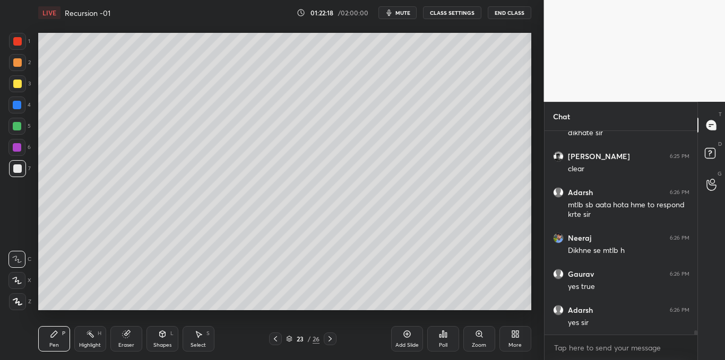
click at [333, 341] on icon at bounding box center [330, 339] width 8 height 8
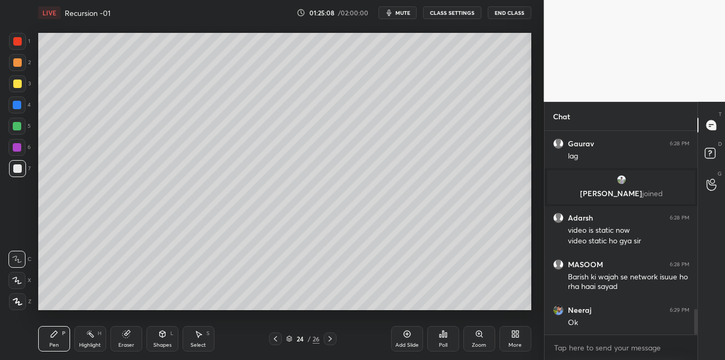
scroll to position [1460, 0]
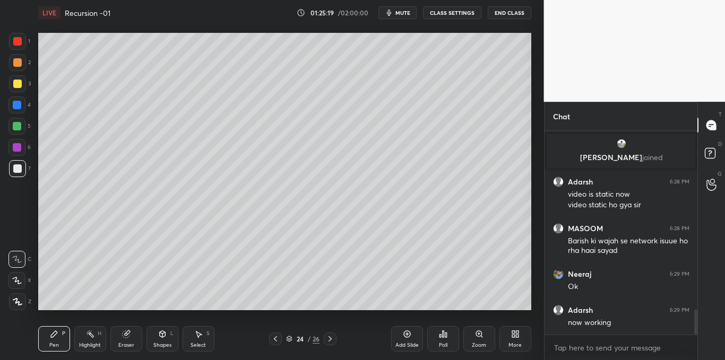
click at [408, 12] on span "mute" at bounding box center [402, 12] width 15 height 7
click at [407, 10] on span "unmute" at bounding box center [401, 12] width 23 height 7
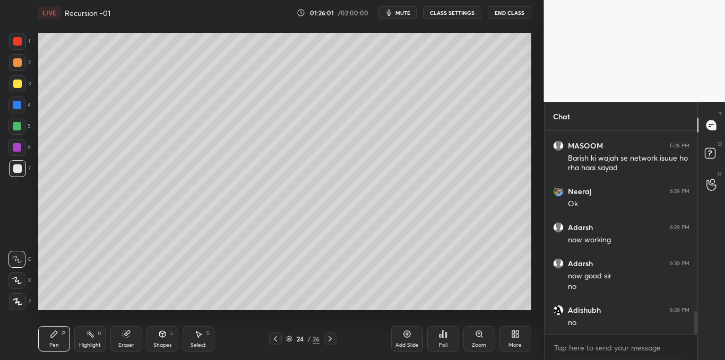
scroll to position [1579, 0]
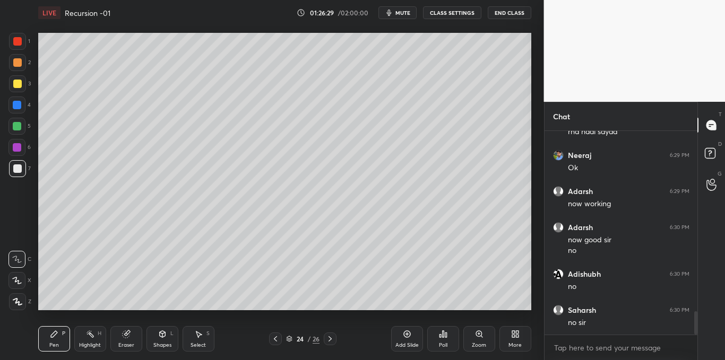
click at [440, 332] on icon at bounding box center [443, 334] width 8 height 8
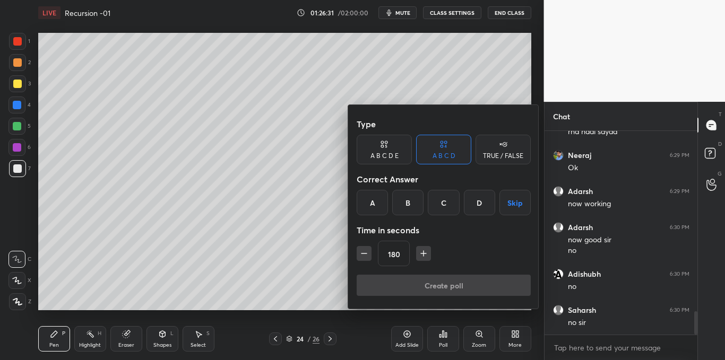
click at [518, 202] on button "Skip" at bounding box center [514, 202] width 31 height 25
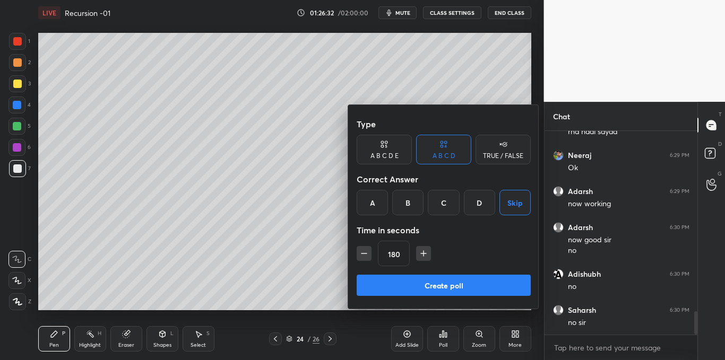
click at [424, 252] on icon "button" at bounding box center [423, 253] width 11 height 11
click at [422, 254] on icon "button" at bounding box center [423, 254] width 5 height 0
type input "210"
click at [432, 284] on button "Create poll" at bounding box center [444, 285] width 174 height 21
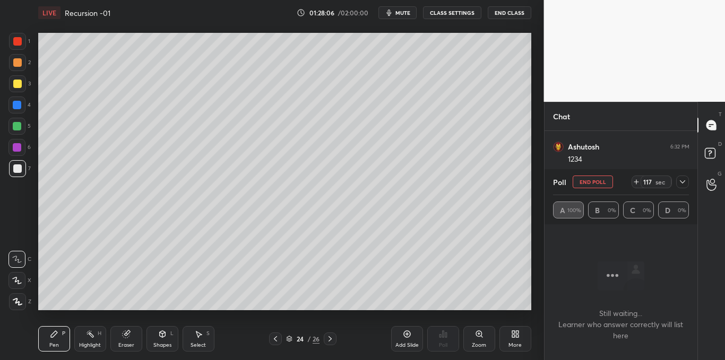
scroll to position [1995, 0]
click at [676, 181] on div at bounding box center [682, 182] width 13 height 13
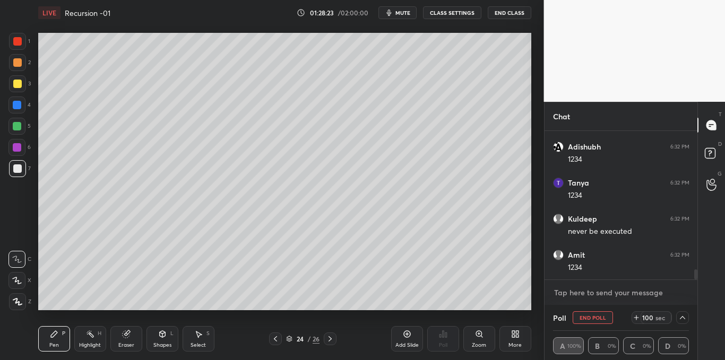
click at [576, 291] on textarea at bounding box center [621, 292] width 136 height 17
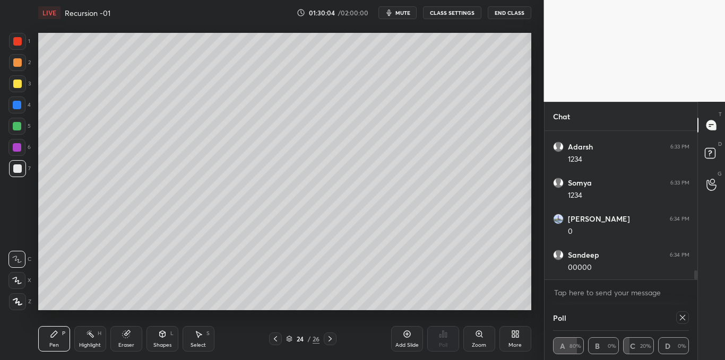
click at [682, 318] on icon at bounding box center [682, 317] width 5 height 5
type textarea "x"
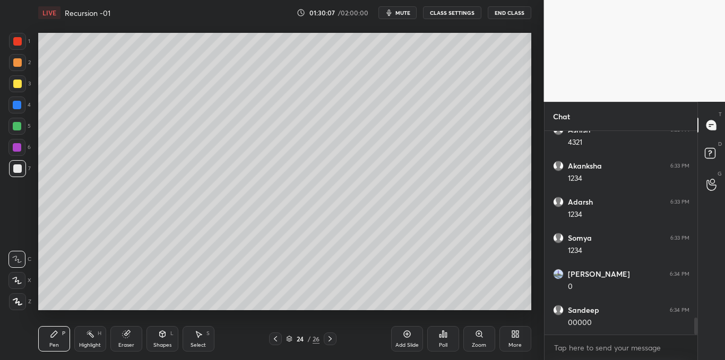
scroll to position [2228, 0]
click at [12, 84] on div at bounding box center [17, 83] width 17 height 17
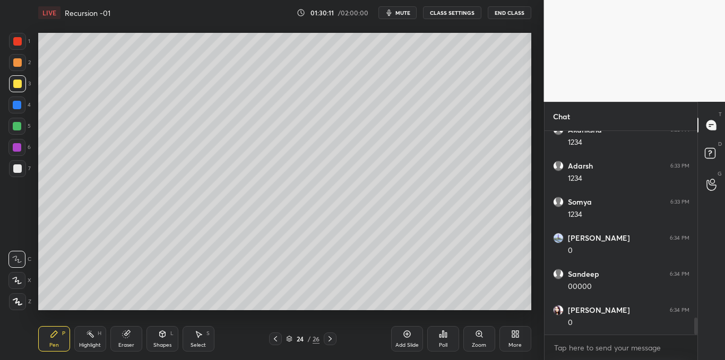
scroll to position [2264, 0]
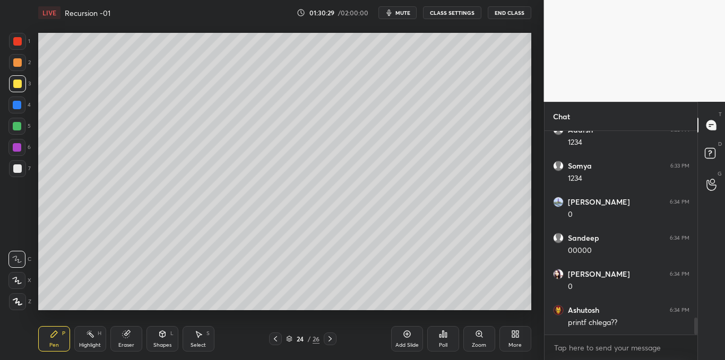
click at [203, 336] on div "Select S" at bounding box center [199, 338] width 32 height 25
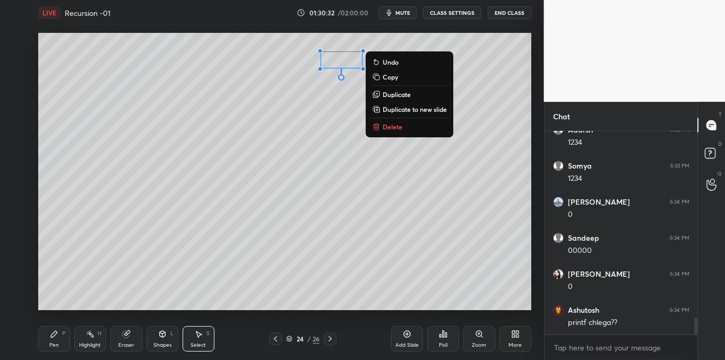
click at [42, 340] on div "Pen P" at bounding box center [54, 338] width 32 height 25
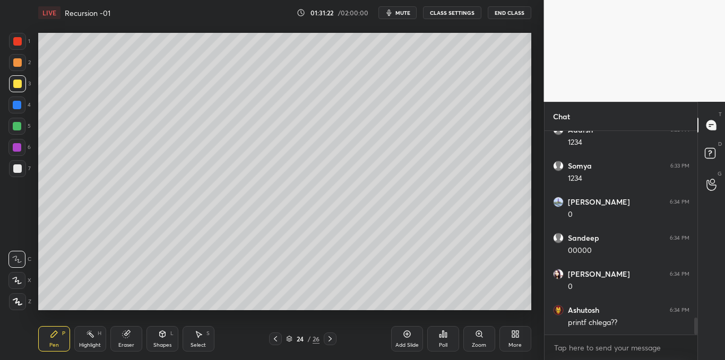
click at [200, 338] on icon at bounding box center [198, 334] width 8 height 8
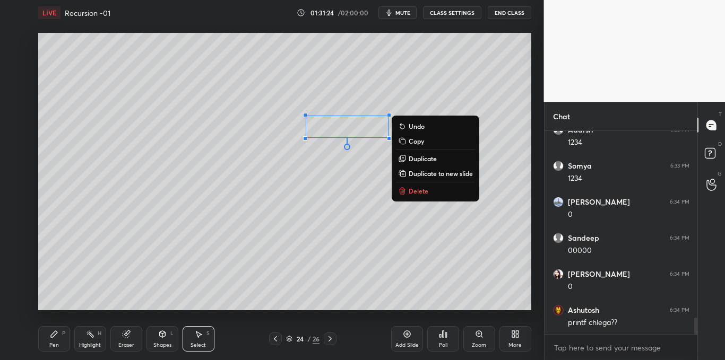
click at [413, 192] on p "Delete" at bounding box center [419, 191] width 20 height 8
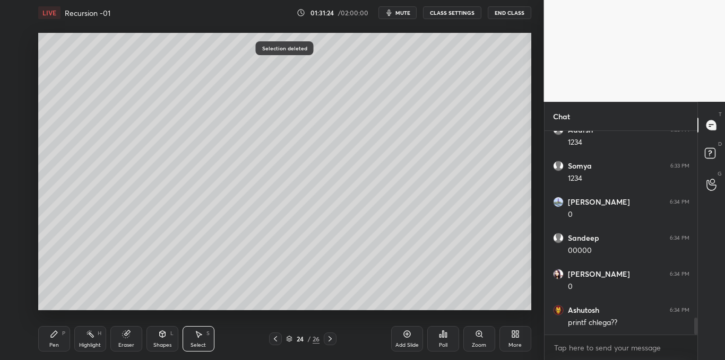
click at [52, 332] on icon at bounding box center [54, 334] width 8 height 8
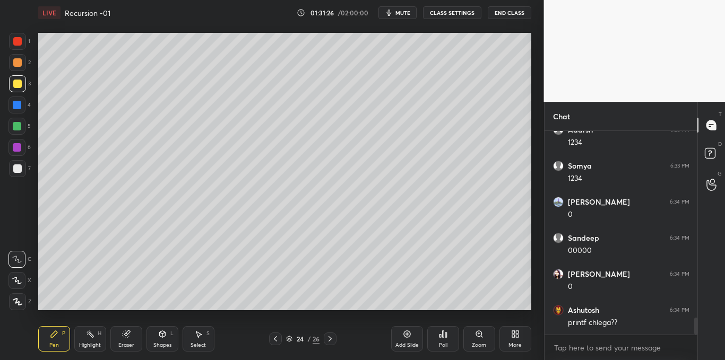
click at [15, 166] on div at bounding box center [17, 168] width 8 height 8
click at [90, 344] on div "Highlight" at bounding box center [90, 345] width 22 height 5
click at [19, 45] on div at bounding box center [17, 41] width 8 height 8
click at [40, 338] on div "Pen P" at bounding box center [54, 338] width 32 height 25
click at [18, 166] on div at bounding box center [17, 168] width 8 height 8
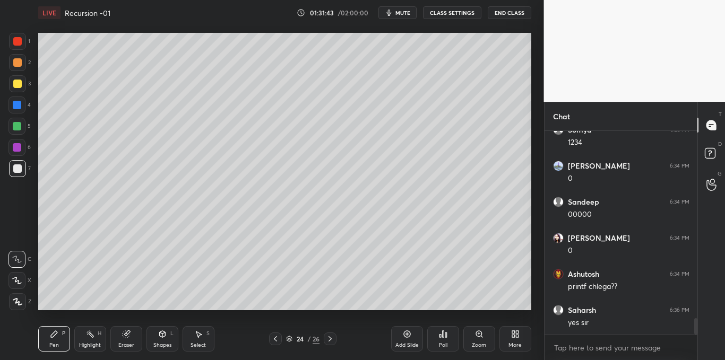
scroll to position [2337, 0]
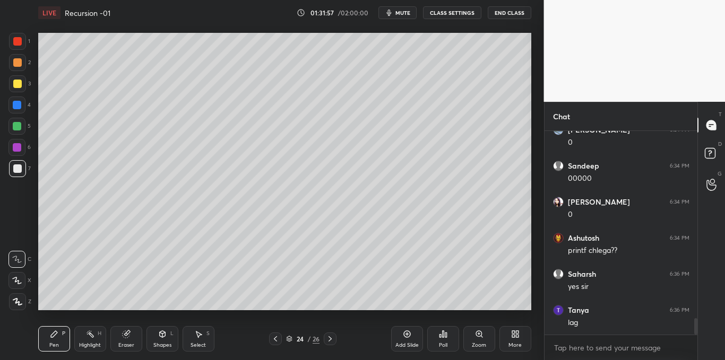
click at [17, 81] on div at bounding box center [17, 84] width 8 height 8
click at [17, 167] on div at bounding box center [17, 168] width 8 height 8
click at [13, 85] on div at bounding box center [17, 84] width 8 height 8
click at [18, 167] on div at bounding box center [17, 168] width 8 height 8
click at [18, 44] on div at bounding box center [17, 41] width 8 height 8
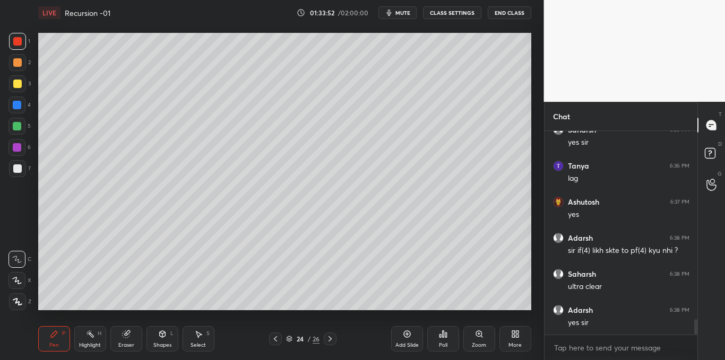
scroll to position [2517, 0]
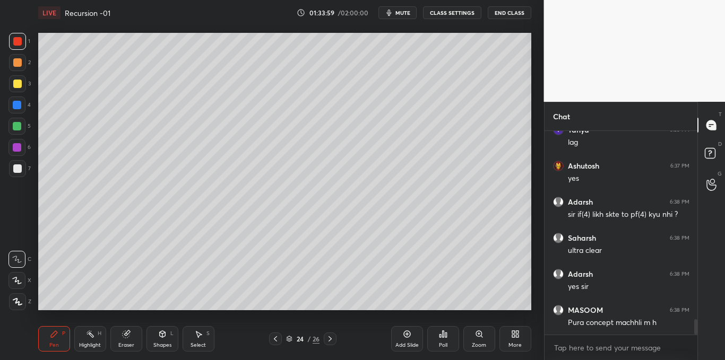
click at [200, 336] on icon at bounding box center [198, 334] width 8 height 8
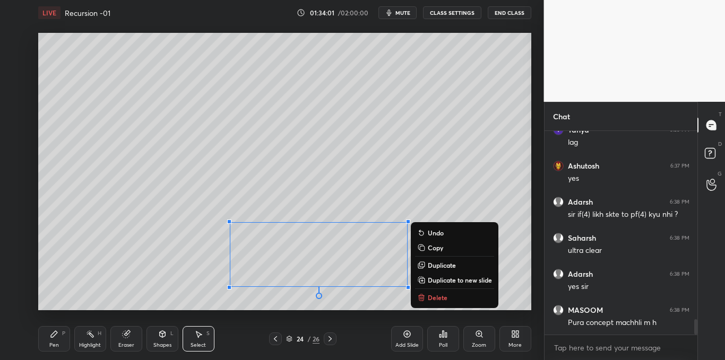
click at [428, 297] on p "Delete" at bounding box center [438, 297] width 20 height 8
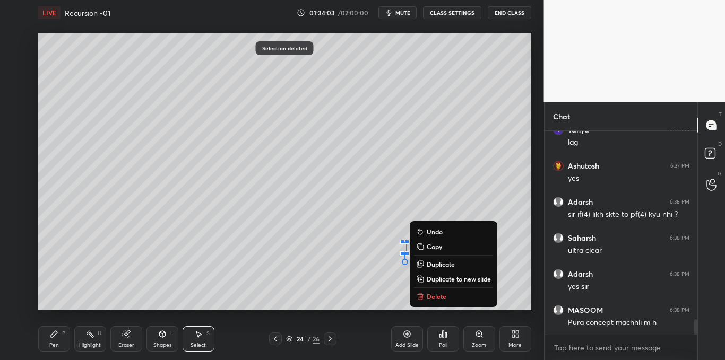
click at [431, 298] on p "Delete" at bounding box center [437, 296] width 20 height 8
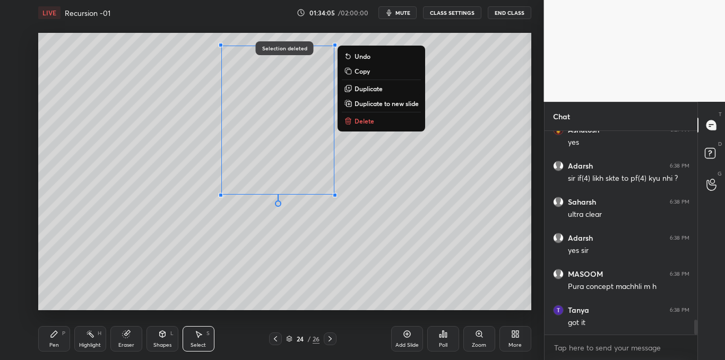
scroll to position [2589, 0]
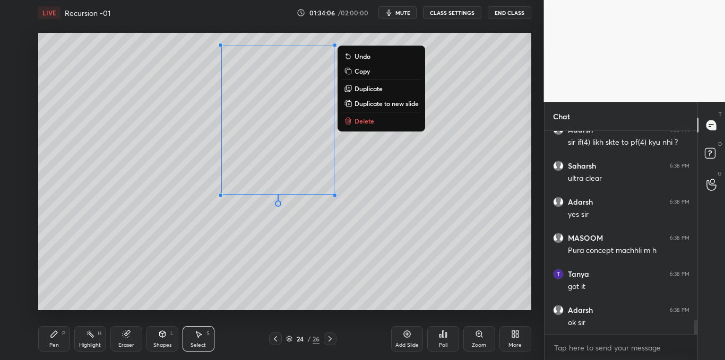
click at [362, 121] on p "Delete" at bounding box center [364, 121] width 20 height 8
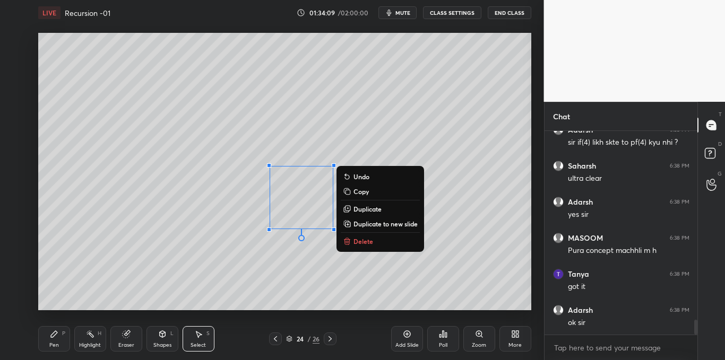
click at [359, 243] on p "Delete" at bounding box center [363, 241] width 20 height 8
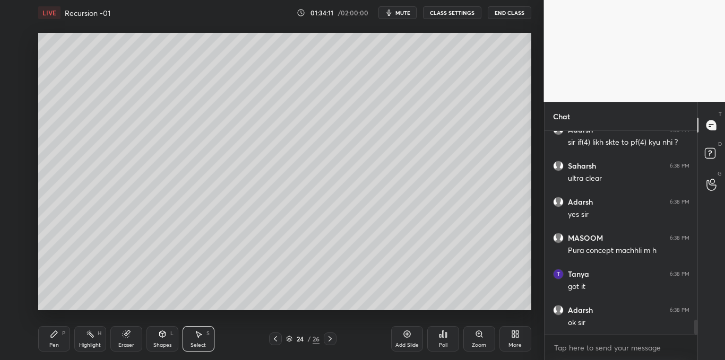
scroll to position [2625, 0]
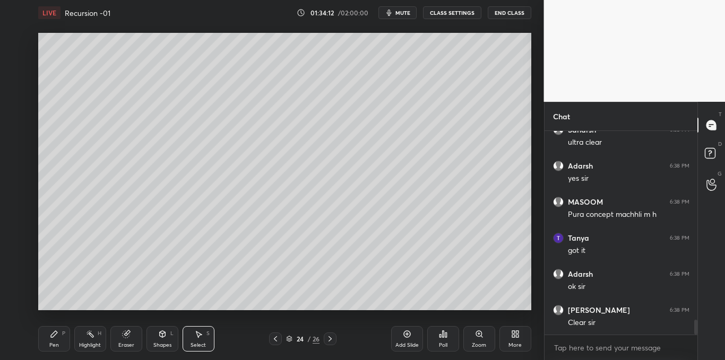
click at [61, 338] on div "Pen P" at bounding box center [54, 338] width 32 height 25
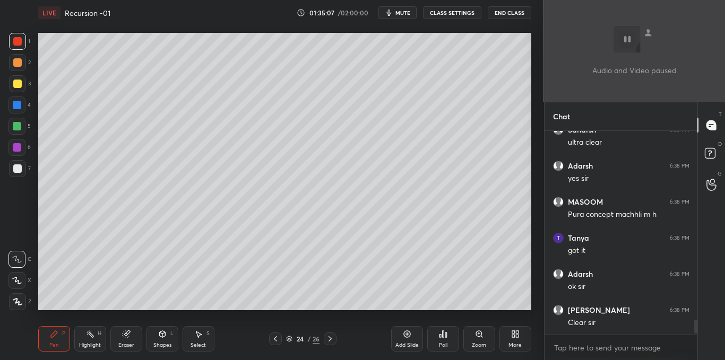
scroll to position [2825, 0]
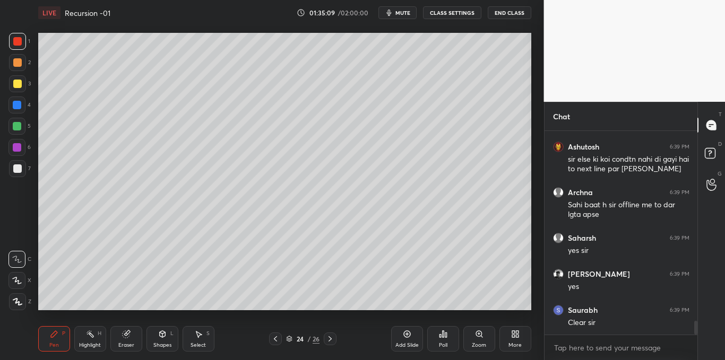
click at [517, 332] on icon at bounding box center [517, 332] width 3 height 3
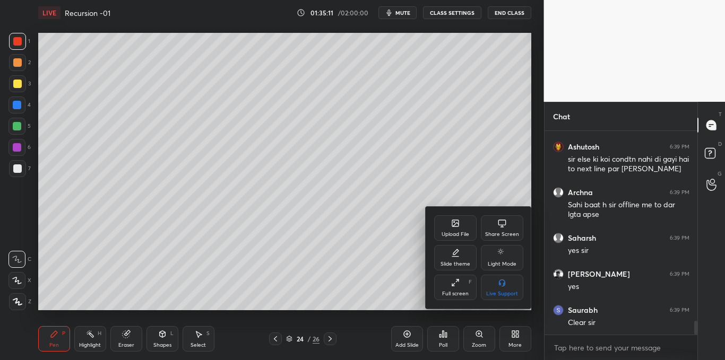
click at [505, 220] on icon at bounding box center [502, 223] width 8 height 6
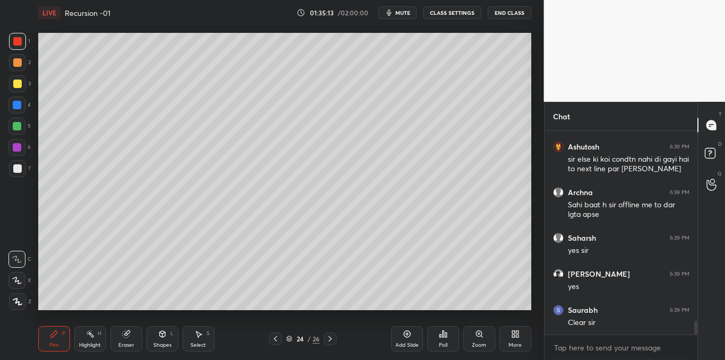
scroll to position [2861, 0]
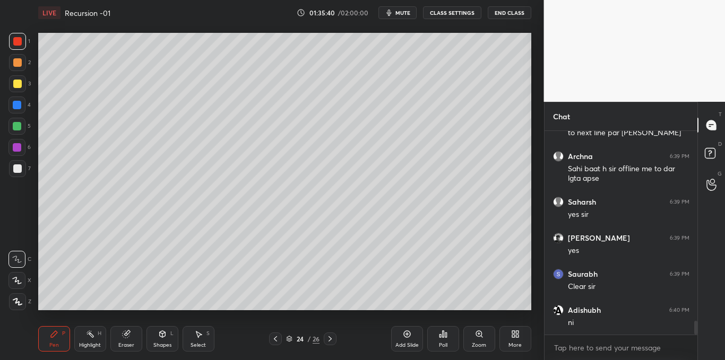
click at [406, 334] on icon at bounding box center [407, 334] width 8 height 8
click at [11, 159] on div "6" at bounding box center [19, 149] width 22 height 21
click at [18, 171] on div at bounding box center [17, 168] width 8 height 8
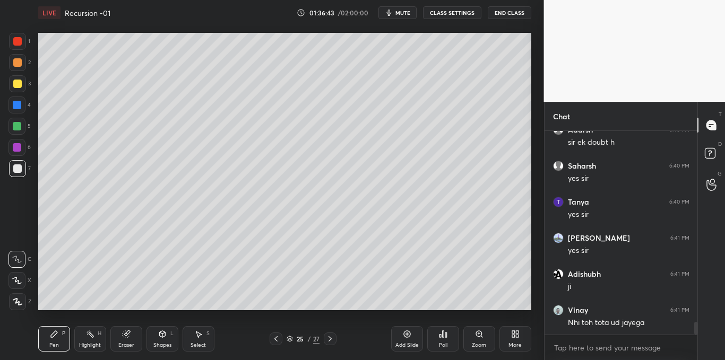
scroll to position [3123, 0]
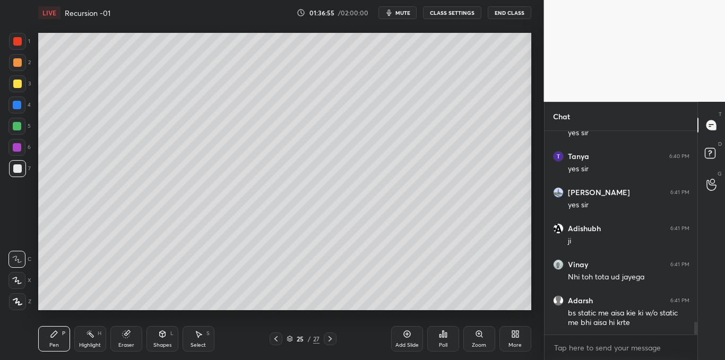
click at [404, 333] on icon at bounding box center [406, 334] width 7 height 7
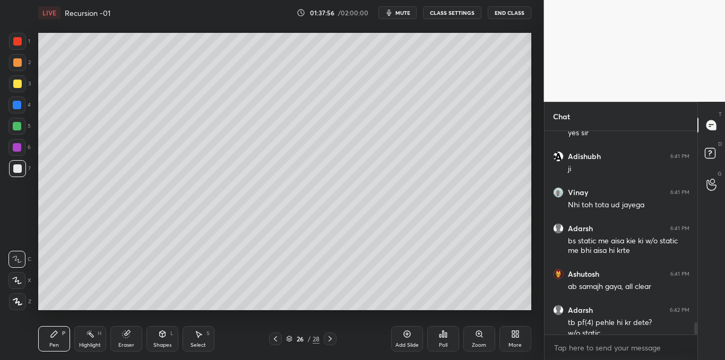
scroll to position [3206, 0]
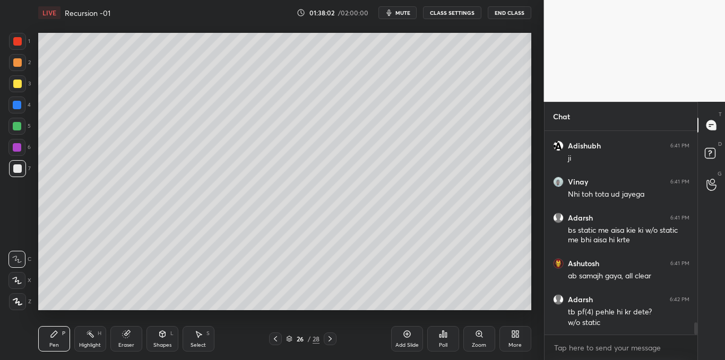
click at [275, 335] on icon at bounding box center [275, 339] width 8 height 8
click at [275, 334] on div at bounding box center [275, 339] width 13 height 13
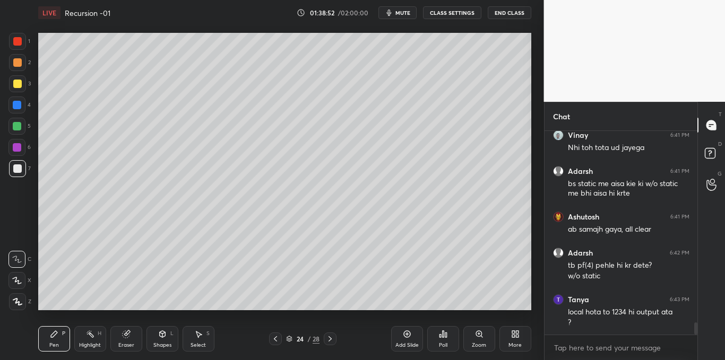
click at [404, 335] on icon at bounding box center [407, 334] width 8 height 8
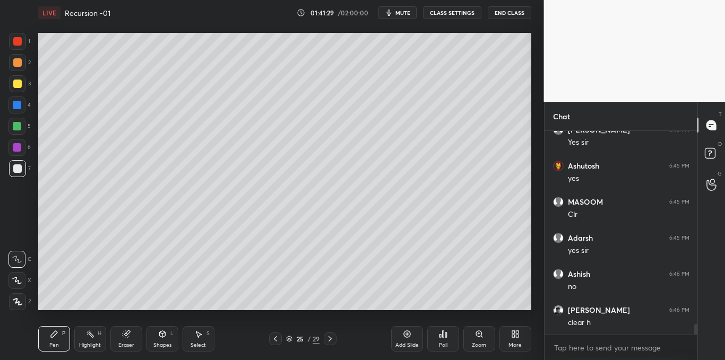
scroll to position [3798, 0]
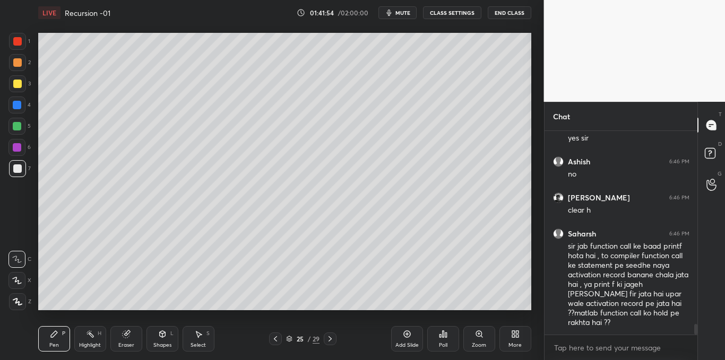
click at [275, 337] on icon at bounding box center [275, 338] width 3 height 5
click at [276, 336] on icon at bounding box center [275, 339] width 8 height 8
click at [275, 337] on icon at bounding box center [275, 339] width 8 height 8
click at [275, 336] on icon at bounding box center [275, 339] width 8 height 8
click at [274, 337] on icon at bounding box center [275, 339] width 8 height 8
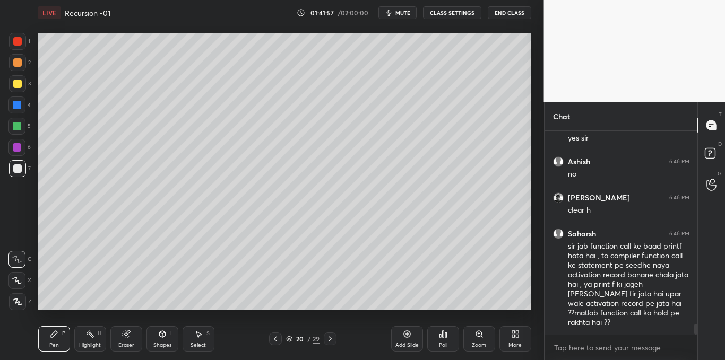
click at [275, 338] on icon at bounding box center [275, 338] width 3 height 5
click at [274, 338] on icon at bounding box center [275, 339] width 8 height 8
click at [274, 337] on icon at bounding box center [275, 339] width 8 height 8
click at [274, 338] on icon at bounding box center [275, 338] width 3 height 5
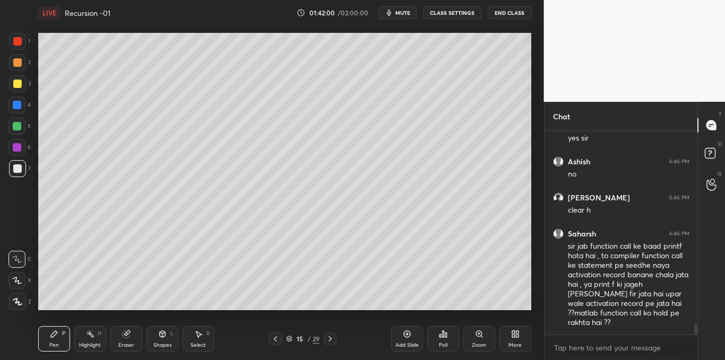
click at [274, 338] on icon at bounding box center [275, 339] width 8 height 8
click at [274, 337] on icon at bounding box center [275, 339] width 8 height 8
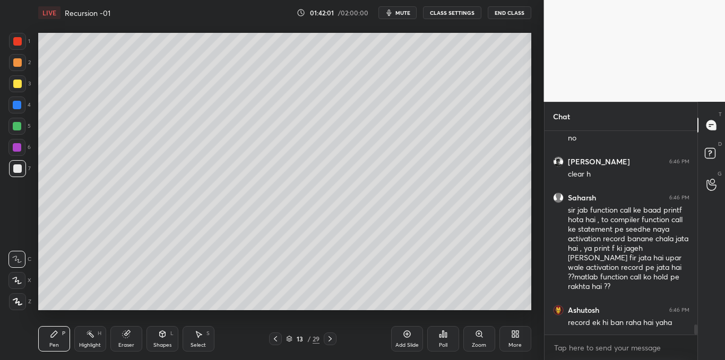
click at [275, 337] on icon at bounding box center [275, 339] width 8 height 8
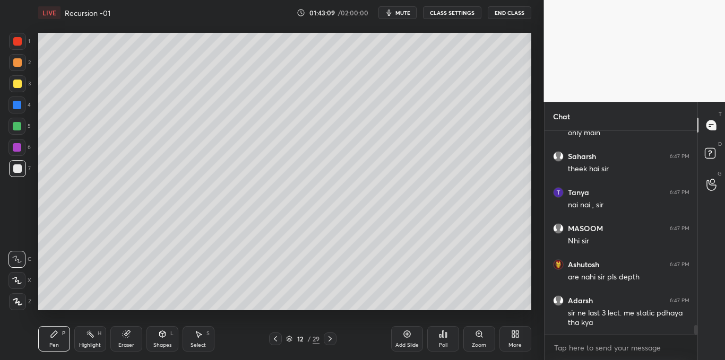
scroll to position [4105, 0]
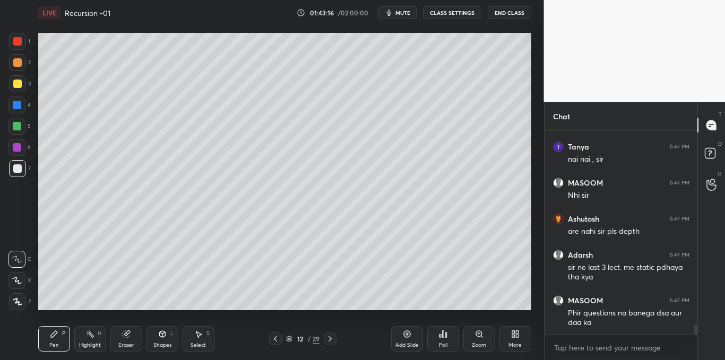
click at [333, 340] on icon at bounding box center [330, 339] width 8 height 8
click at [332, 342] on icon at bounding box center [330, 339] width 8 height 8
click at [333, 339] on icon at bounding box center [330, 339] width 8 height 8
click at [333, 340] on icon at bounding box center [330, 339] width 8 height 8
click at [333, 341] on icon at bounding box center [330, 339] width 8 height 8
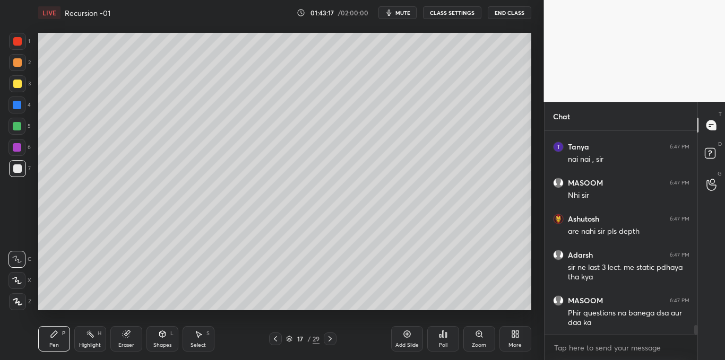
click at [331, 340] on icon at bounding box center [329, 338] width 3 height 5
click at [334, 340] on icon at bounding box center [330, 339] width 8 height 8
click at [332, 340] on icon at bounding box center [330, 339] width 8 height 8
click at [331, 340] on icon at bounding box center [329, 338] width 3 height 5
click at [332, 340] on icon at bounding box center [330, 339] width 8 height 8
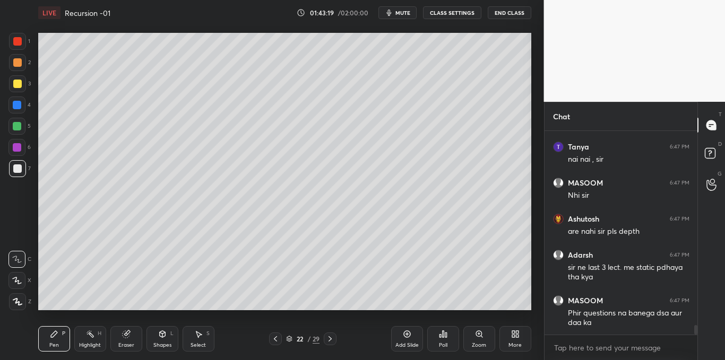
click at [332, 338] on icon at bounding box center [330, 339] width 8 height 8
click at [331, 336] on icon at bounding box center [330, 339] width 8 height 8
click at [331, 339] on icon at bounding box center [329, 338] width 3 height 5
click at [333, 338] on icon at bounding box center [330, 339] width 8 height 8
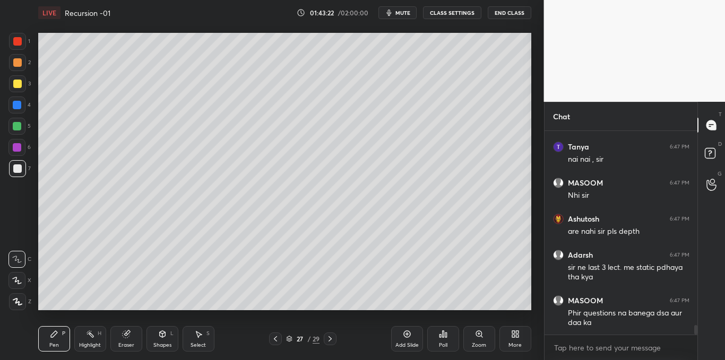
click at [333, 337] on icon at bounding box center [330, 339] width 8 height 8
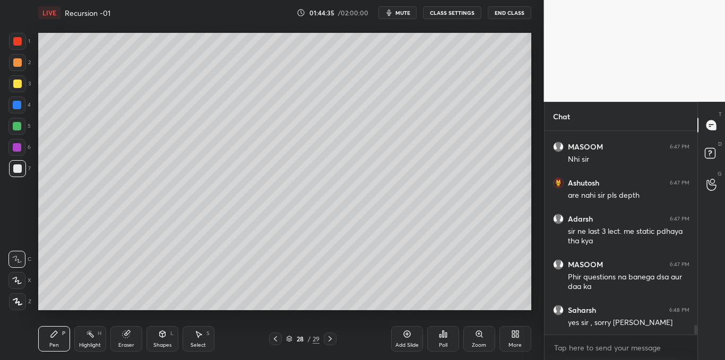
scroll to position [4180, 0]
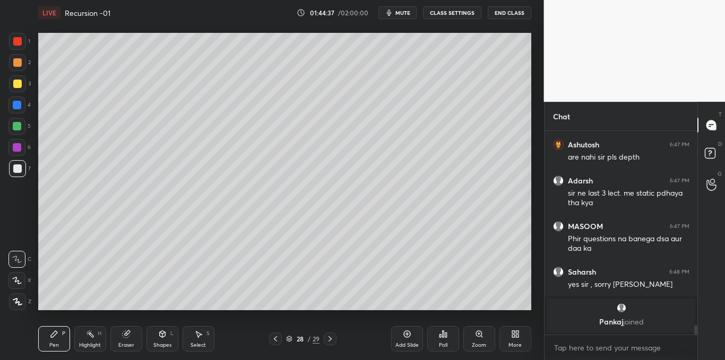
click at [446, 336] on icon at bounding box center [446, 335] width 2 height 5
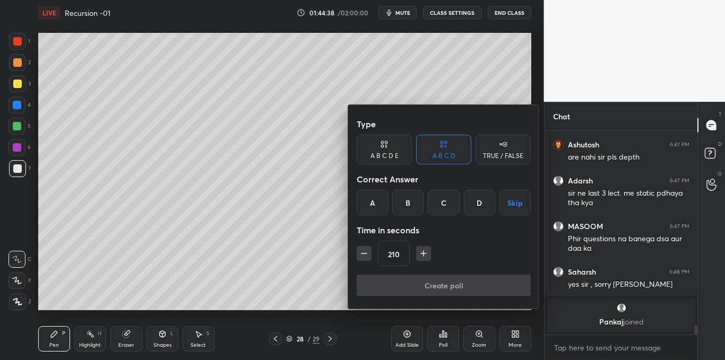
click at [423, 258] on icon "button" at bounding box center [423, 253] width 11 height 11
click at [422, 261] on button "button" at bounding box center [423, 253] width 15 height 15
type input "240"
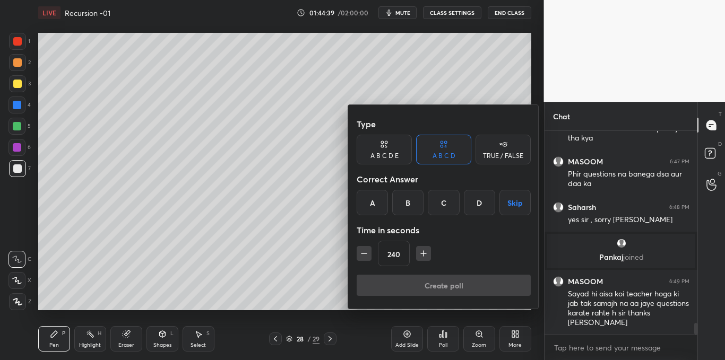
click at [514, 198] on button "Skip" at bounding box center [514, 202] width 31 height 25
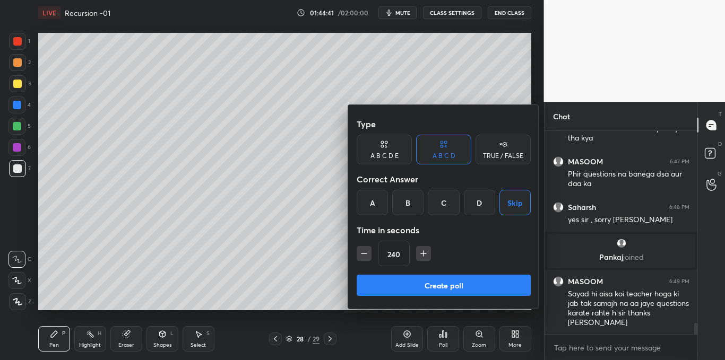
click at [437, 282] on button "Create poll" at bounding box center [444, 285] width 174 height 21
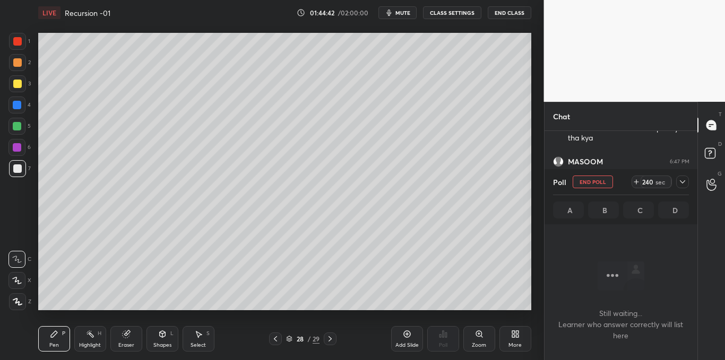
scroll to position [57, 150]
click at [678, 179] on div at bounding box center [682, 182] width 13 height 13
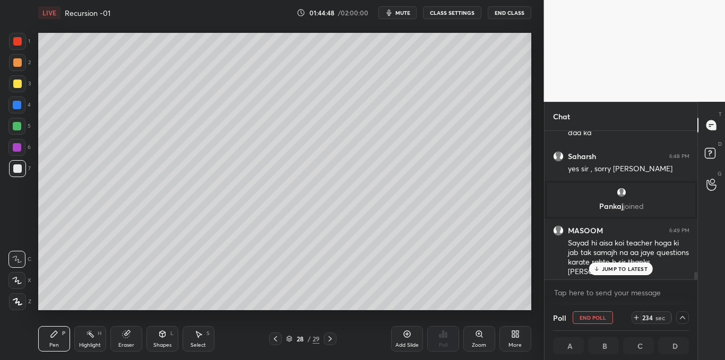
scroll to position [3431, 0]
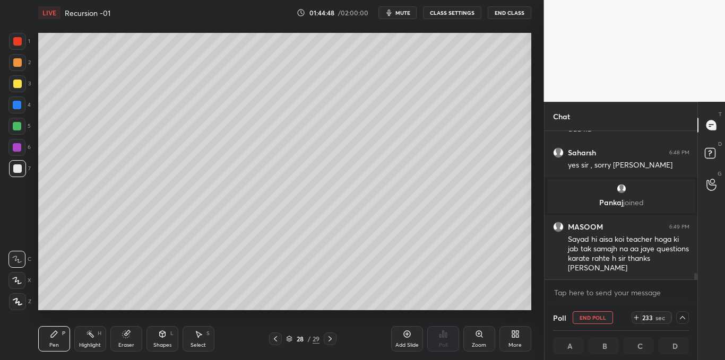
click at [697, 275] on div at bounding box center [695, 277] width 3 height 8
click at [683, 315] on icon at bounding box center [682, 318] width 8 height 8
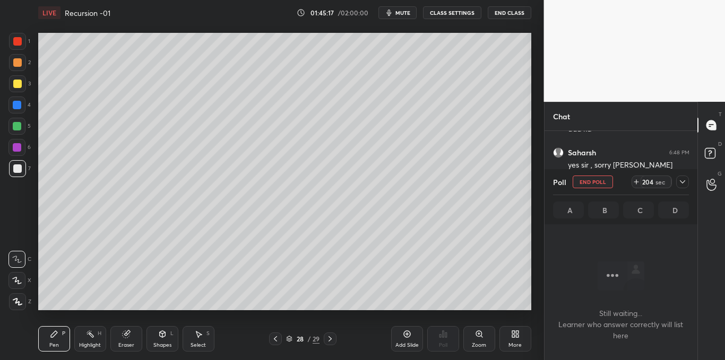
click at [683, 179] on icon at bounding box center [682, 182] width 8 height 8
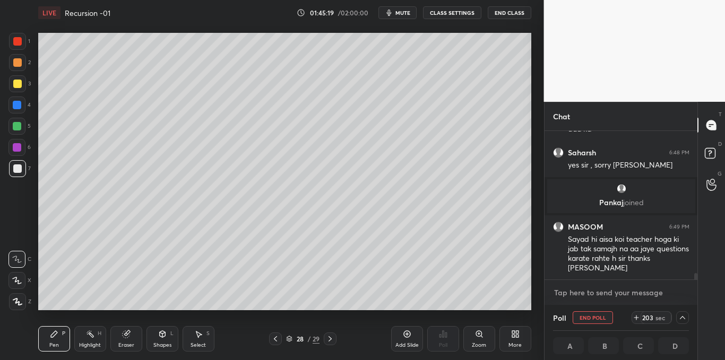
click at [599, 290] on textarea at bounding box center [621, 292] width 136 height 17
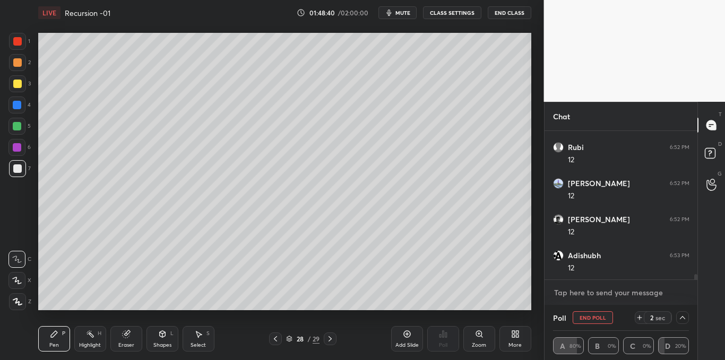
scroll to position [4050, 0]
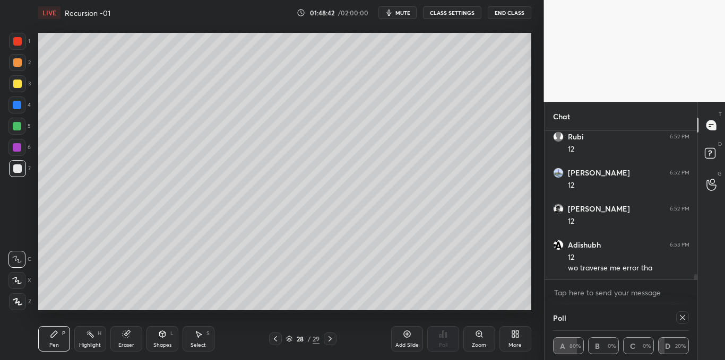
click at [681, 317] on icon at bounding box center [682, 317] width 5 height 5
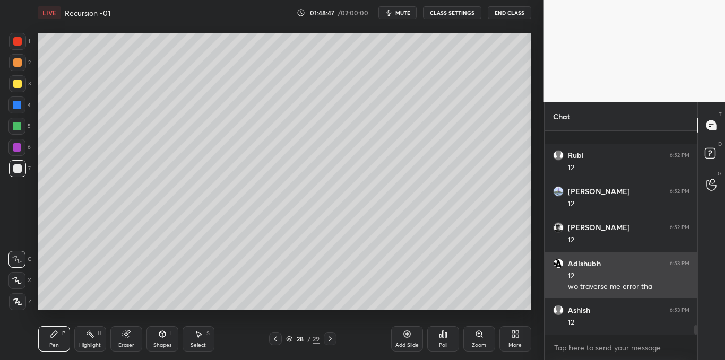
scroll to position [4086, 0]
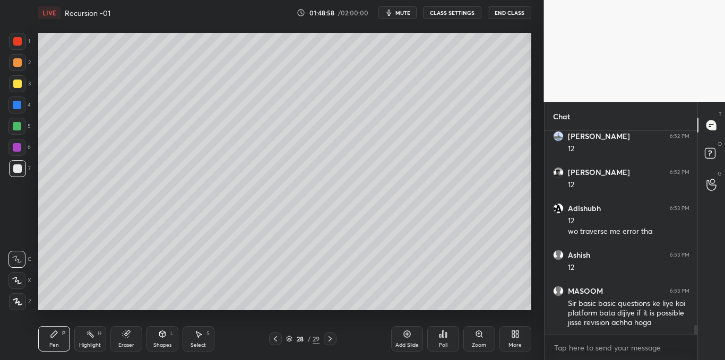
click at [16, 82] on div at bounding box center [17, 84] width 8 height 8
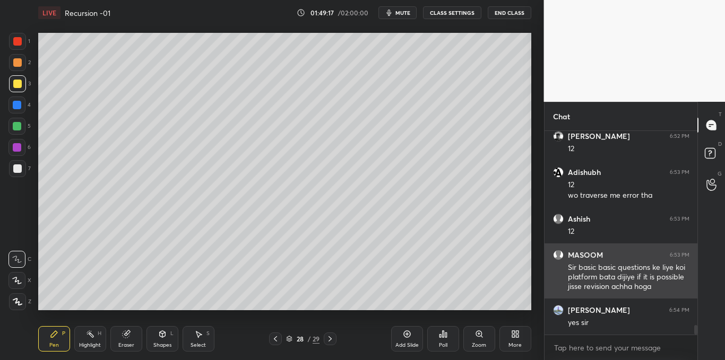
scroll to position [4159, 0]
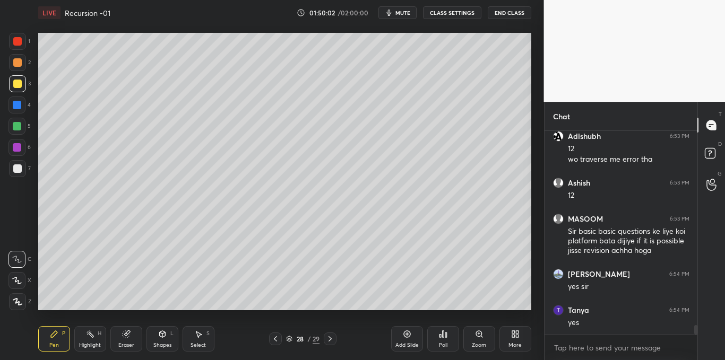
click at [19, 168] on div at bounding box center [17, 168] width 8 height 8
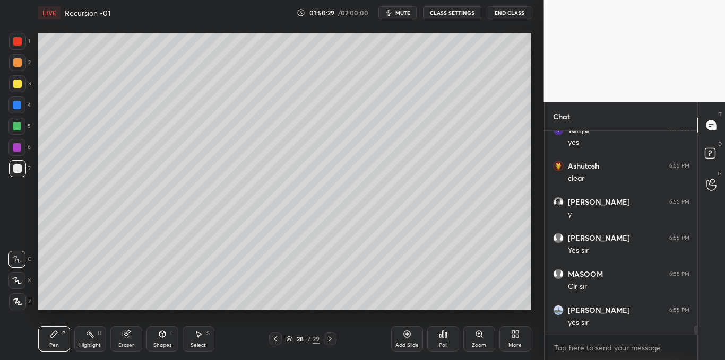
scroll to position [4375, 0]
click at [409, 333] on icon at bounding box center [407, 334] width 8 height 8
click at [446, 335] on icon at bounding box center [446, 335] width 2 height 5
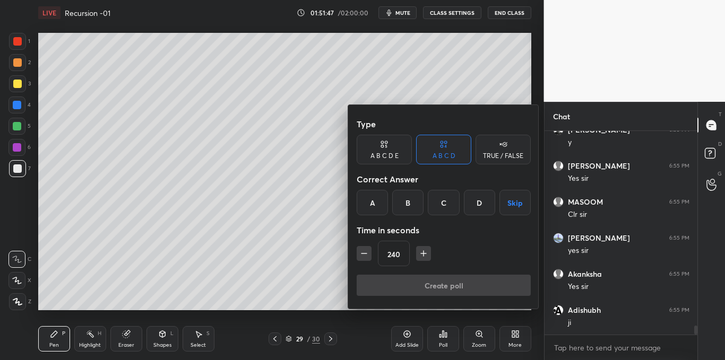
click at [521, 200] on button "Skip" at bounding box center [514, 202] width 31 height 25
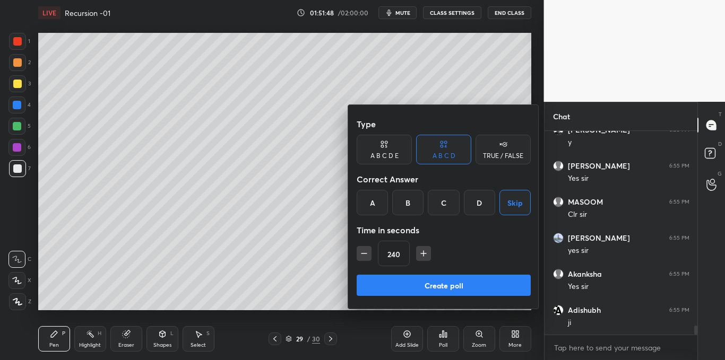
click at [448, 284] on button "Create poll" at bounding box center [444, 285] width 174 height 21
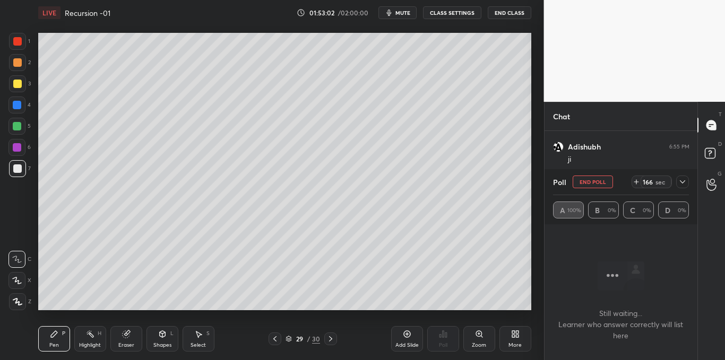
scroll to position [4611, 0]
click at [682, 184] on icon at bounding box center [682, 182] width 8 height 8
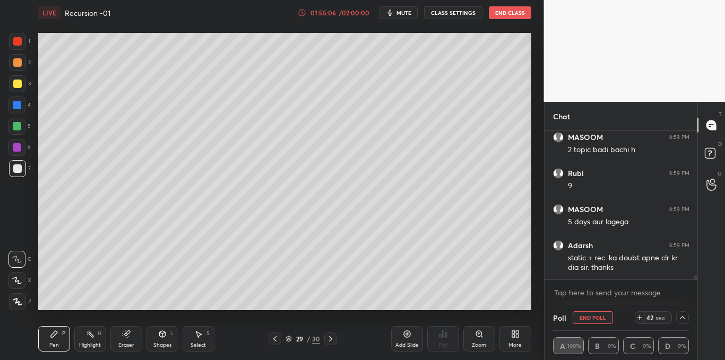
scroll to position [5171, 0]
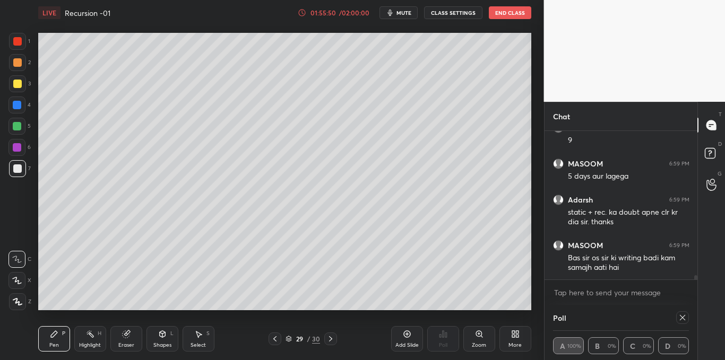
click at [680, 318] on icon at bounding box center [682, 318] width 8 height 8
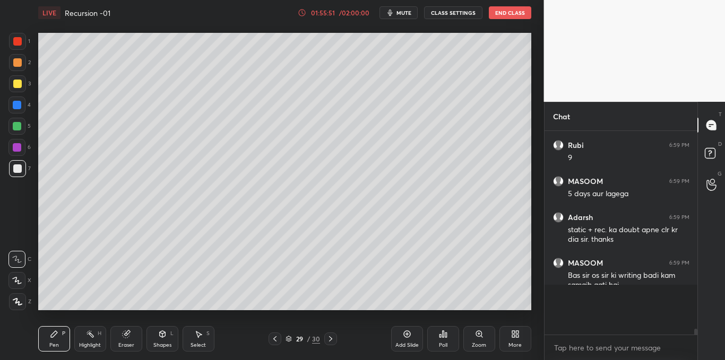
scroll to position [4, 4]
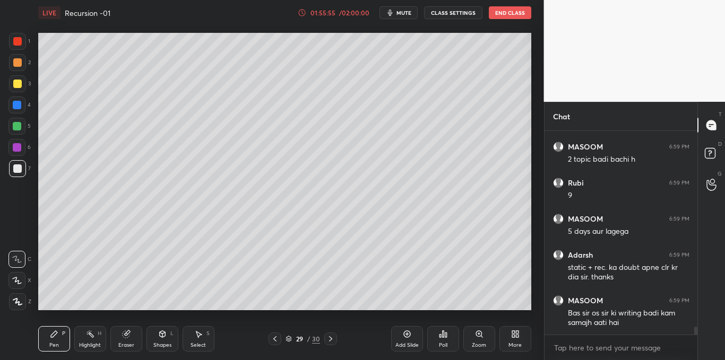
click at [13, 82] on div at bounding box center [17, 84] width 8 height 8
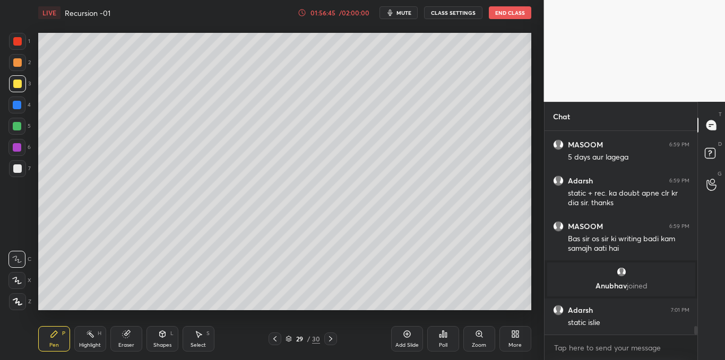
scroll to position [4694, 0]
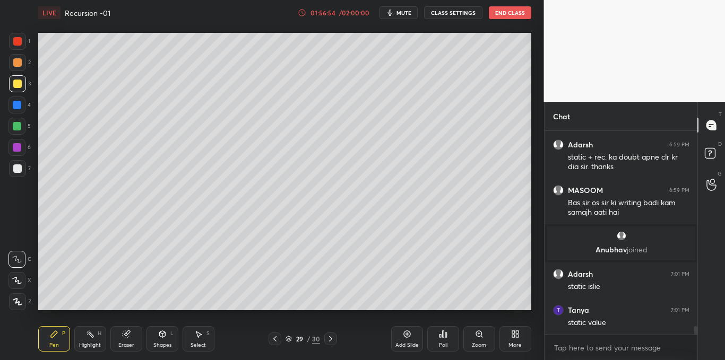
click at [193, 337] on div "Select S" at bounding box center [199, 338] width 32 height 25
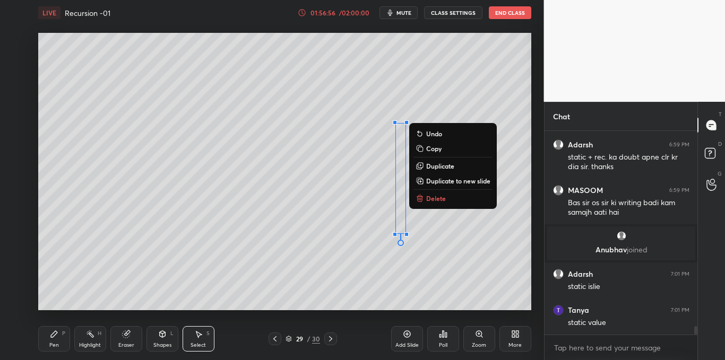
click at [433, 198] on p "Delete" at bounding box center [436, 198] width 20 height 8
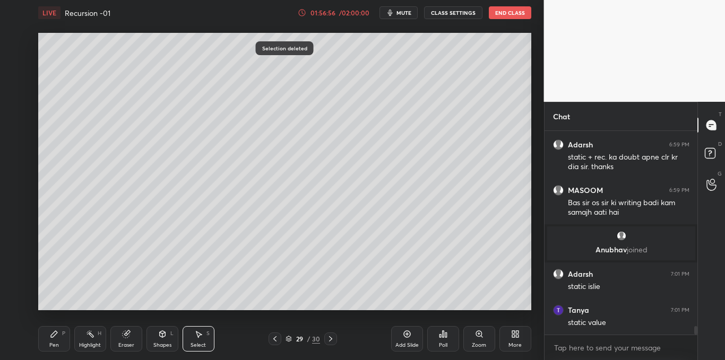
click at [55, 335] on icon at bounding box center [54, 334] width 6 height 6
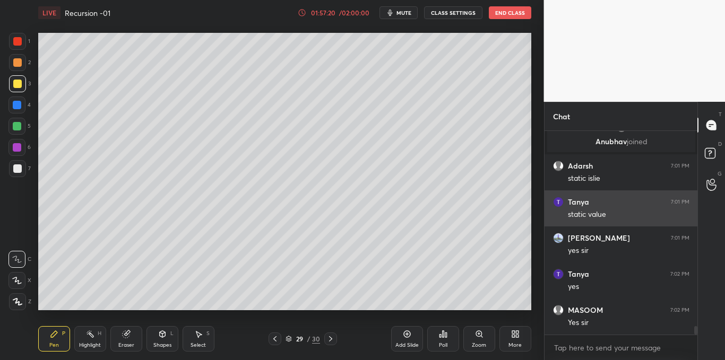
scroll to position [4839, 0]
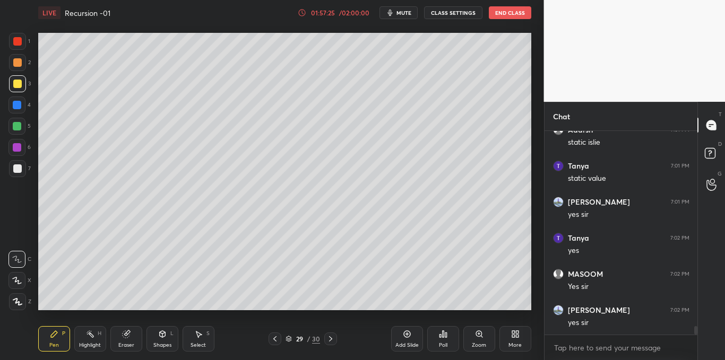
click at [17, 170] on div at bounding box center [17, 168] width 8 height 8
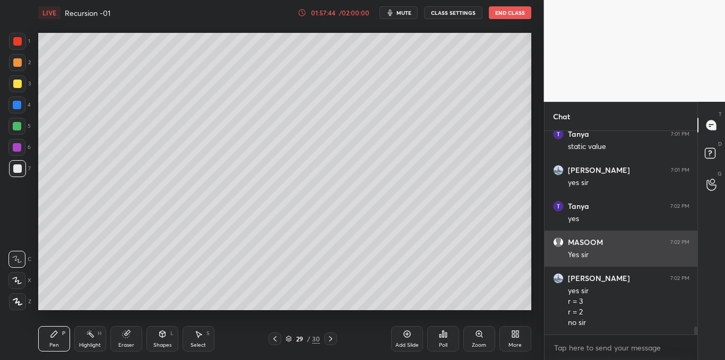
scroll to position [4907, 0]
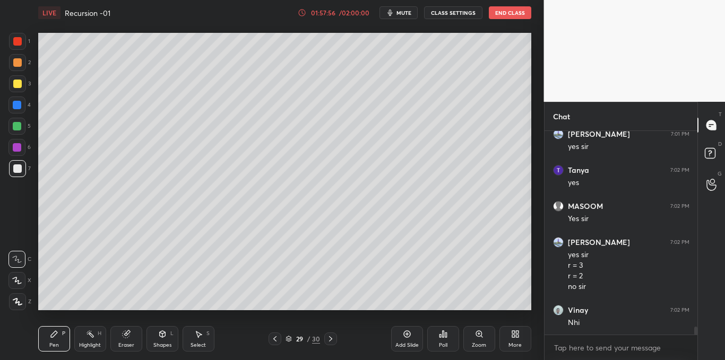
click at [14, 126] on div at bounding box center [17, 126] width 8 height 8
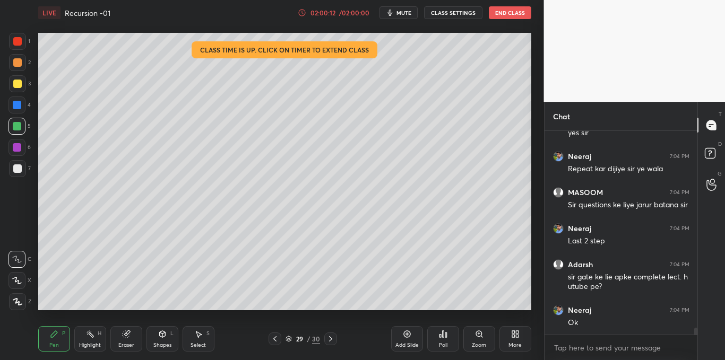
scroll to position [5648, 0]
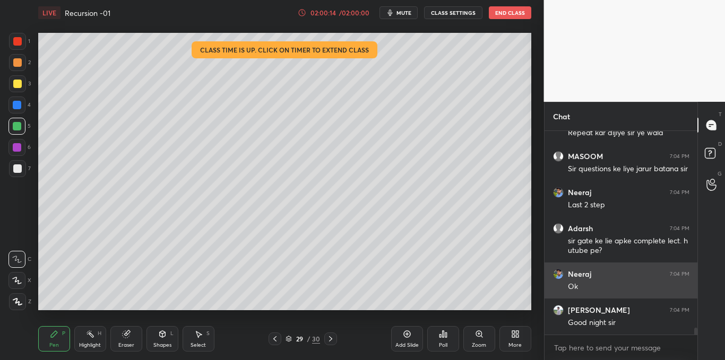
click at [505, 8] on button "End Class" at bounding box center [510, 12] width 42 height 13
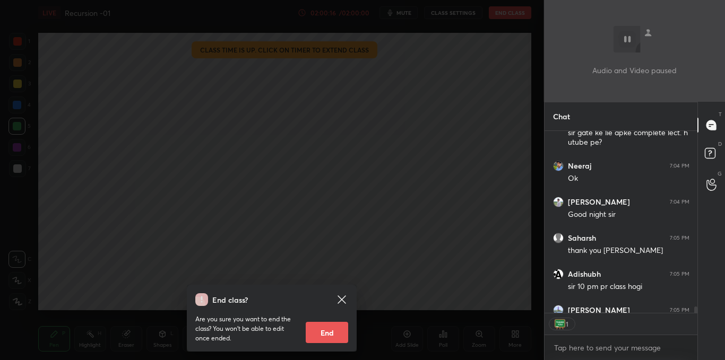
scroll to position [179, 150]
click at [330, 331] on button "End" at bounding box center [327, 332] width 42 height 21
type textarea "x"
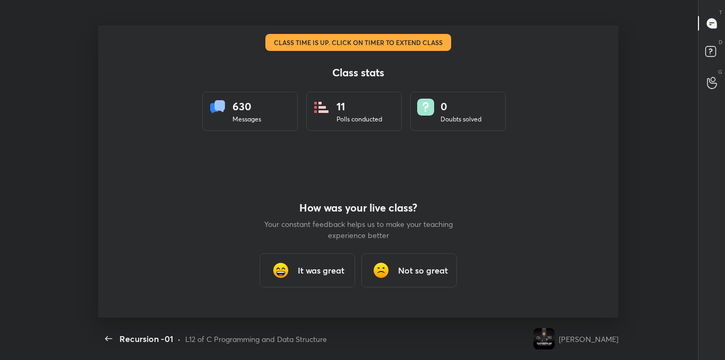
scroll to position [292, 716]
click at [309, 273] on h3 "It was great" at bounding box center [321, 270] width 47 height 13
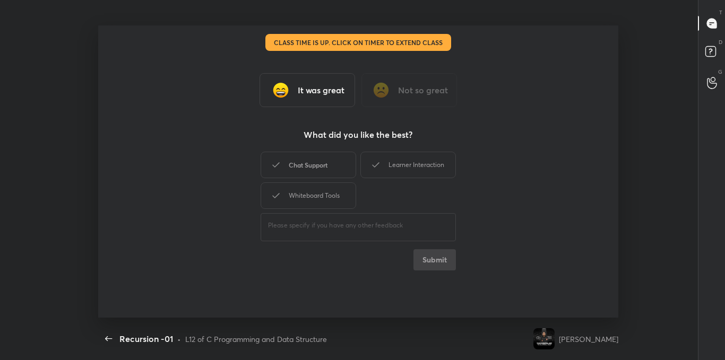
click at [315, 166] on div "Chat Support" at bounding box center [309, 165] width 96 height 27
click at [398, 165] on div "Learner Interaction" at bounding box center [408, 165] width 96 height 27
click at [324, 183] on div "Whiteboard Tools" at bounding box center [309, 196] width 96 height 27
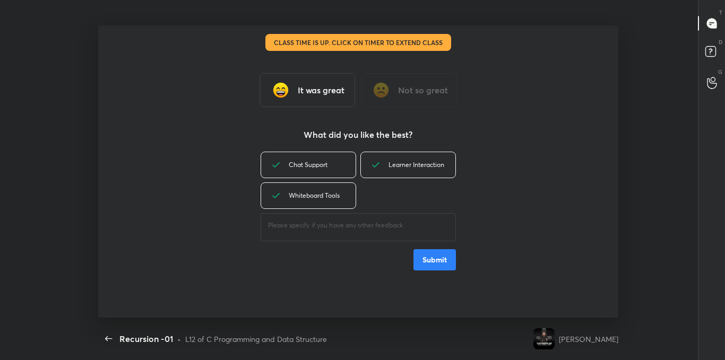
click at [325, 225] on textarea at bounding box center [358, 226] width 180 height 10
type textarea "gre"
type textarea "x"
type textarea "great"
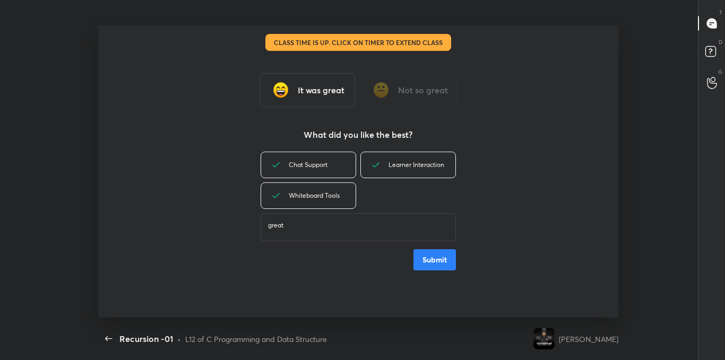
click at [448, 259] on button "Submit" at bounding box center [434, 259] width 42 height 21
